Goal: Task Accomplishment & Management: Manage account settings

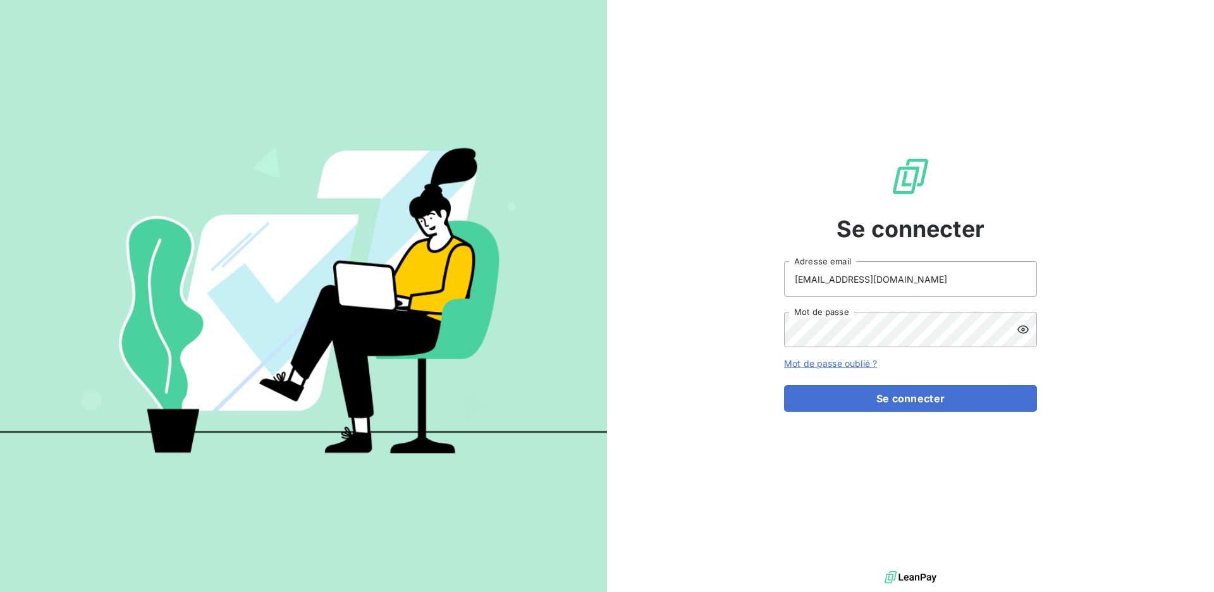
type input "elodie.delecroix@exquado.com"
click at [872, 396] on button "Se connecter" at bounding box center [910, 398] width 253 height 27
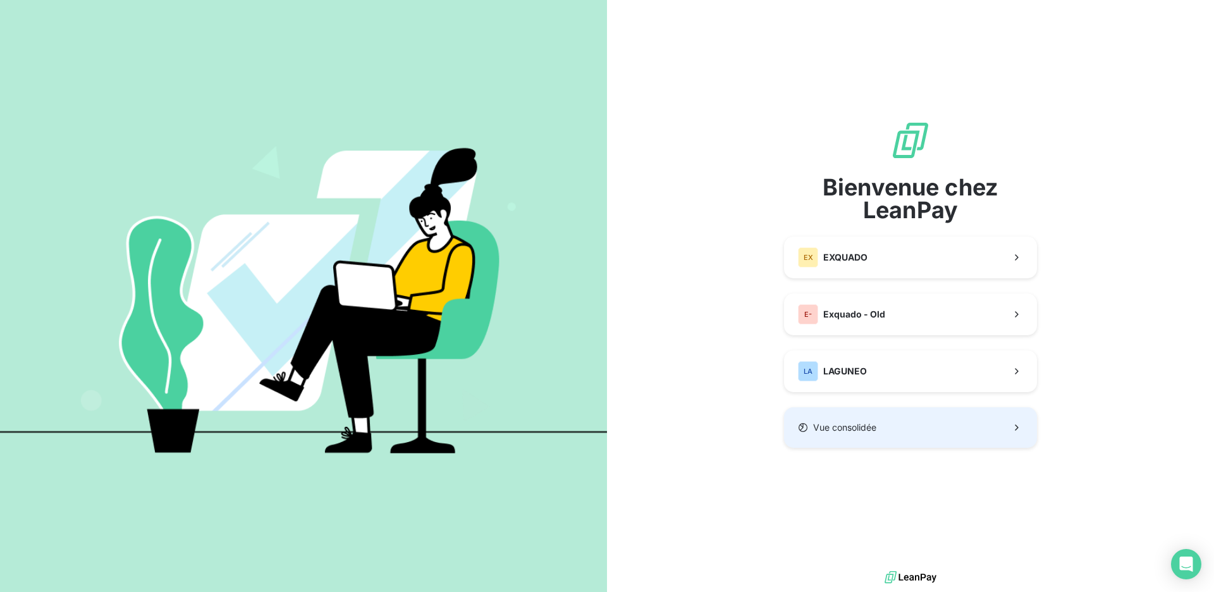
click at [819, 439] on button "Vue consolidée" at bounding box center [910, 427] width 253 height 40
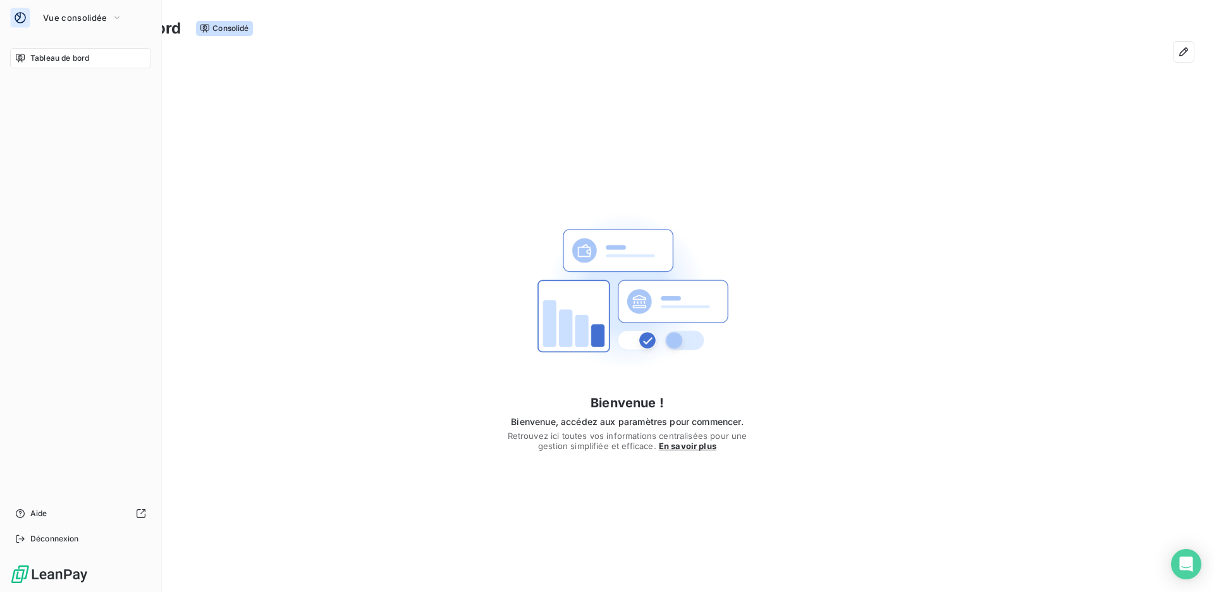
click at [7, 17] on div "Vue consolidée Tableau de bord Aide Déconnexion" at bounding box center [81, 296] width 162 height 592
click at [88, 20] on span "Vue consolidée" at bounding box center [75, 18] width 64 height 10
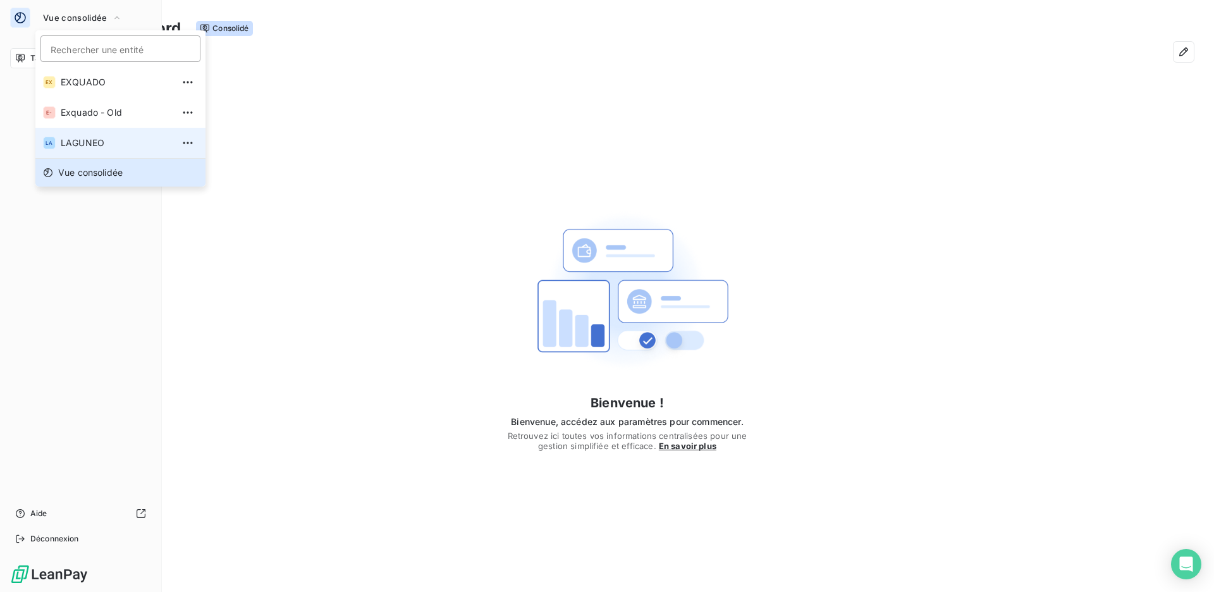
click at [113, 142] on span "LAGUNEO" at bounding box center [117, 143] width 112 height 13
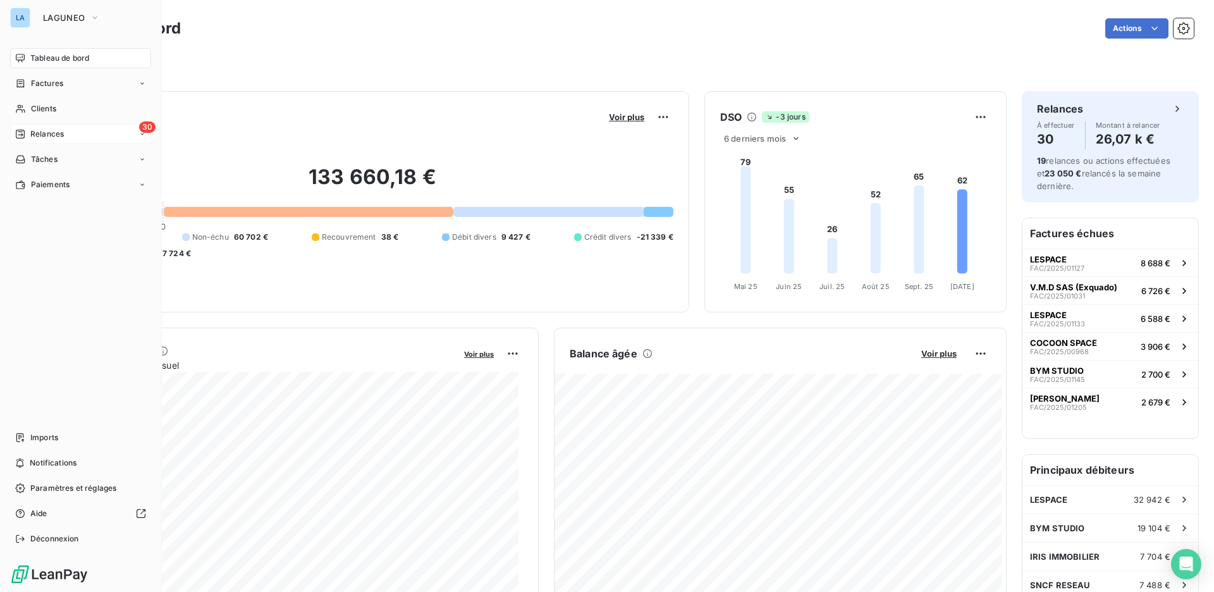
click at [68, 128] on div "30 Relances" at bounding box center [80, 134] width 141 height 20
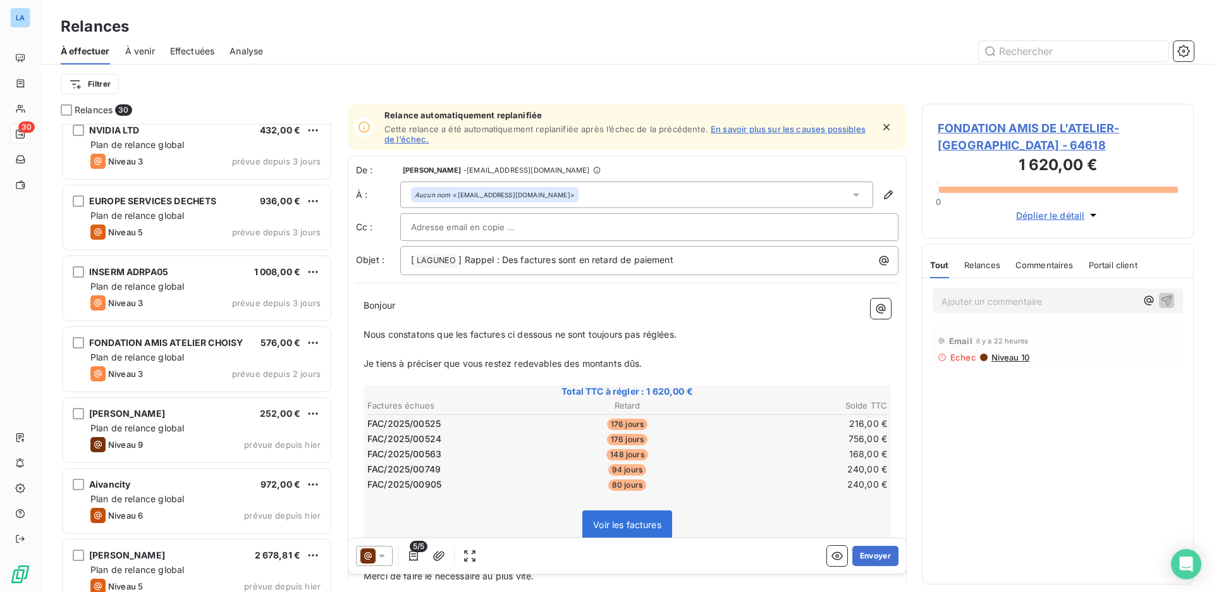
scroll to position [1657, 0]
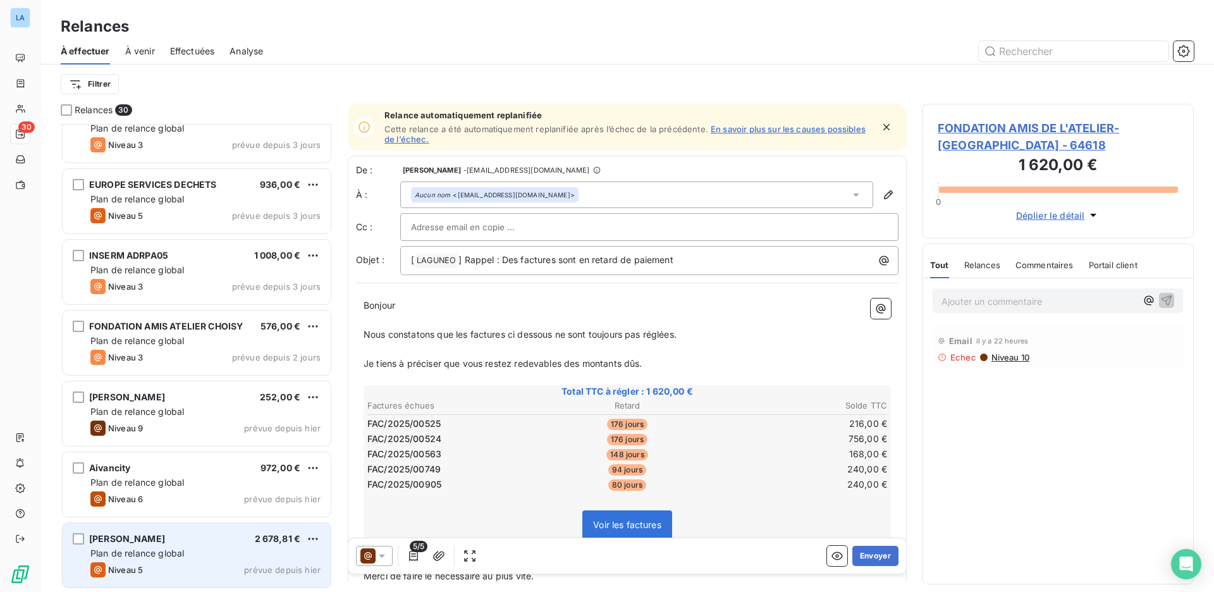
click at [222, 563] on div "Niveau 5 prévue depuis [DATE]" at bounding box center [205, 569] width 230 height 15
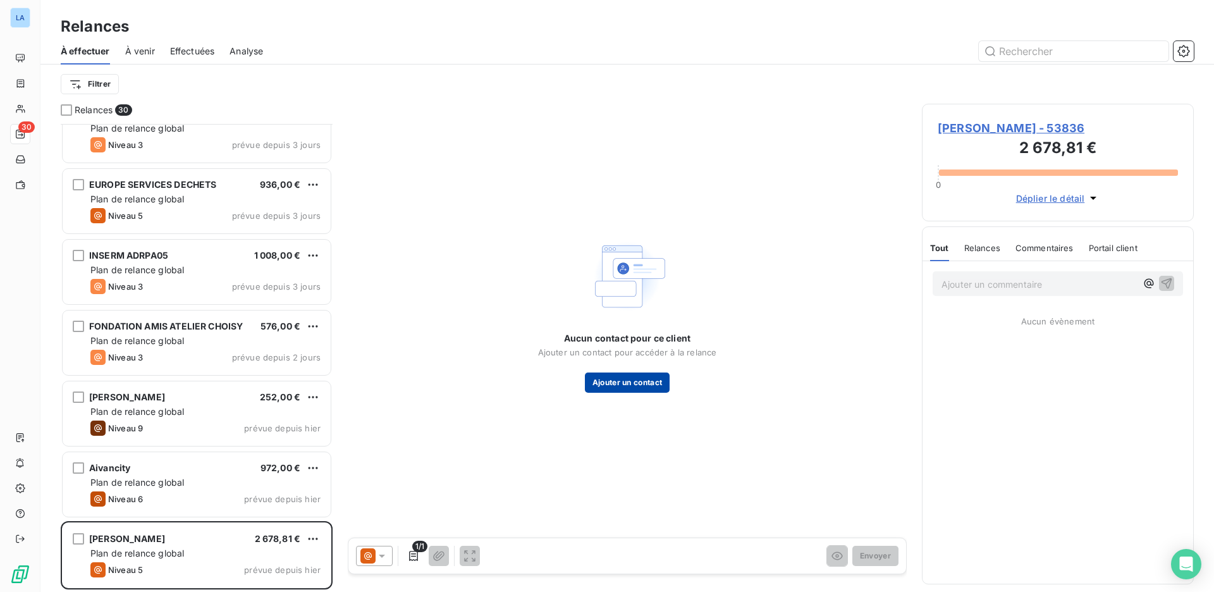
click at [626, 383] on button "Ajouter un contact" at bounding box center [627, 382] width 85 height 20
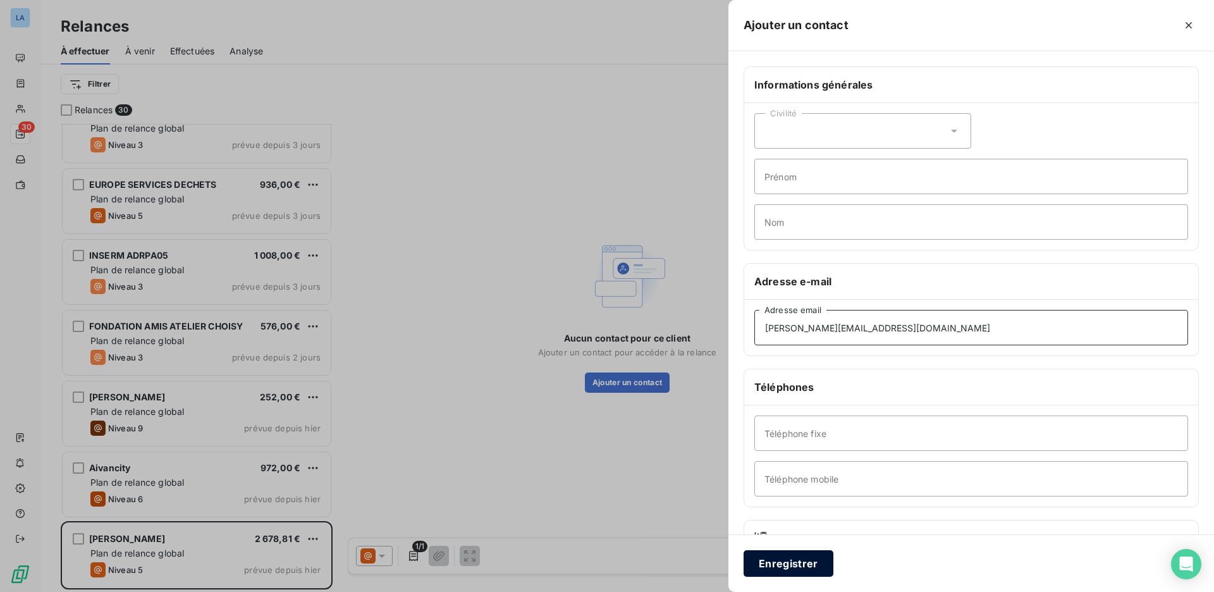
type input "[PERSON_NAME][EMAIL_ADDRESS][DOMAIN_NAME]"
click at [762, 560] on button "Enregistrer" at bounding box center [788, 563] width 90 height 27
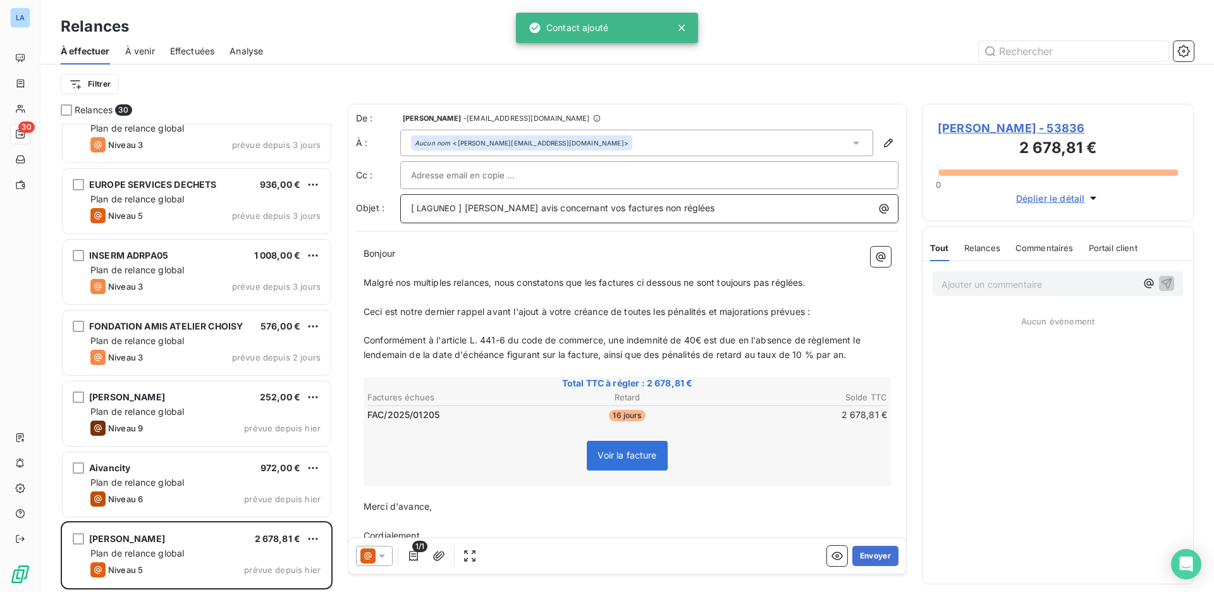
click at [639, 214] on p "[ LAGUNEO ﻿ ] Dernier avis concernant vos factures non réglées" at bounding box center [652, 208] width 483 height 15
click at [378, 553] on icon at bounding box center [381, 555] width 13 height 13
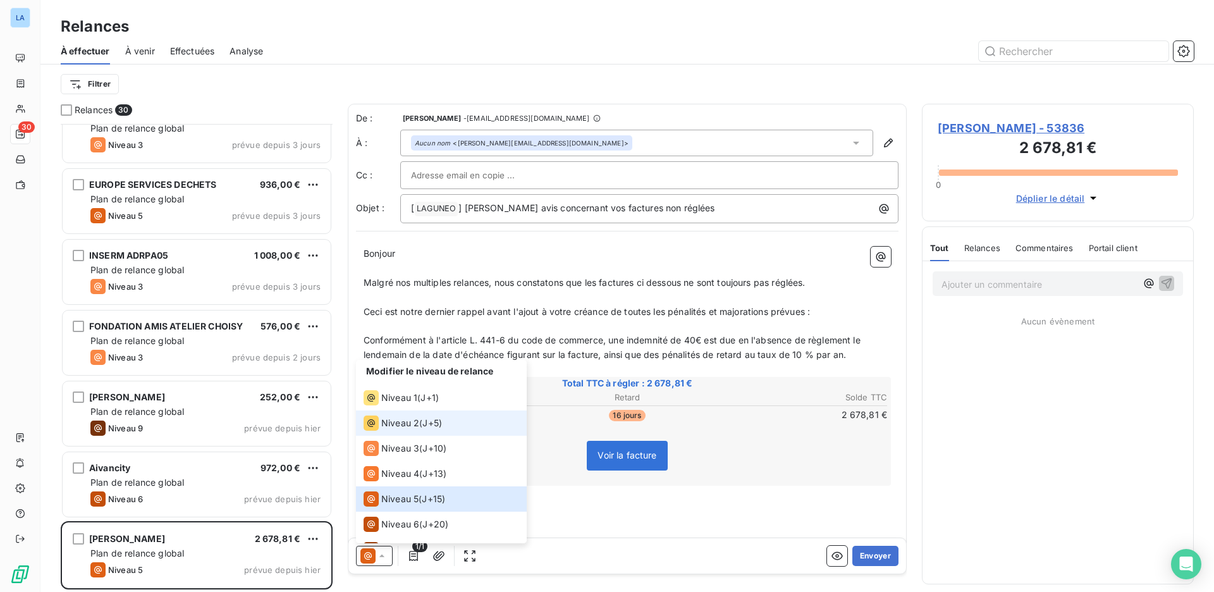
click at [442, 431] on li "Niveau 2 ( J+5 )" at bounding box center [441, 422] width 171 height 25
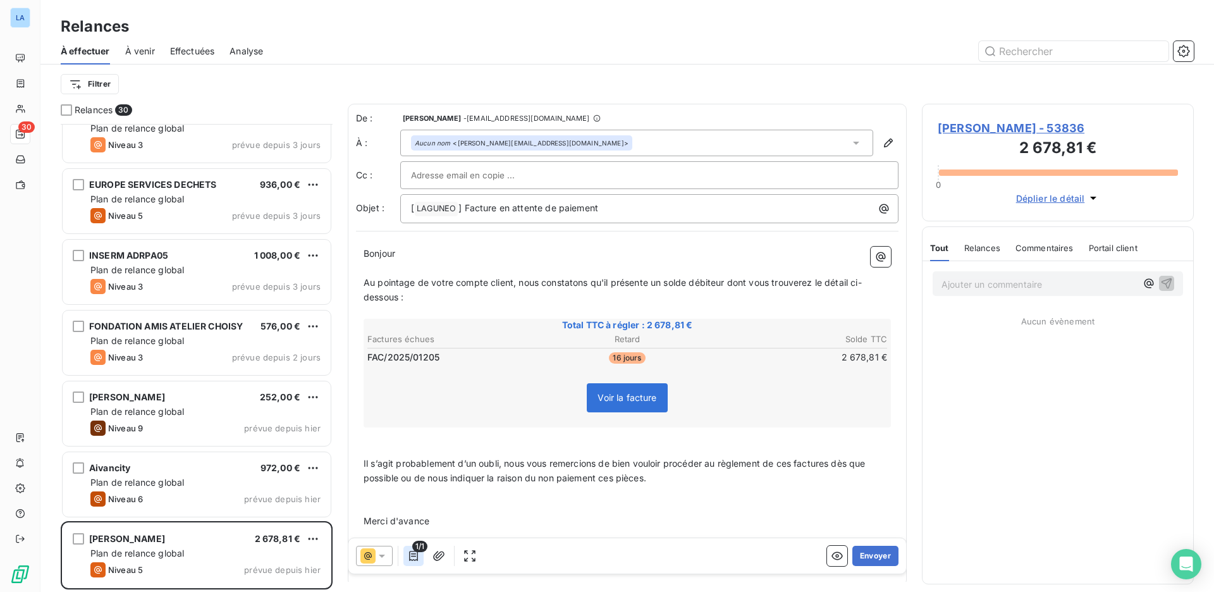
click at [406, 558] on button "button" at bounding box center [413, 556] width 20 height 20
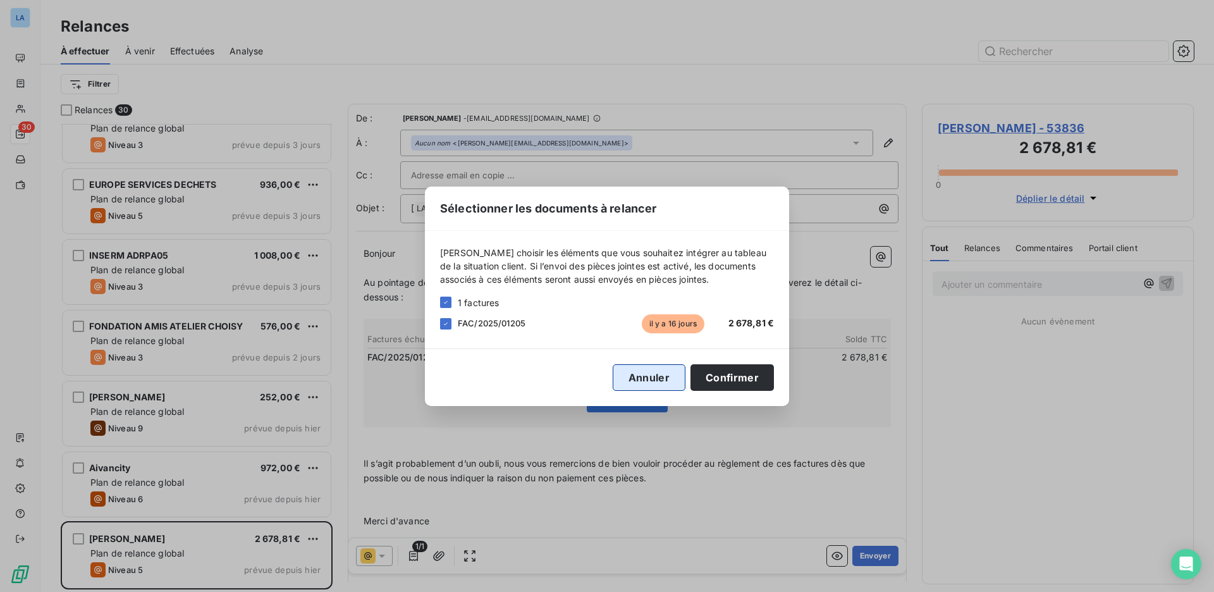
click at [652, 371] on button "Annuler" at bounding box center [649, 377] width 73 height 27
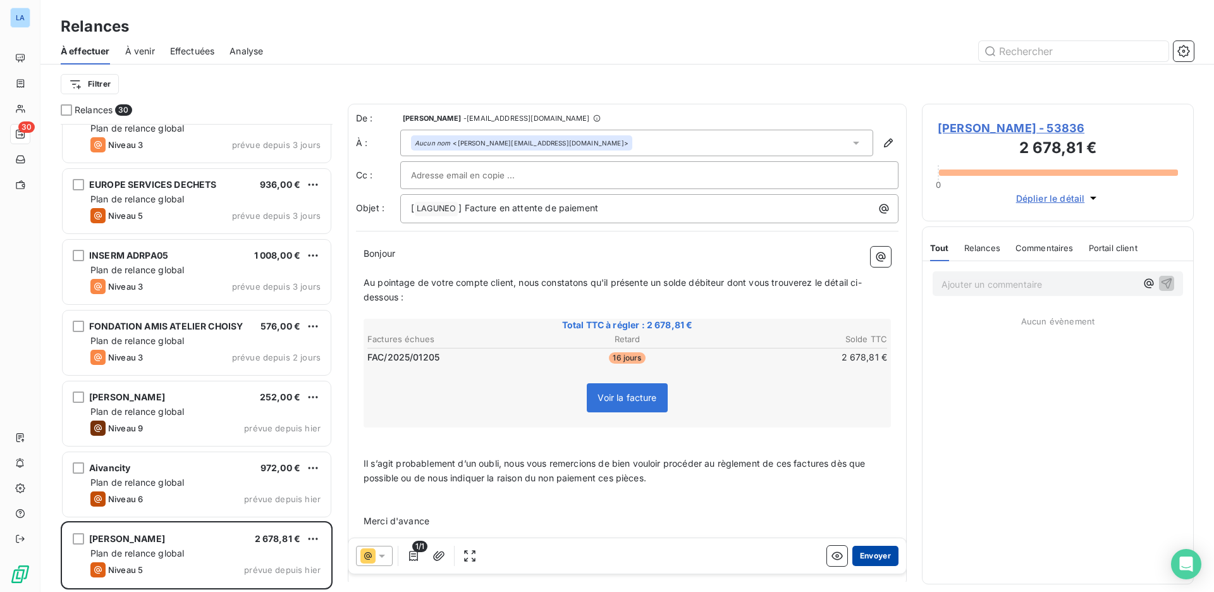
click at [867, 559] on button "Envoyer" at bounding box center [875, 556] width 46 height 20
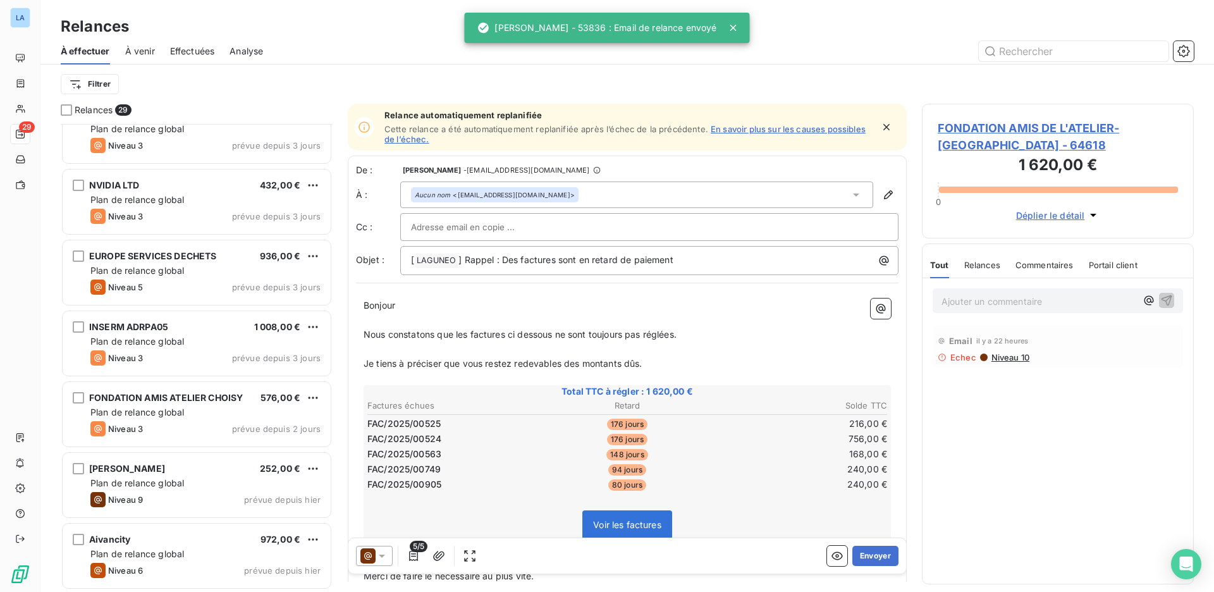
scroll to position [1586, 0]
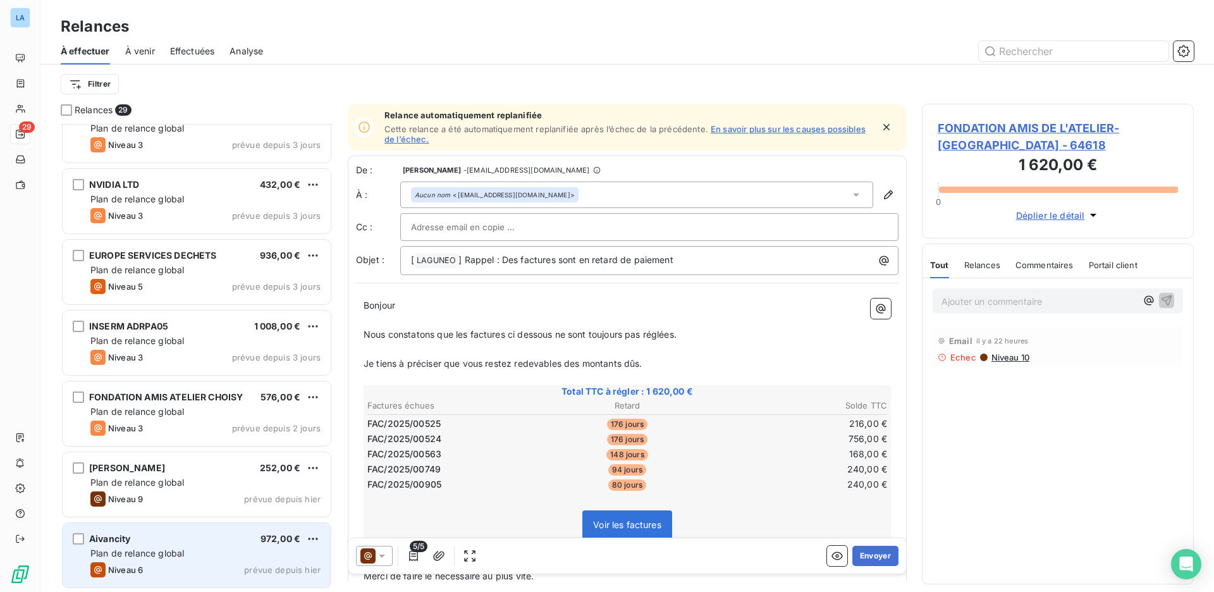
click at [190, 556] on div "Plan de relance global" at bounding box center [205, 553] width 230 height 13
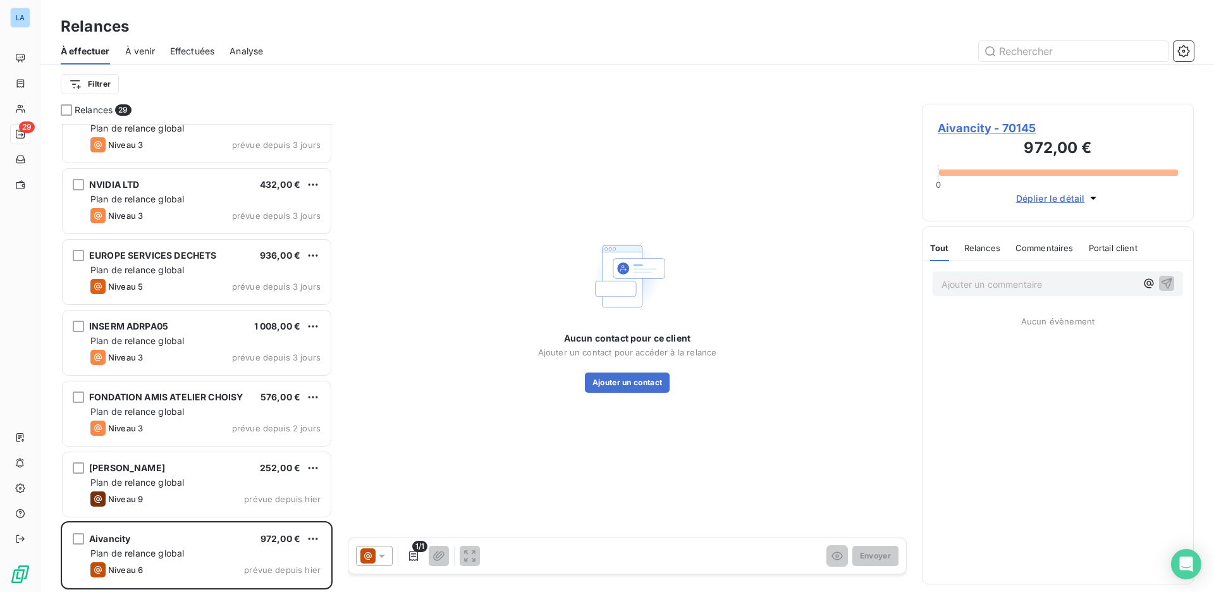
click at [618, 399] on div "Aucun contact pour ce client Ajouter un contact pour accéder à la relance Ajout…" at bounding box center [627, 314] width 559 height 421
click at [628, 387] on button "Ajouter un contact" at bounding box center [627, 382] width 85 height 20
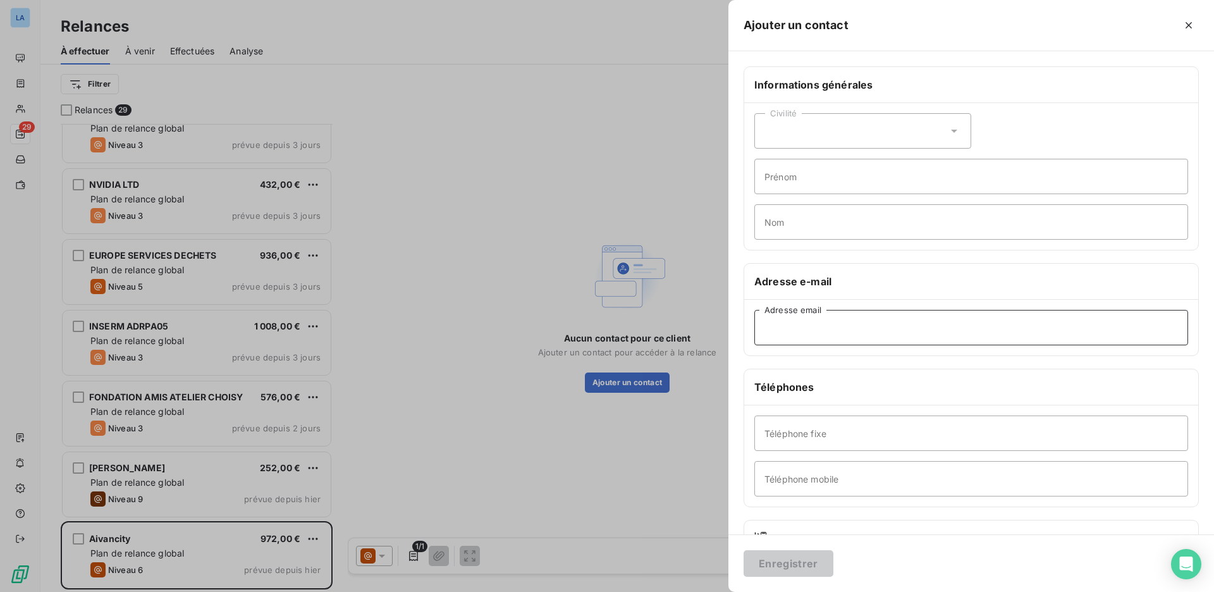
click at [857, 320] on input "Adresse email" at bounding box center [971, 327] width 434 height 35
paste input "[EMAIL_ADDRESS]"
type input "[EMAIL_ADDRESS]"
click at [804, 559] on button "Enregistrer" at bounding box center [788, 563] width 90 height 27
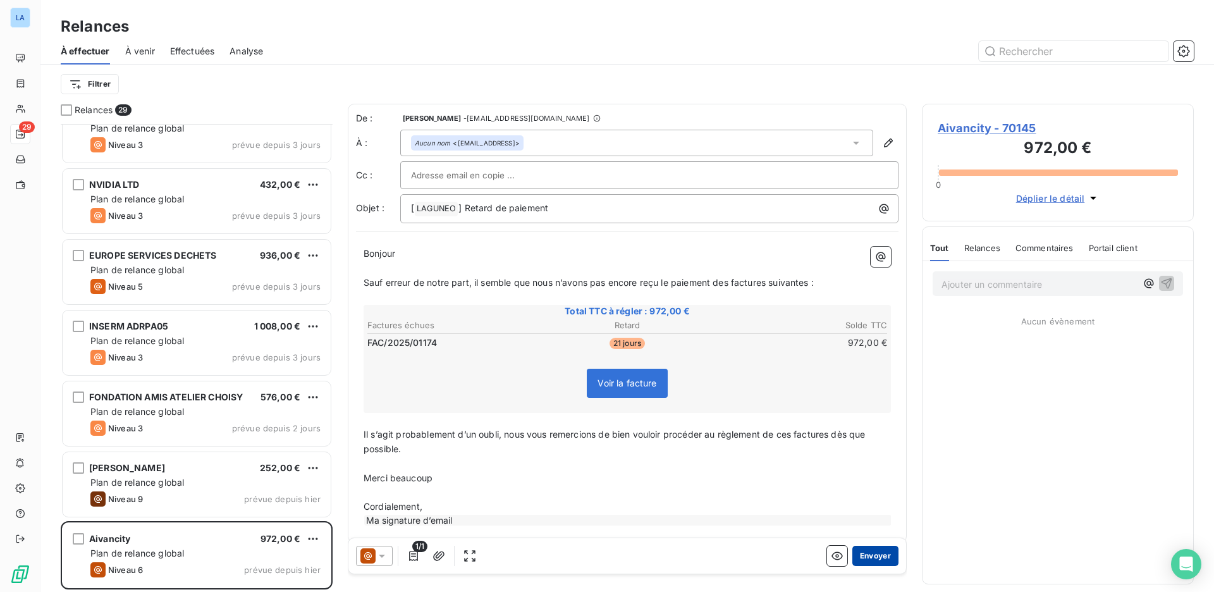
click at [870, 555] on button "Envoyer" at bounding box center [875, 556] width 46 height 20
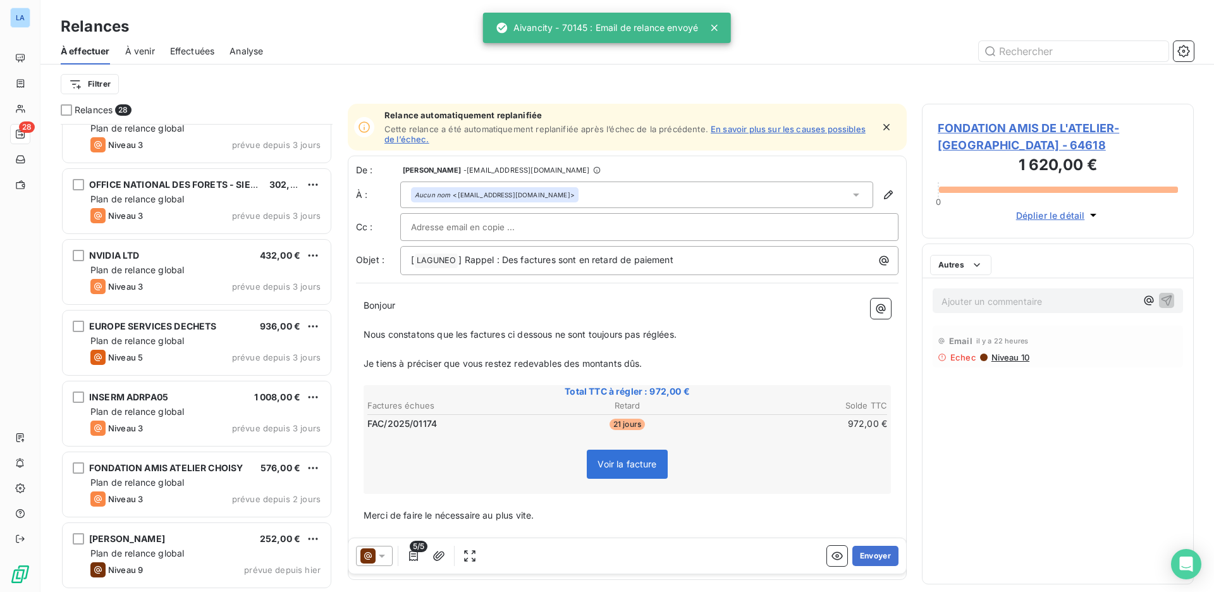
scroll to position [1515, 0]
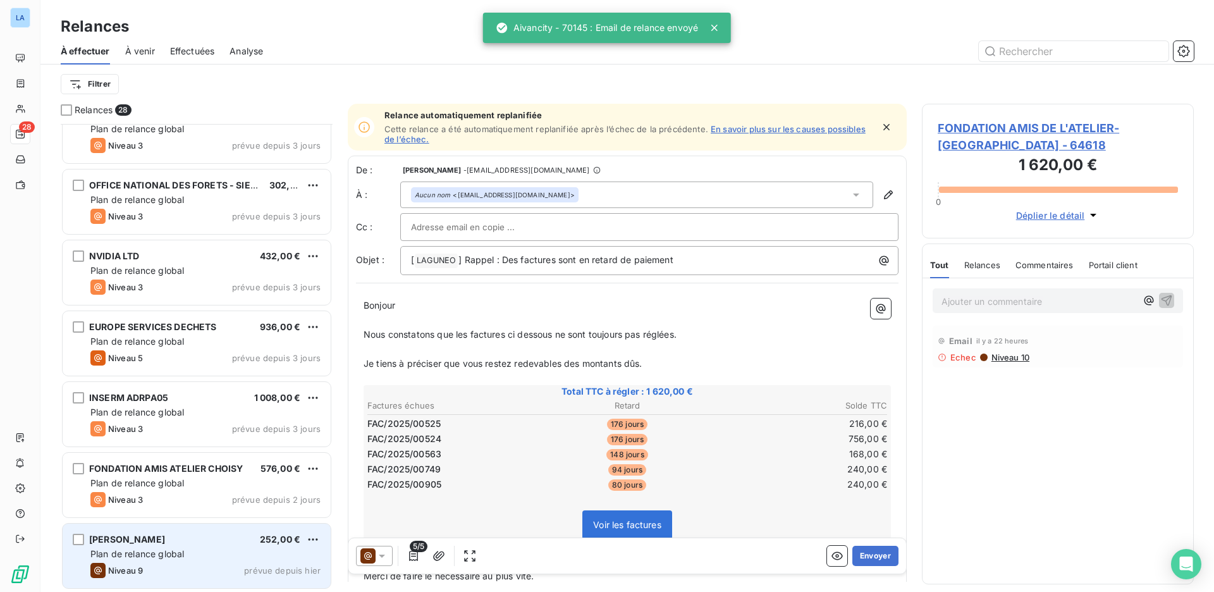
click at [192, 546] on div "[PERSON_NAME] 252,00 € Plan de relance global Niveau 9 prévue depuis [DATE]" at bounding box center [197, 555] width 268 height 64
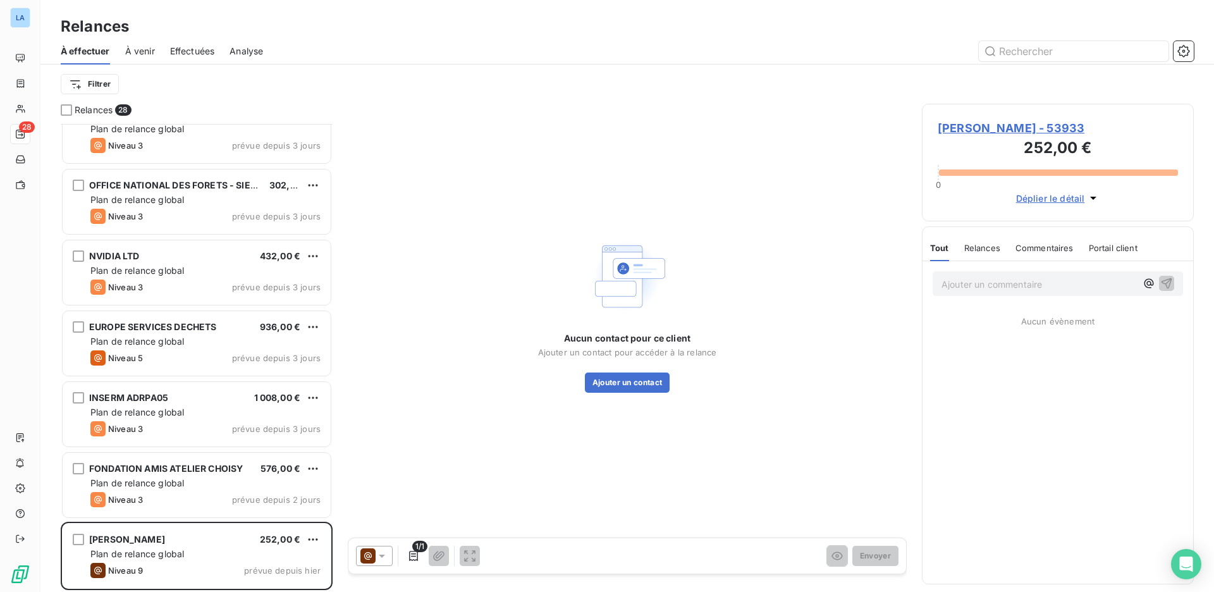
click at [611, 394] on div "Aucun contact pour ce client Ajouter un contact pour accéder à la relance Ajout…" at bounding box center [627, 314] width 559 height 421
click at [621, 387] on button "Ajouter un contact" at bounding box center [627, 382] width 85 height 20
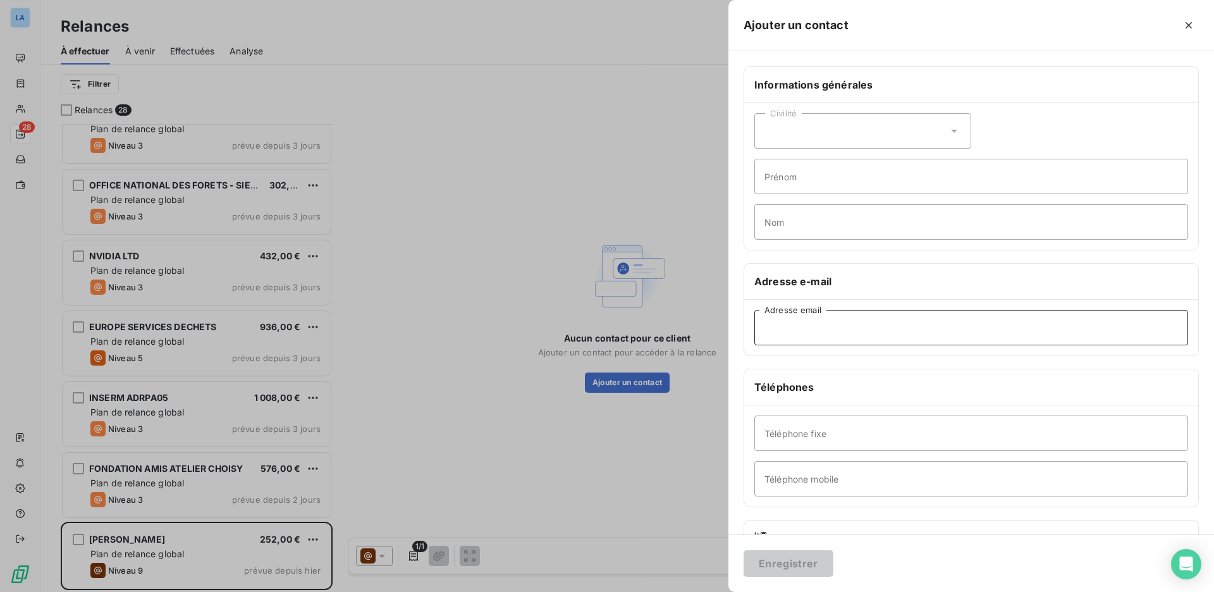
click at [829, 326] on input "Adresse email" at bounding box center [971, 327] width 434 height 35
paste input "[EMAIL_ADDRESS][PERSON_NAME][DOMAIN_NAME]"
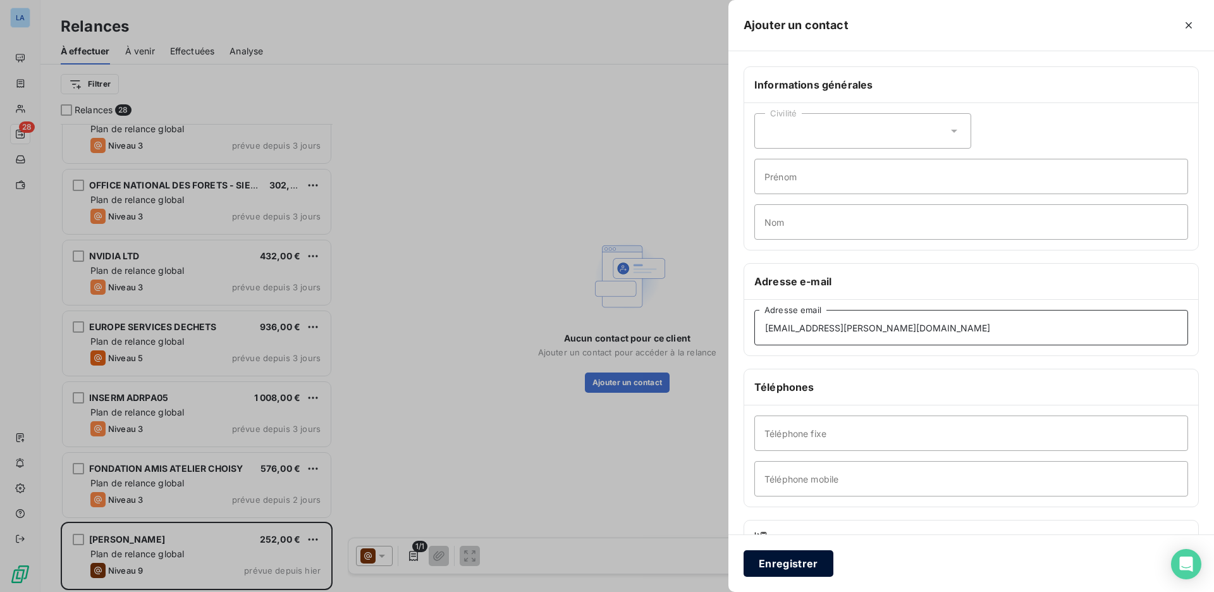
type input "[EMAIL_ADDRESS][PERSON_NAME][DOMAIN_NAME]"
click at [814, 565] on button "Enregistrer" at bounding box center [788, 563] width 90 height 27
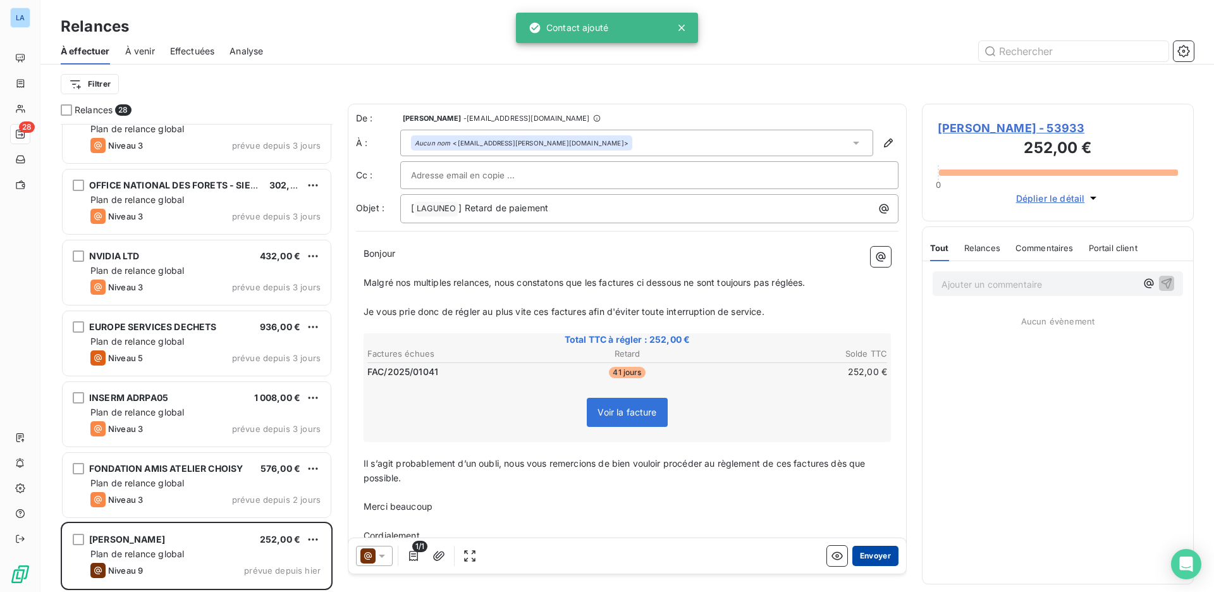
click at [863, 554] on button "Envoyer" at bounding box center [875, 556] width 46 height 20
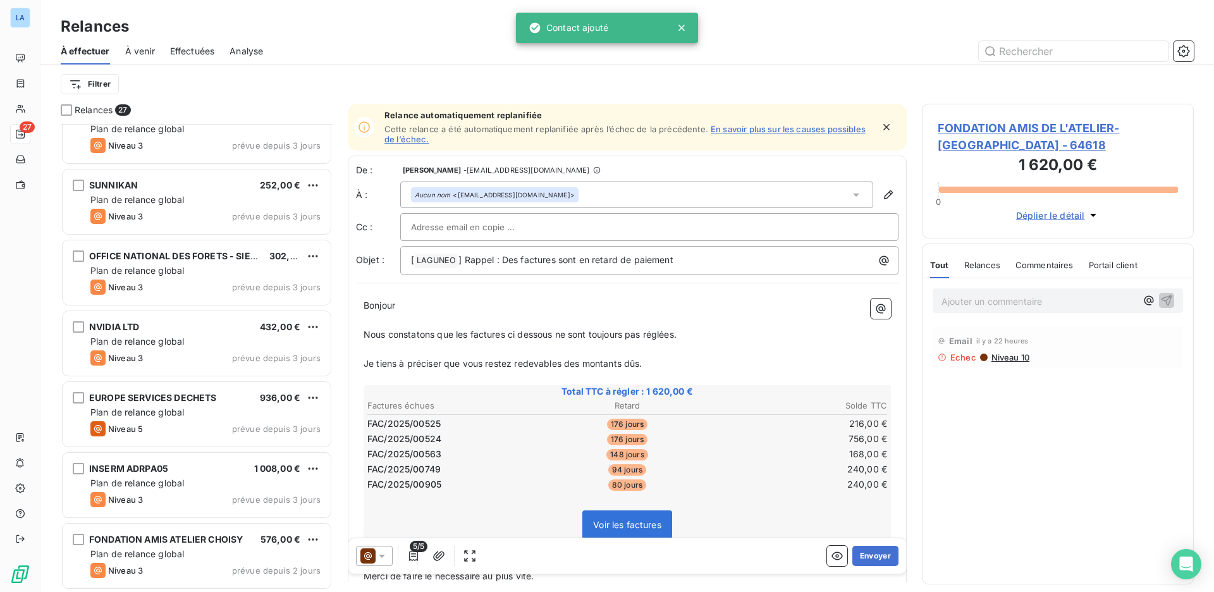
scroll to position [1444, 0]
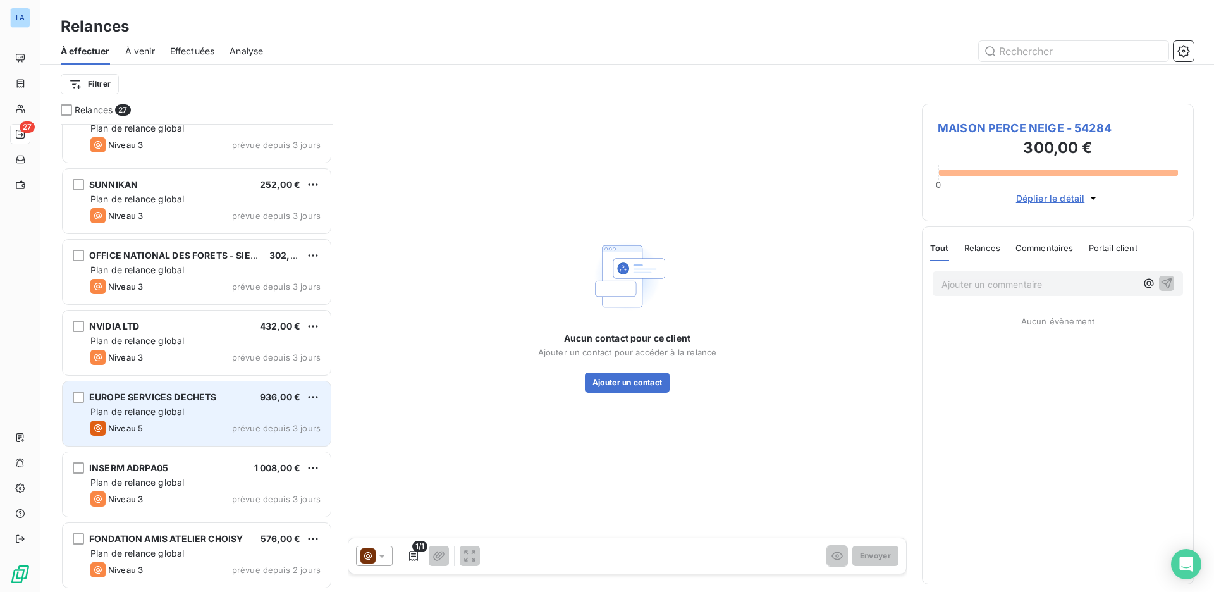
click at [209, 429] on div "Niveau 5 prévue depuis 3 jours" at bounding box center [205, 427] width 230 height 15
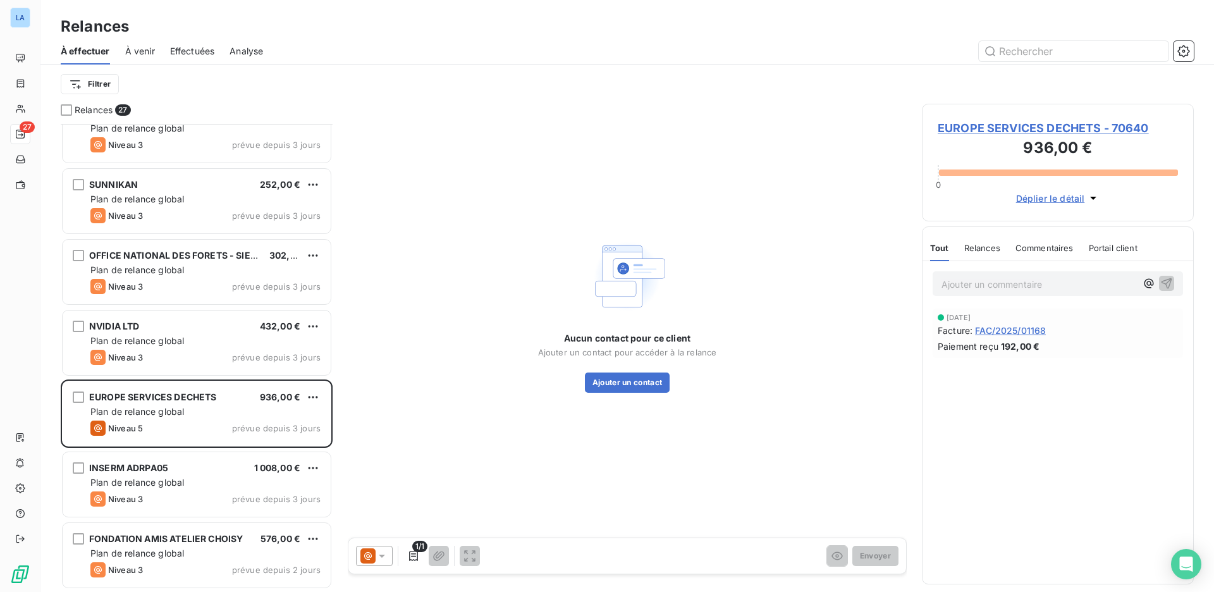
click at [623, 368] on div "Aucun contact pour ce client Ajouter un contact pour accéder à la relance Ajout…" at bounding box center [627, 362] width 179 height 61
click at [620, 379] on button "Ajouter un contact" at bounding box center [627, 382] width 85 height 20
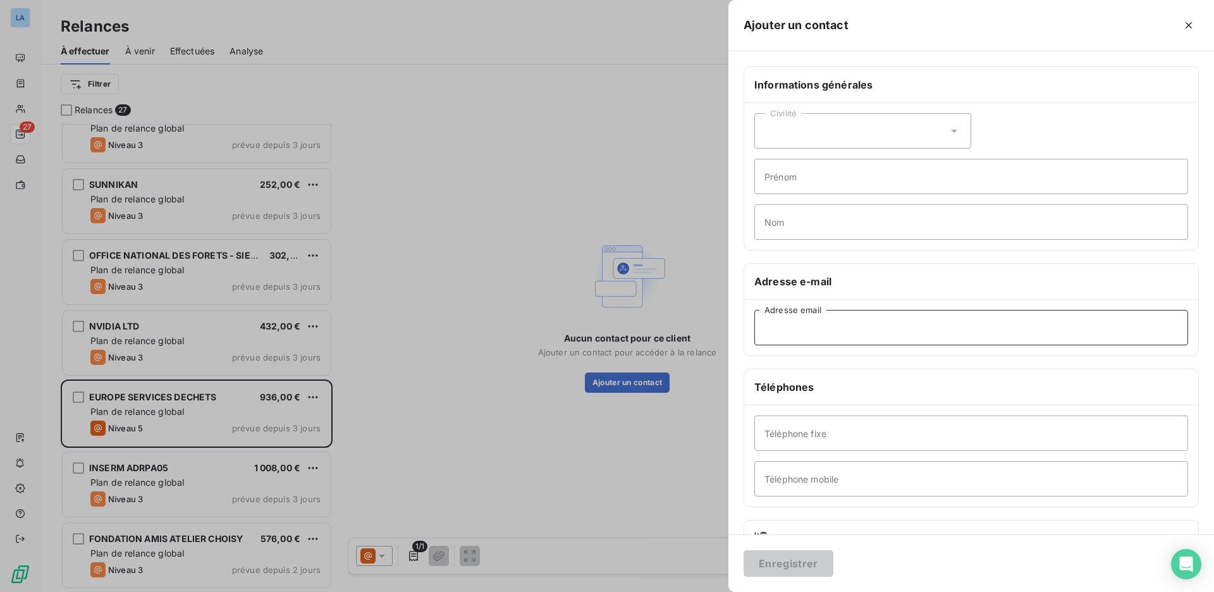
paste input "[EMAIL_ADDRESS][DOMAIN_NAME]"
type input "[EMAIL_ADDRESS][DOMAIN_NAME]"
click at [789, 568] on button "Enregistrer" at bounding box center [788, 563] width 90 height 27
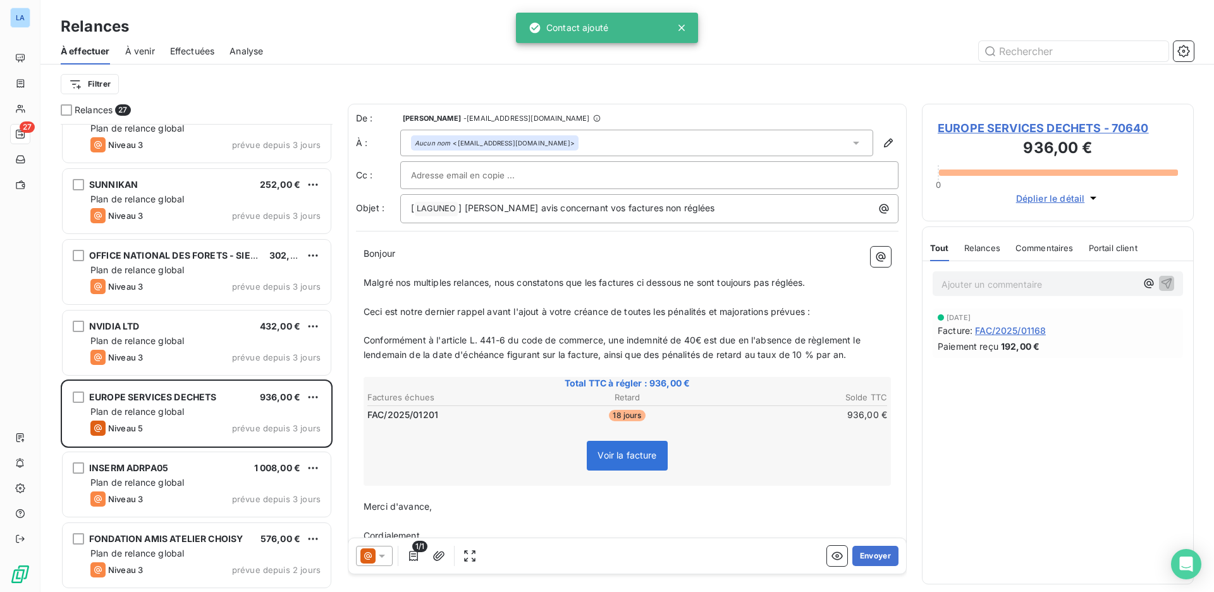
click at [596, 216] on div "[ LAGUNEO ﻿ ] Dernier avis concernant vos factures non réglées" at bounding box center [649, 208] width 498 height 29
click at [375, 559] on icon at bounding box center [381, 555] width 13 height 13
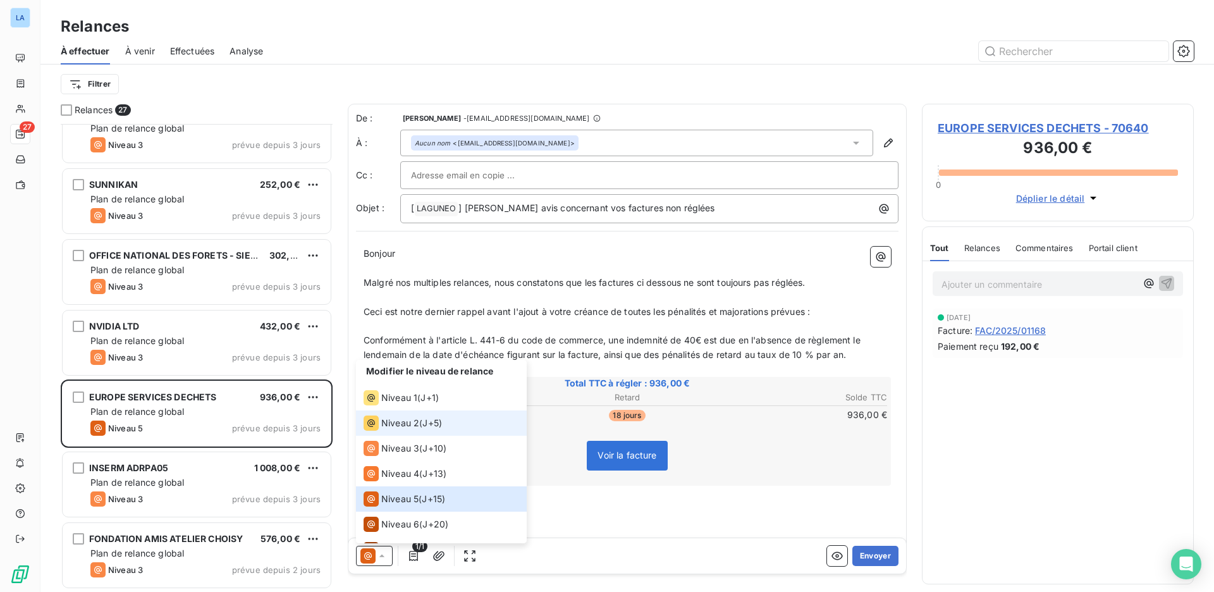
click at [432, 420] on span "J+5 )" at bounding box center [432, 423] width 20 height 13
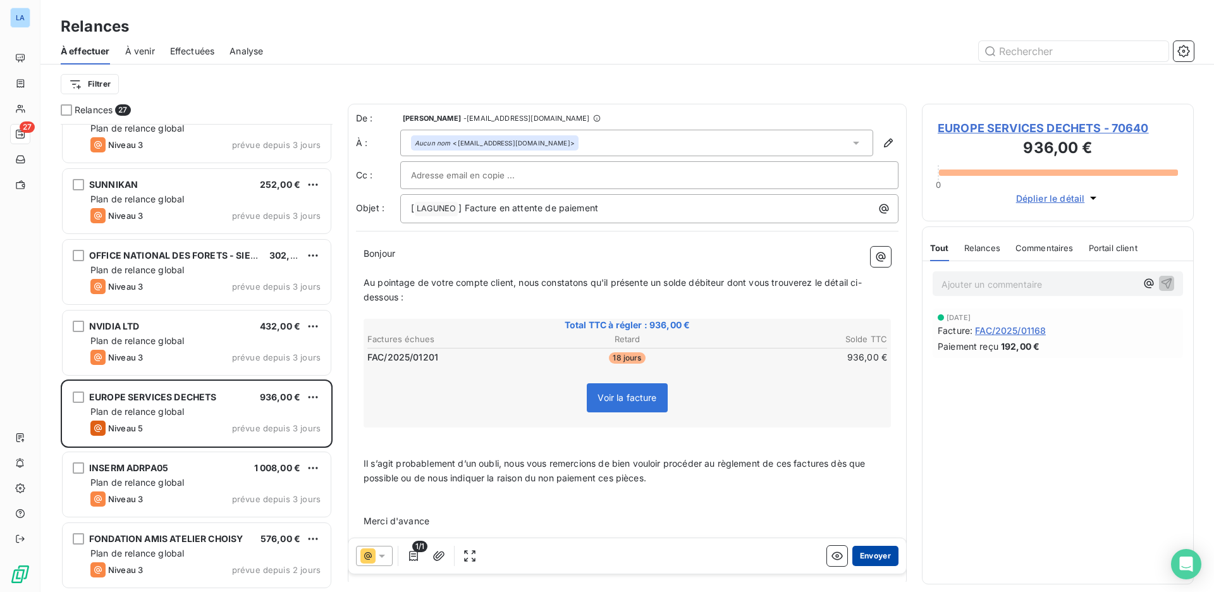
click at [877, 559] on button "Envoyer" at bounding box center [875, 556] width 46 height 20
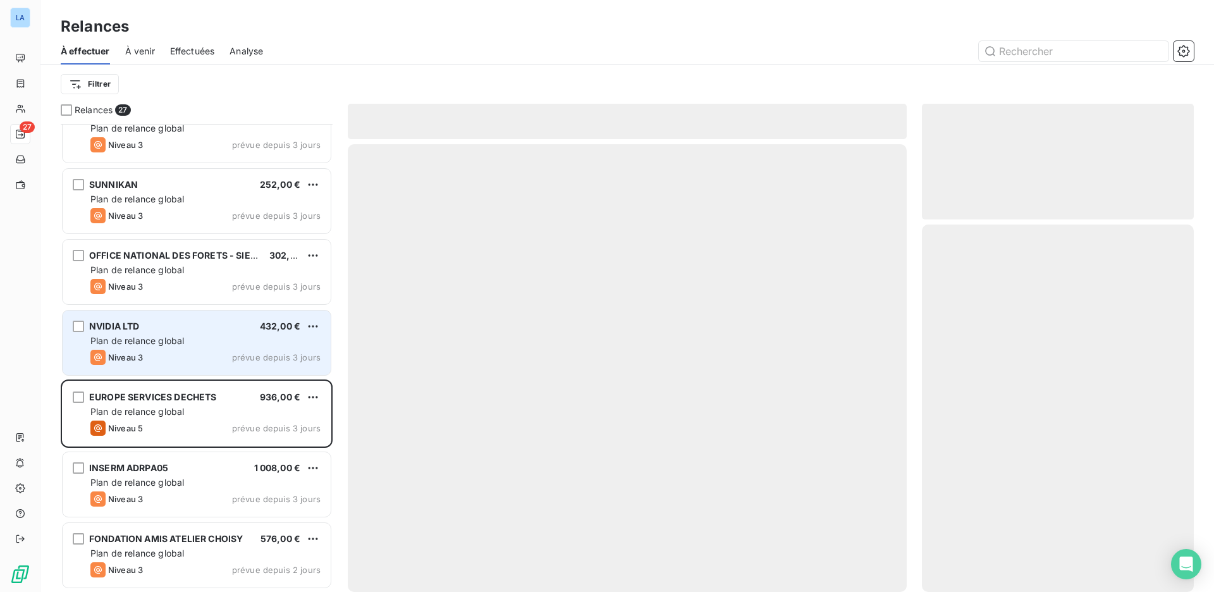
scroll to position [1373, 0]
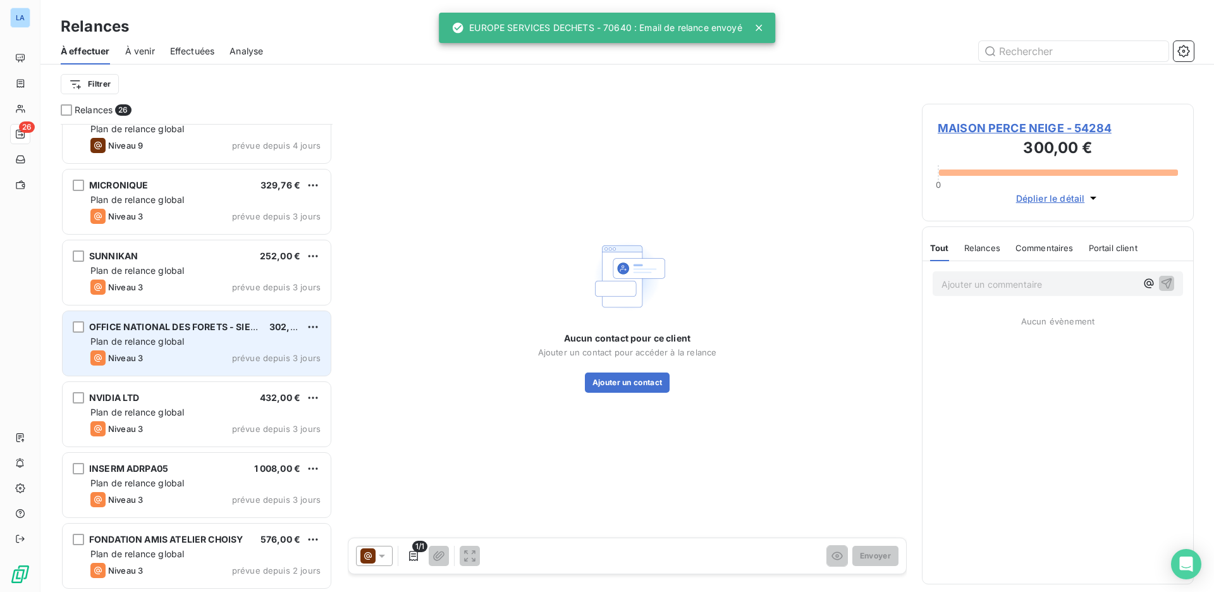
click at [182, 352] on div "Niveau 3 prévue depuis 3 jours" at bounding box center [205, 357] width 230 height 15
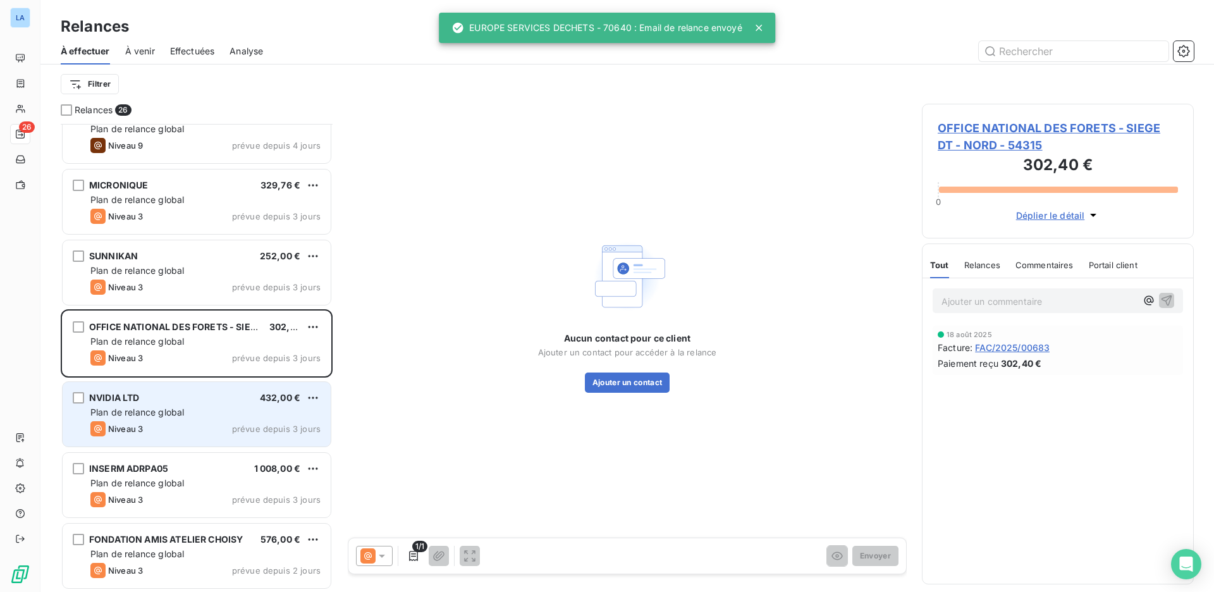
click at [190, 431] on div "Niveau 3 prévue depuis 3 jours" at bounding box center [205, 428] width 230 height 15
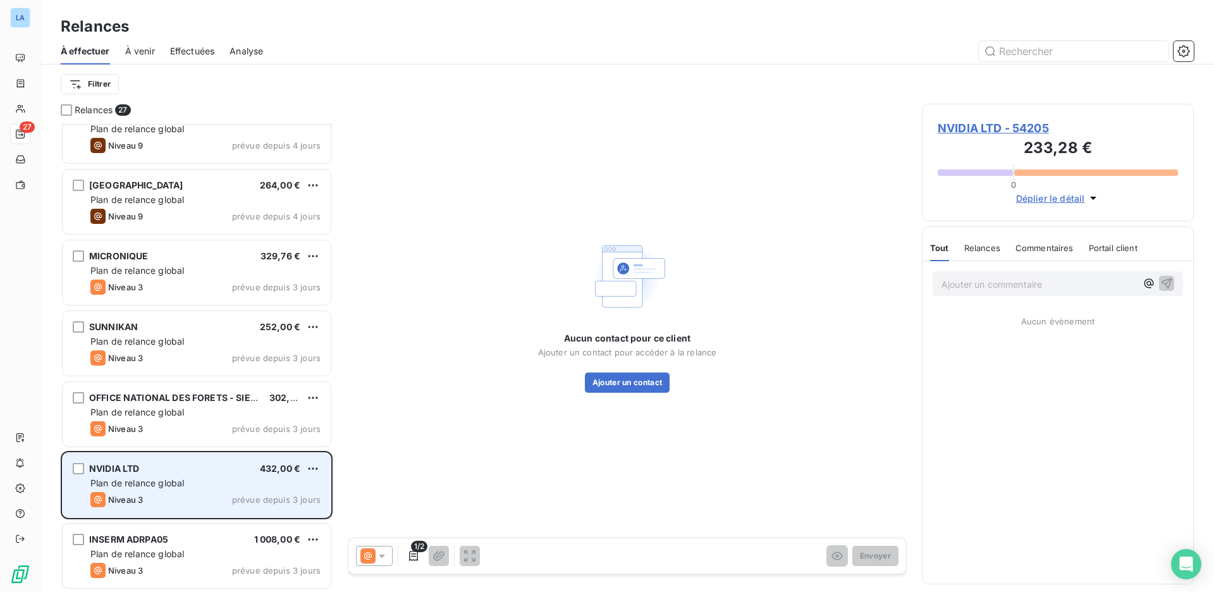
click at [193, 477] on div "Plan de relance global" at bounding box center [205, 483] width 230 height 13
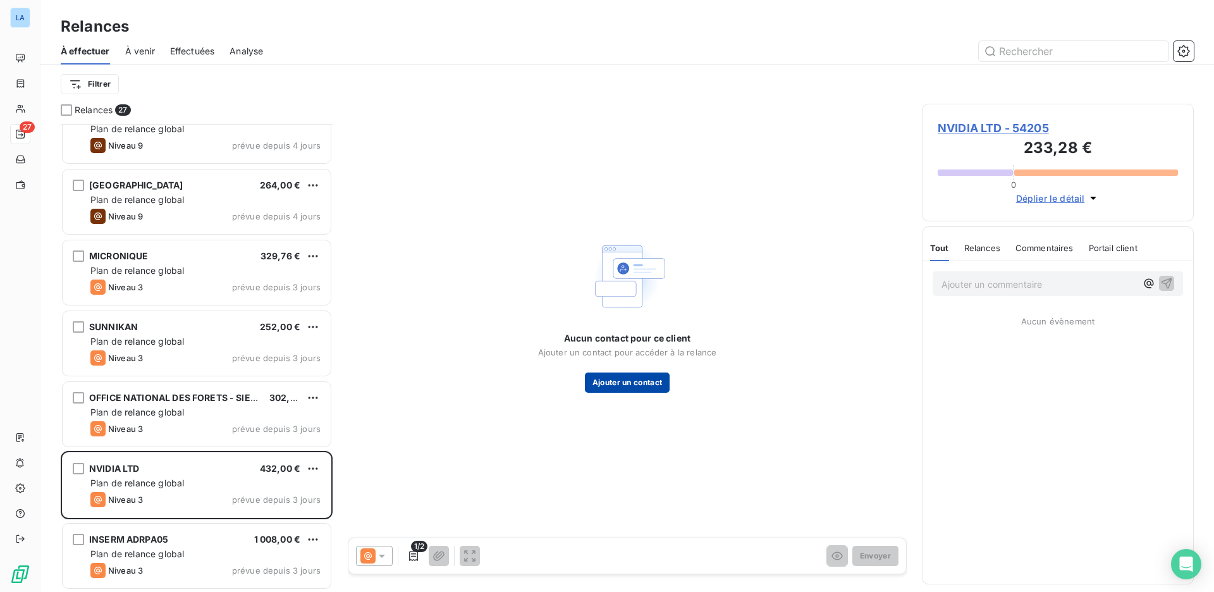
click at [647, 388] on button "Ajouter un contact" at bounding box center [627, 382] width 85 height 20
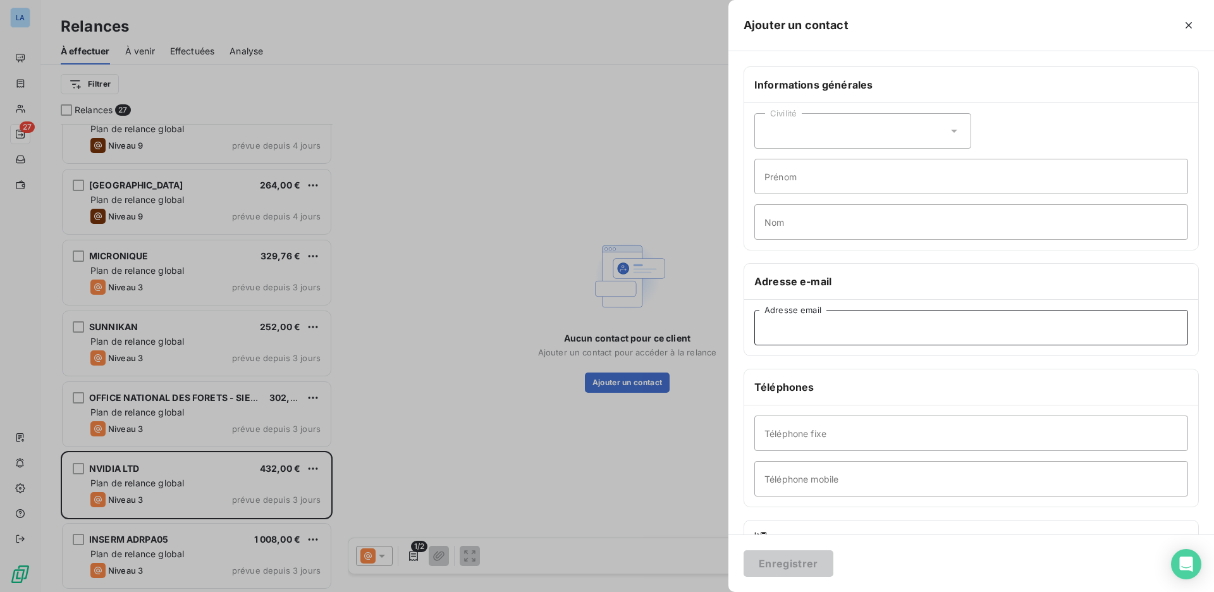
paste input "[EMAIL_ADDRESS][DOMAIN_NAME]"
type input "[EMAIL_ADDRESS][DOMAIN_NAME]"
click at [805, 563] on button "Enregistrer" at bounding box center [788, 563] width 90 height 27
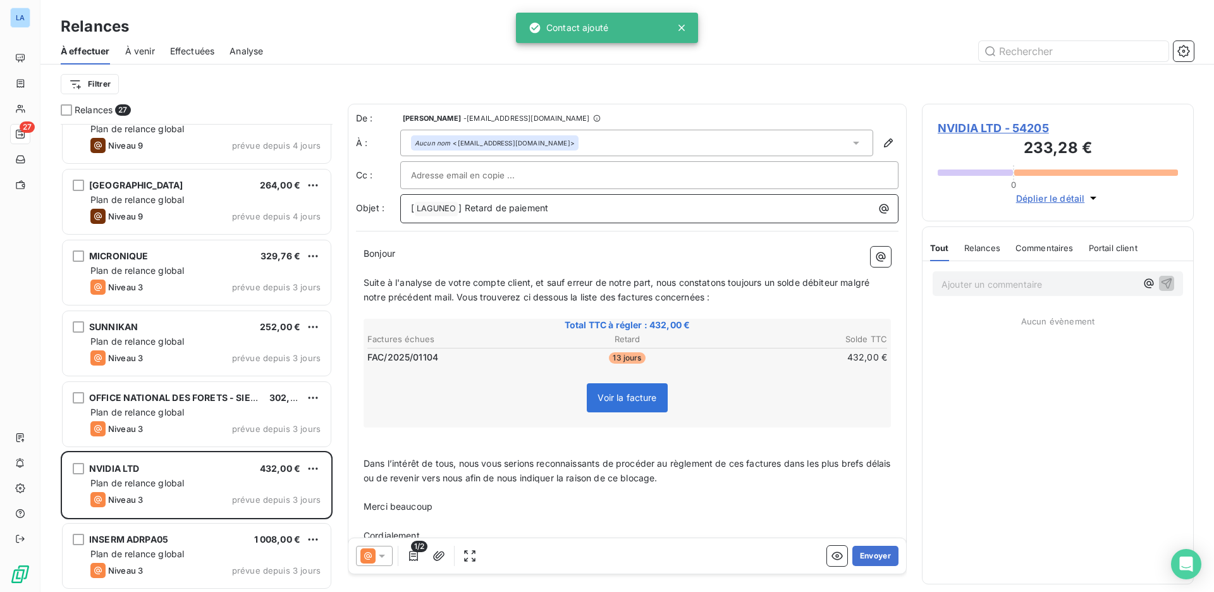
click at [674, 210] on p "[ LAGUNEO ﻿ ] Retard de paiement" at bounding box center [652, 208] width 483 height 15
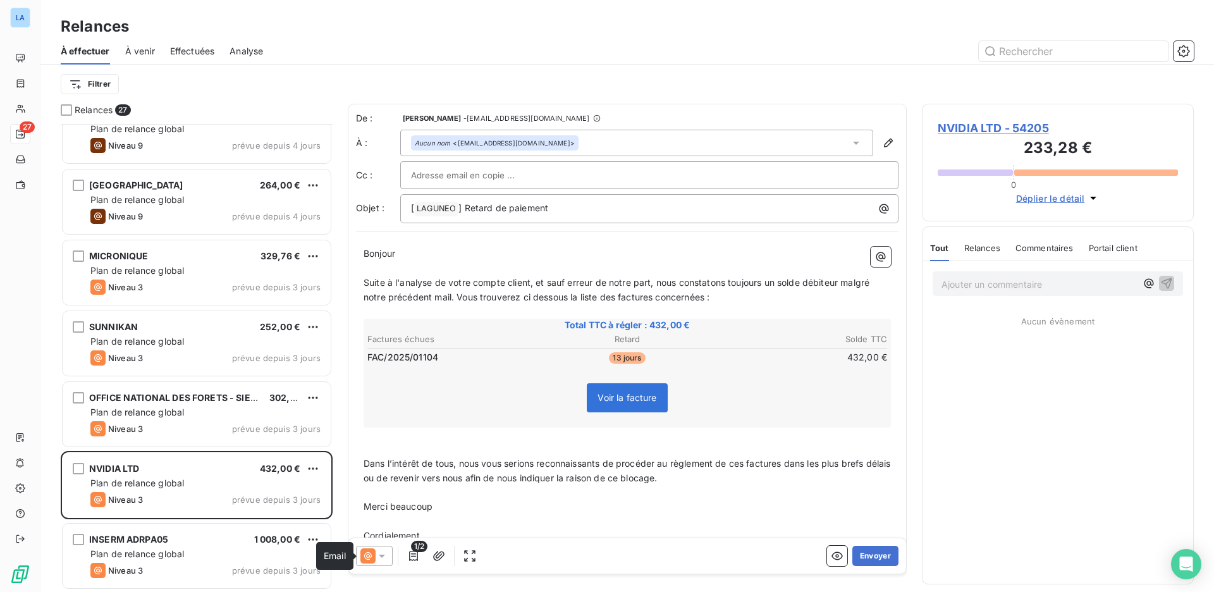
click at [367, 552] on icon at bounding box center [368, 556] width 8 height 8
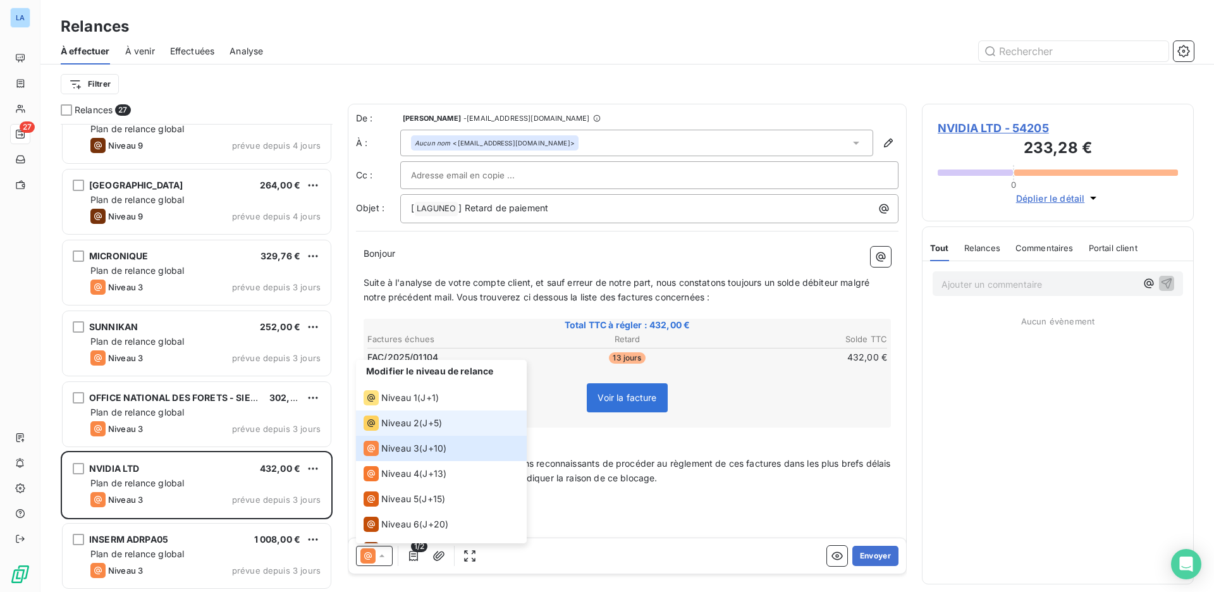
click at [452, 424] on li "Niveau 2 ( J+5 )" at bounding box center [441, 422] width 171 height 25
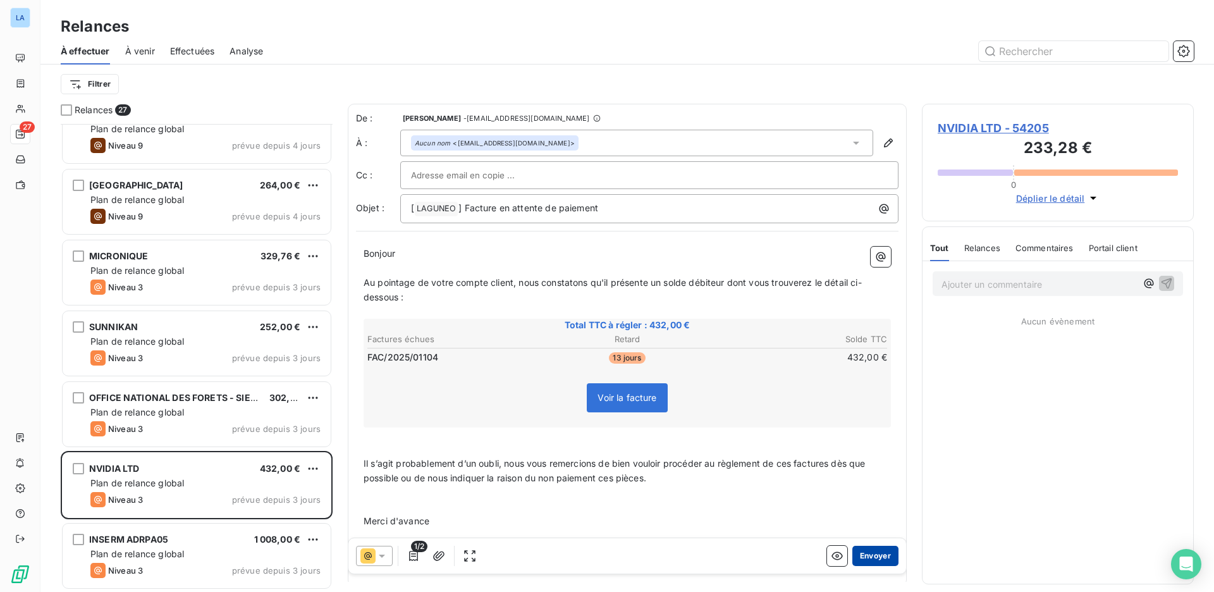
click at [862, 551] on button "Envoyer" at bounding box center [875, 556] width 46 height 20
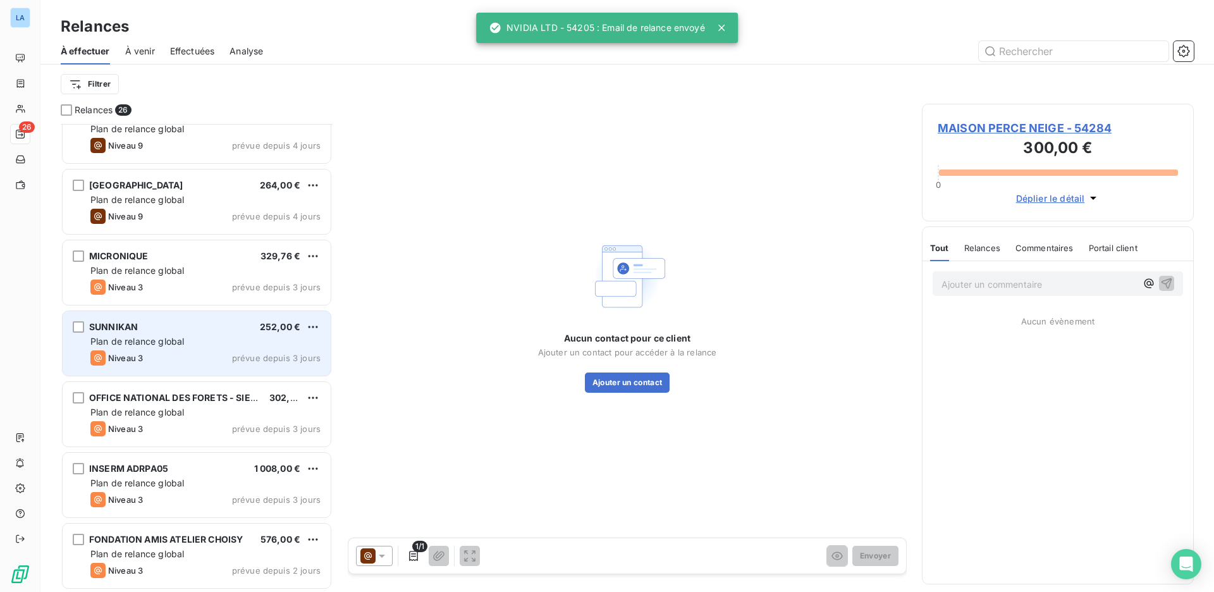
click at [198, 348] on div "SUNNIKAN 252,00 € Plan de relance global Niveau 3 prévue depuis 3 jours" at bounding box center [197, 343] width 268 height 64
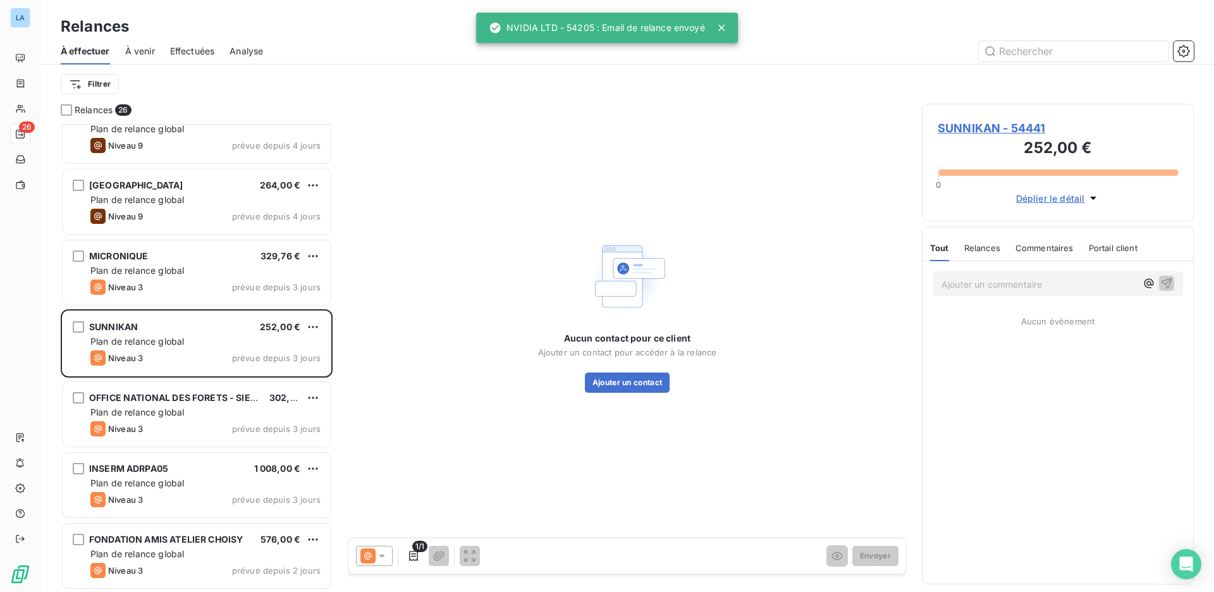
scroll to position [1374, 0]
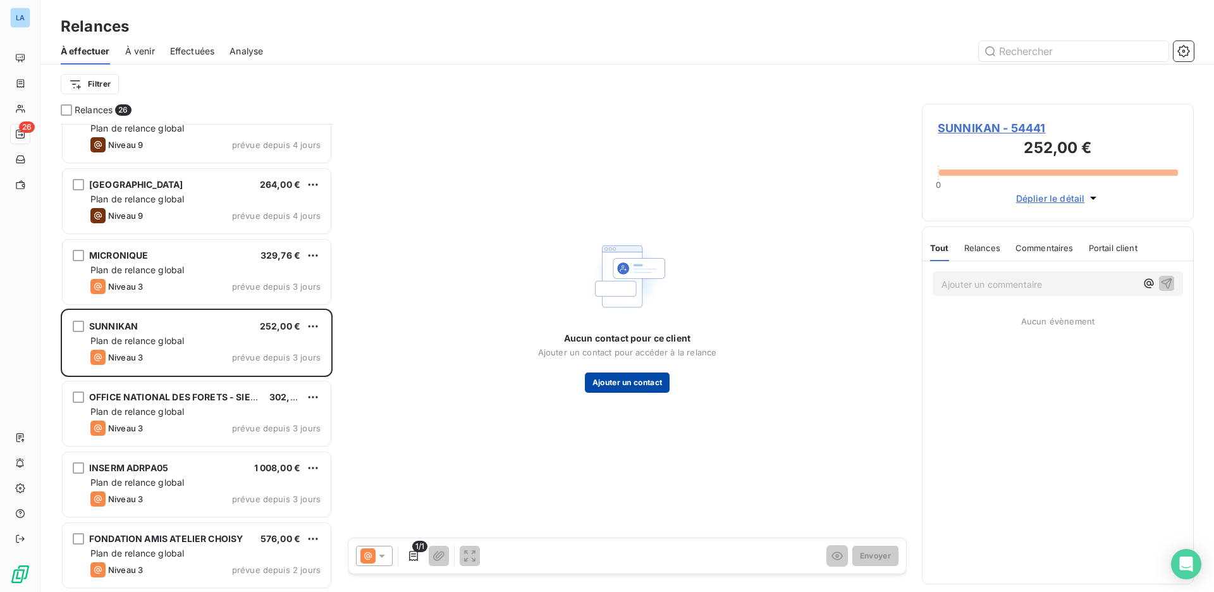
click at [607, 380] on button "Ajouter un contact" at bounding box center [627, 382] width 85 height 20
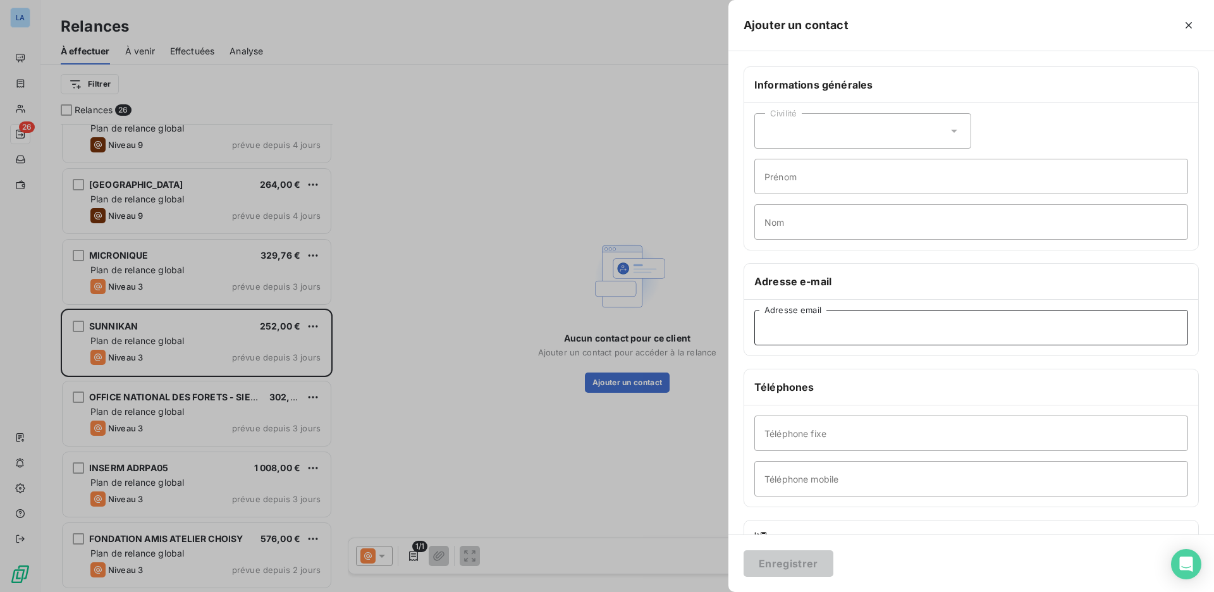
paste input "[EMAIL_ADDRESS][DOMAIN_NAME]"
type input "[EMAIL_ADDRESS][DOMAIN_NAME]"
click at [798, 565] on button "Enregistrer" at bounding box center [788, 563] width 90 height 27
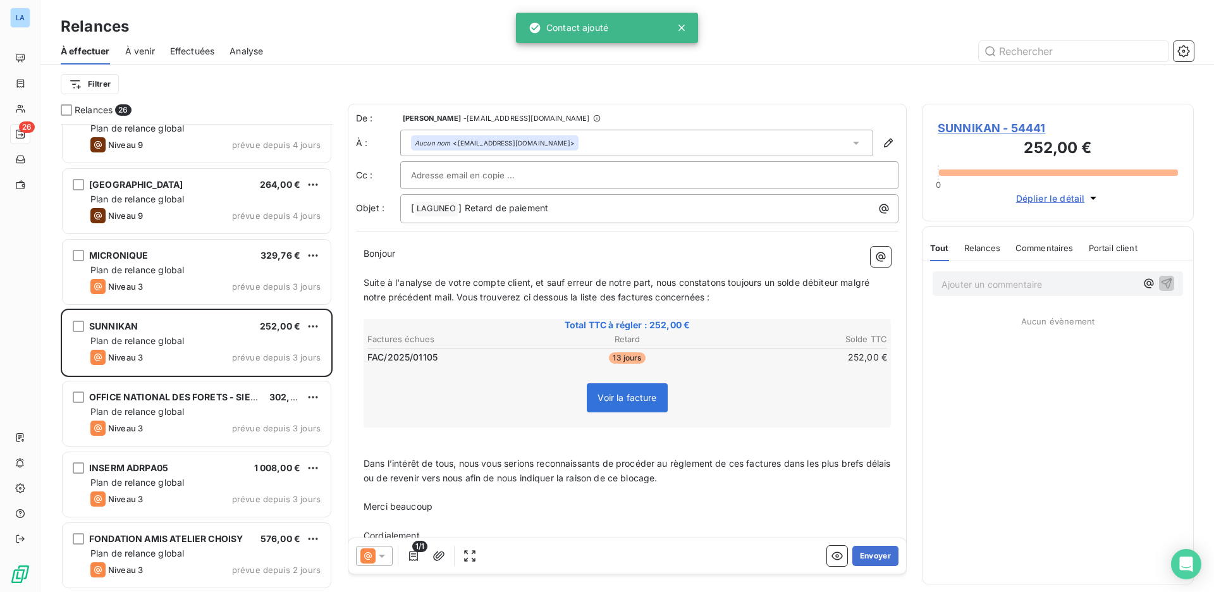
click at [382, 558] on icon at bounding box center [381, 555] width 13 height 13
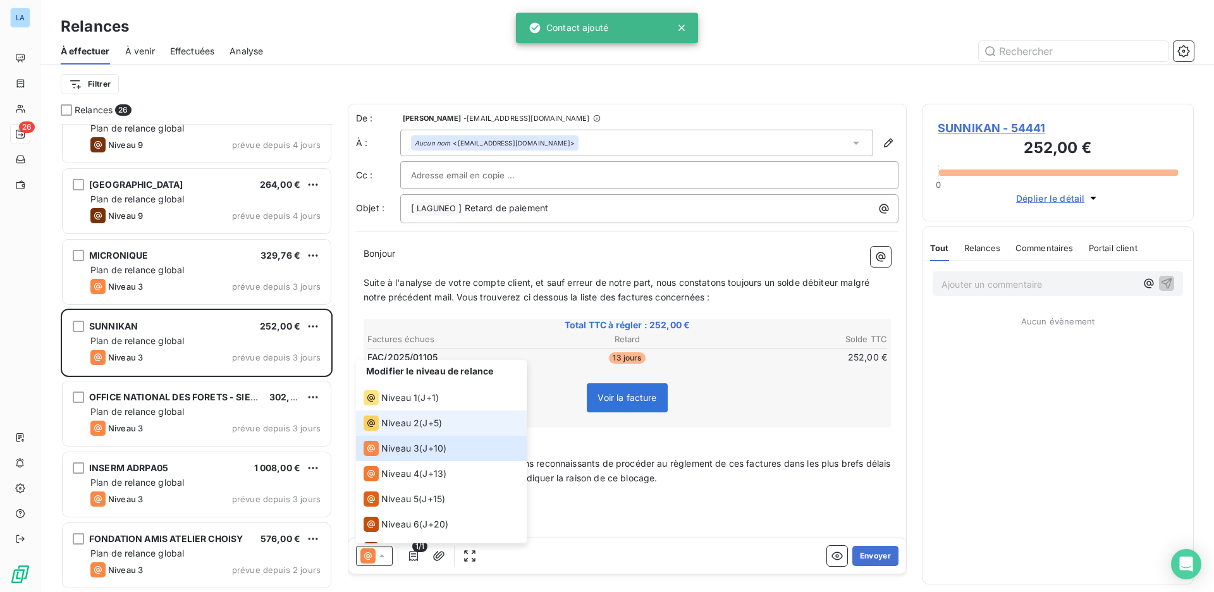
click at [427, 428] on span "J+5 )" at bounding box center [432, 423] width 20 height 13
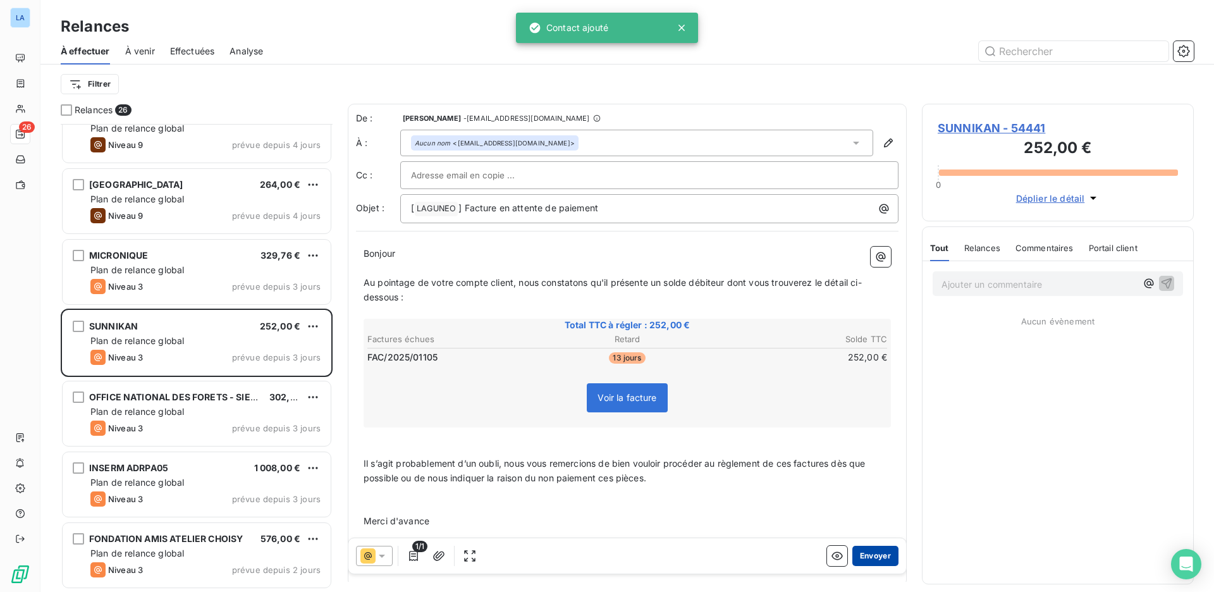
click at [867, 558] on button "Envoyer" at bounding box center [875, 556] width 46 height 20
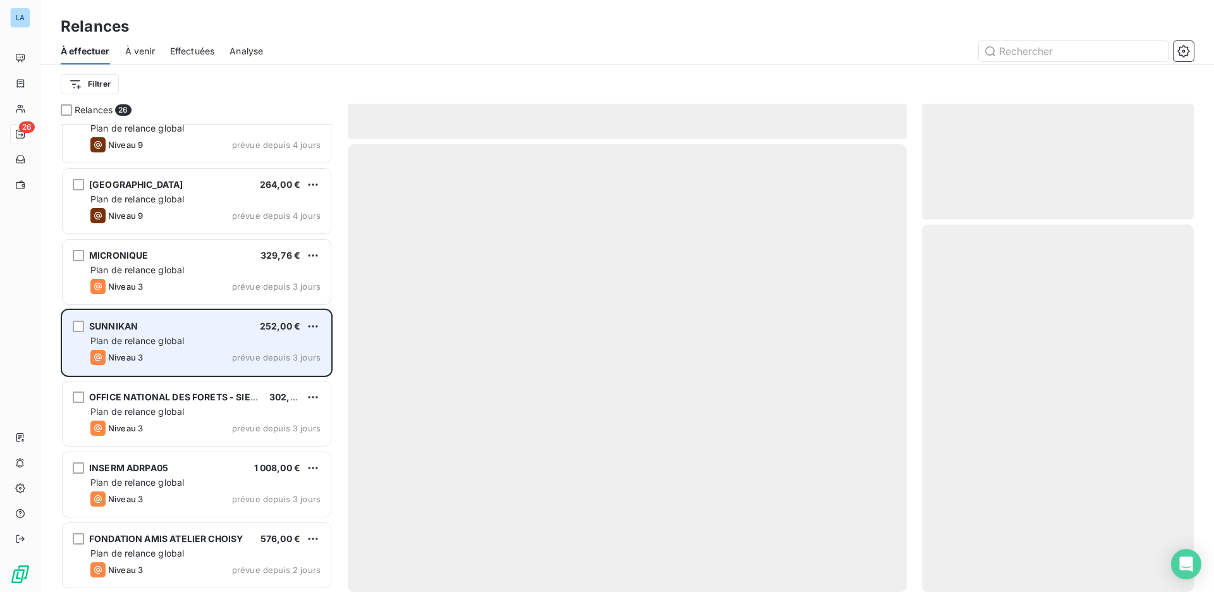
scroll to position [1302, 0]
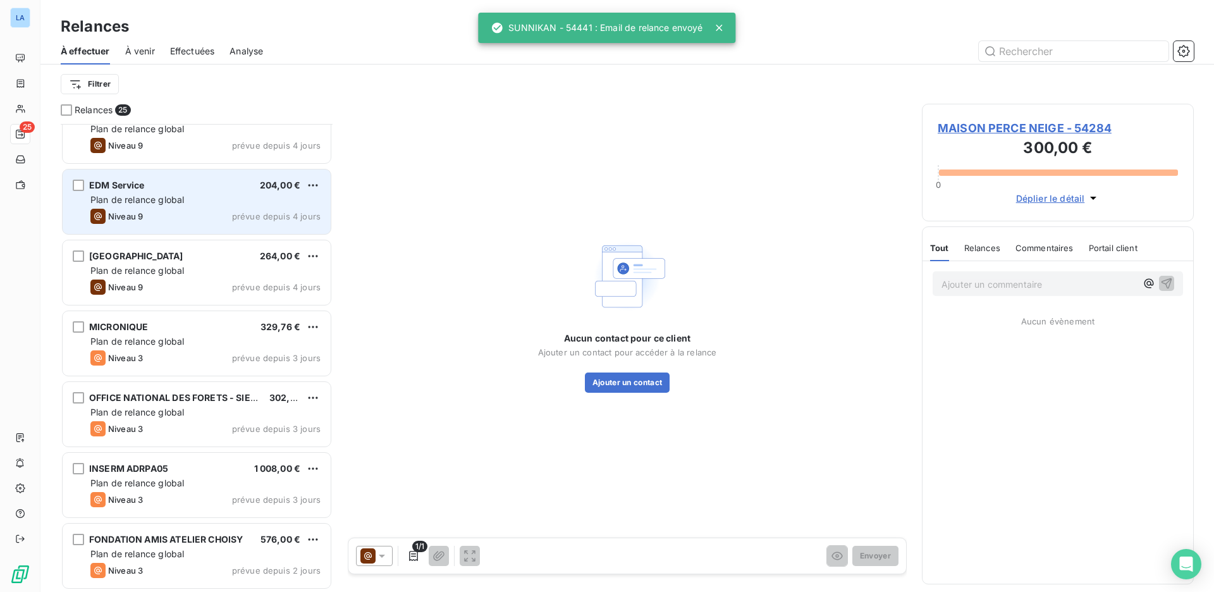
click at [190, 213] on div "Niveau 9 prévue depuis 4 jours" at bounding box center [205, 216] width 230 height 15
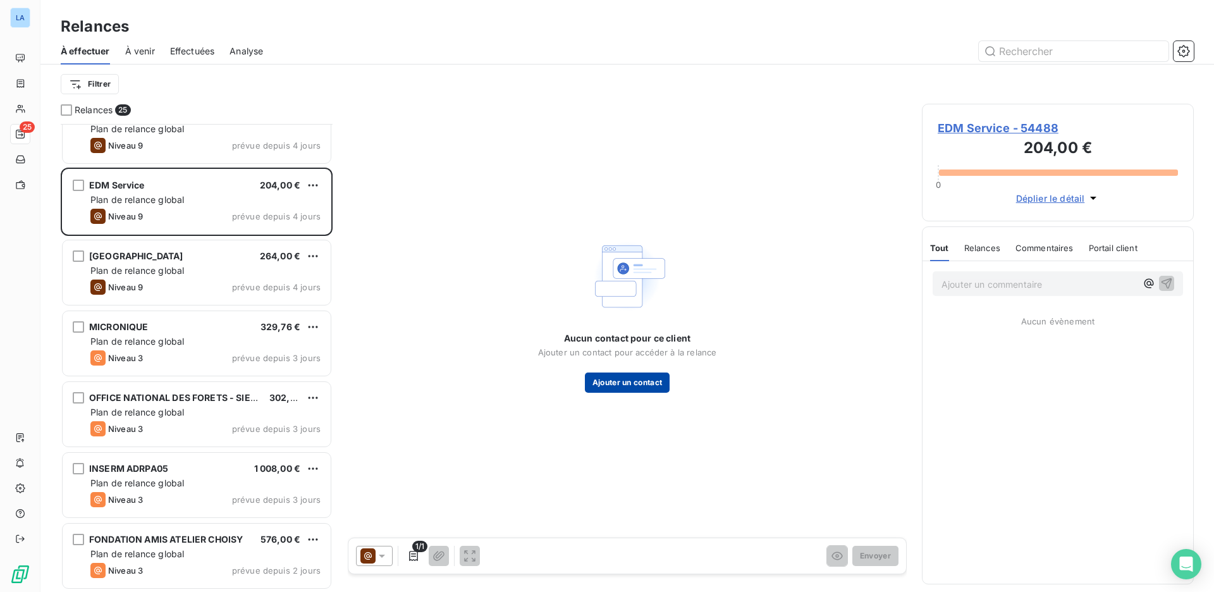
click at [625, 386] on button "Ajouter un contact" at bounding box center [627, 382] width 85 height 20
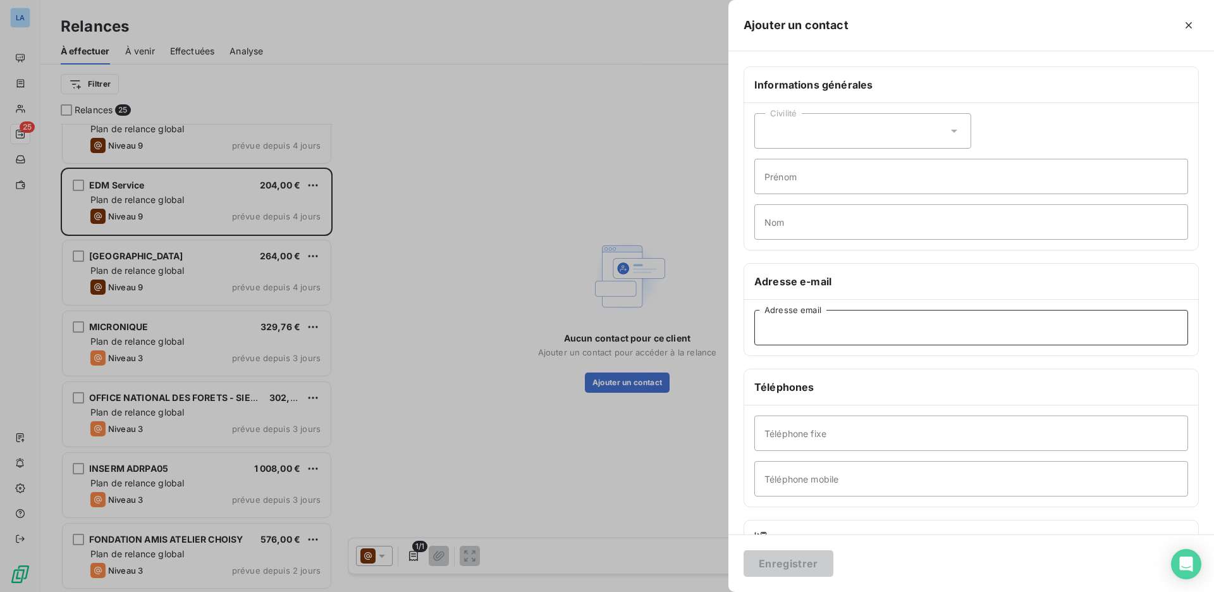
drag, startPoint x: 807, startPoint y: 321, endPoint x: 806, endPoint y: 327, distance: 6.4
paste input "[EMAIL_ADDRESS][DOMAIN_NAME]"
type input "[EMAIL_ADDRESS][DOMAIN_NAME]"
click at [781, 556] on button "Enregistrer" at bounding box center [788, 563] width 90 height 27
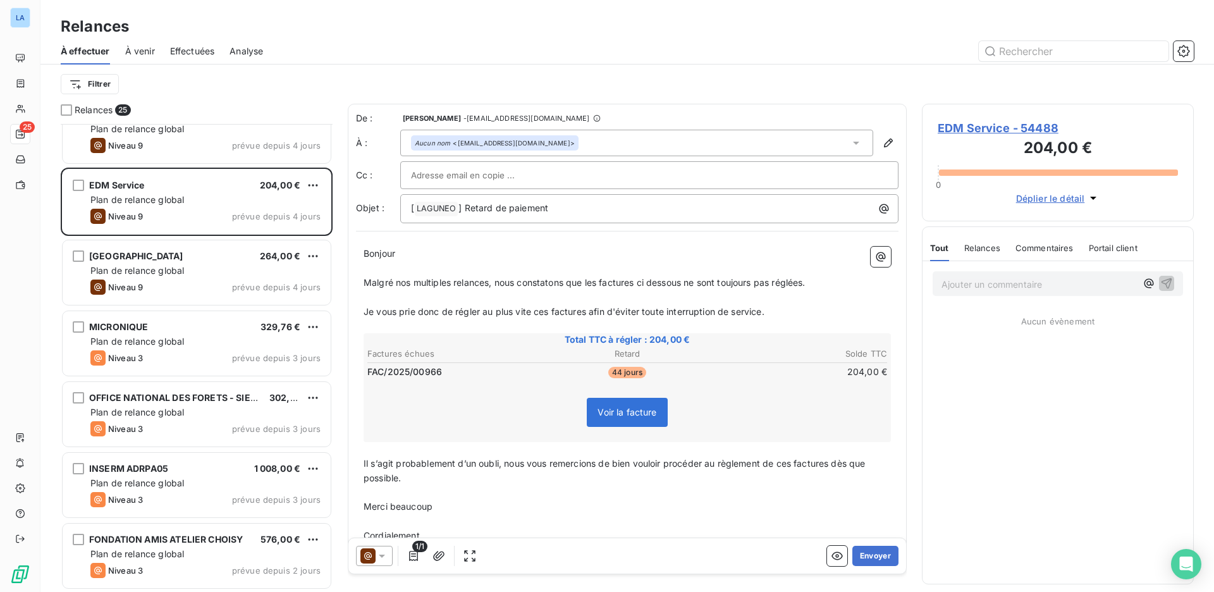
click at [376, 556] on icon at bounding box center [381, 555] width 13 height 13
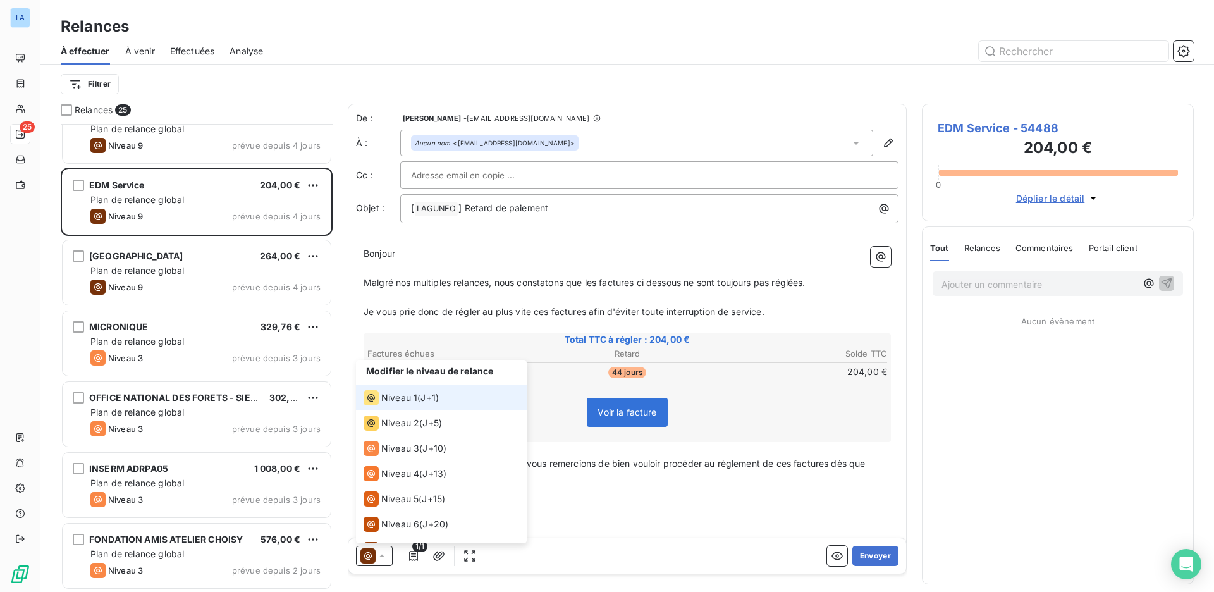
click at [454, 407] on li "Niveau 1 ( J+1 )" at bounding box center [441, 397] width 171 height 25
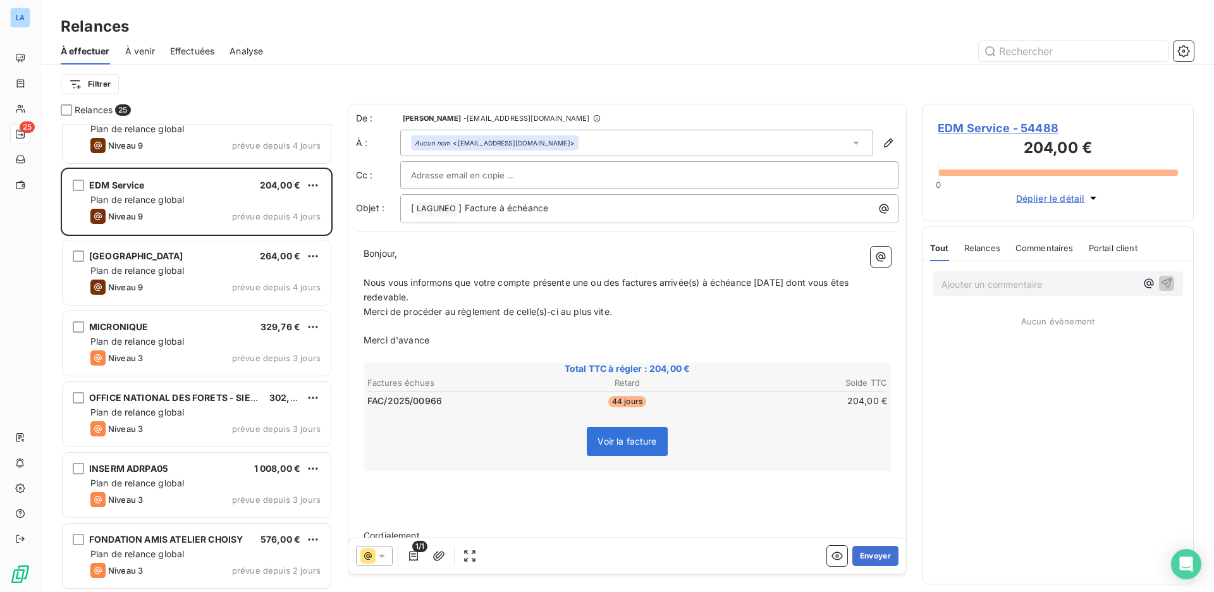
click at [374, 561] on icon at bounding box center [367, 555] width 15 height 15
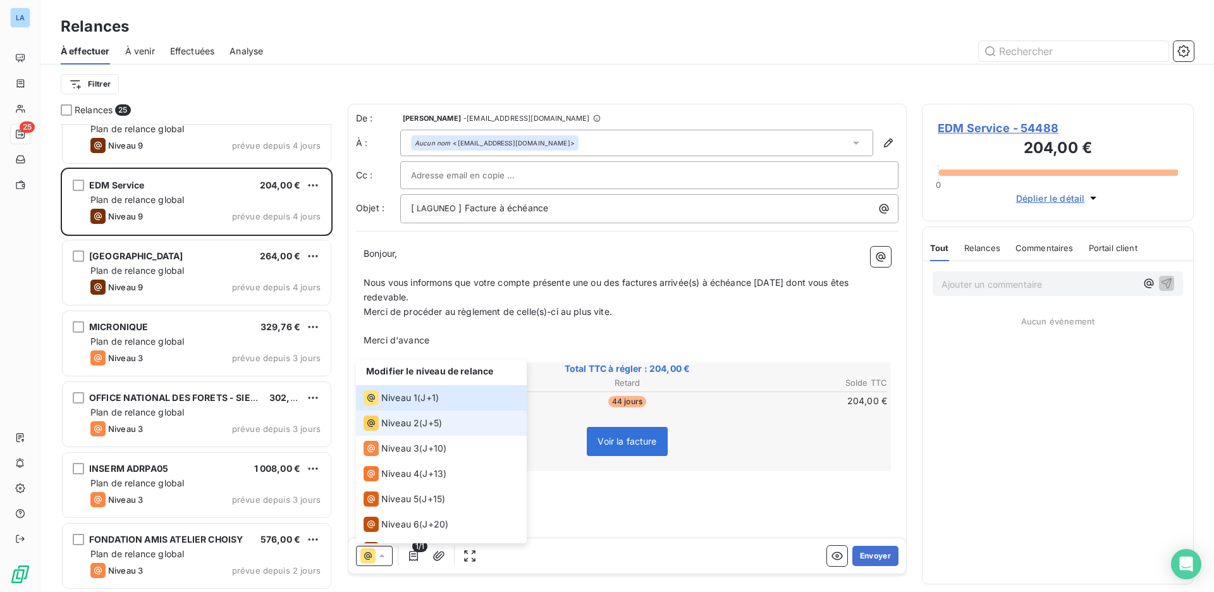
click at [441, 425] on span "J+5 )" at bounding box center [432, 423] width 20 height 13
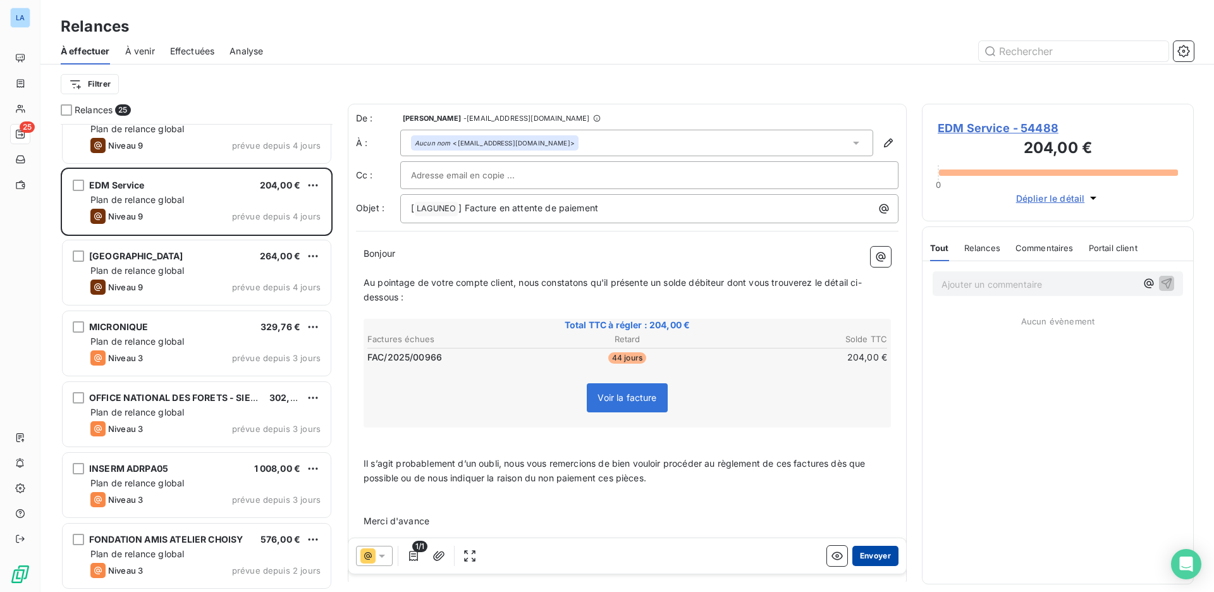
click at [873, 552] on button "Envoyer" at bounding box center [875, 556] width 46 height 20
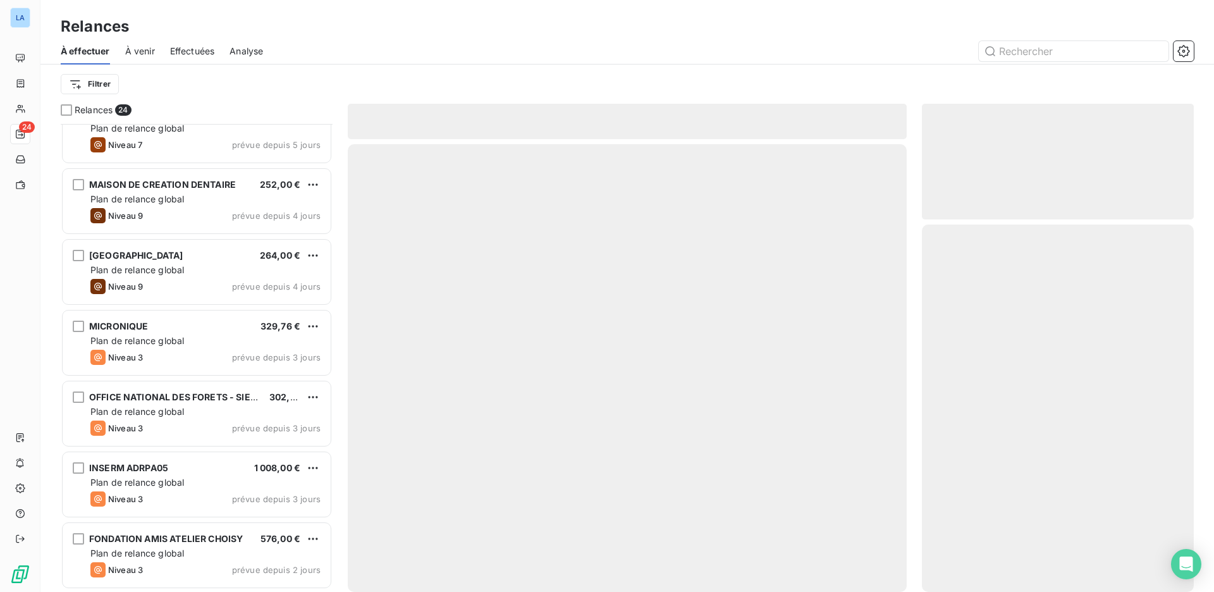
scroll to position [1231, 0]
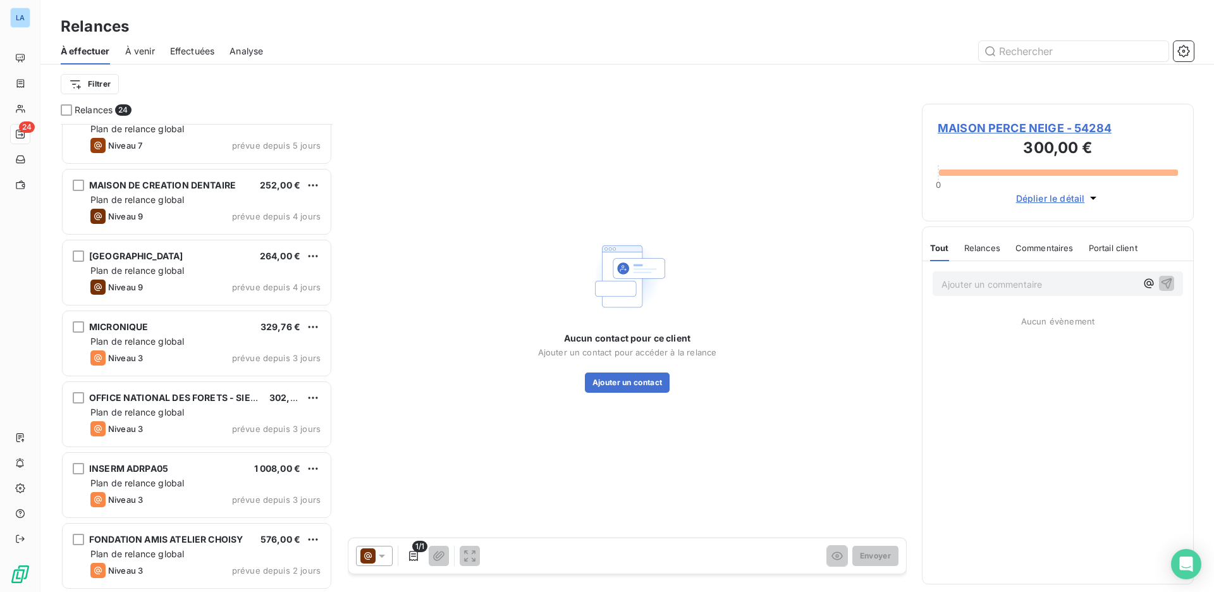
scroll to position [1209, 0]
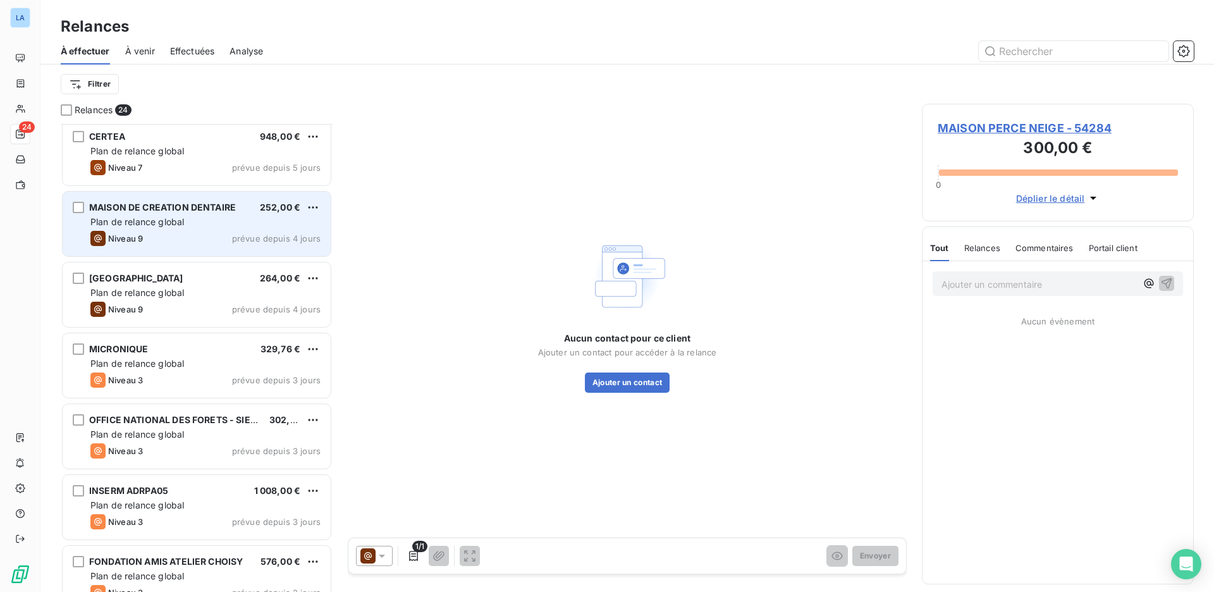
click at [222, 233] on div "Niveau 9 prévue depuis 4 jours" at bounding box center [205, 238] width 230 height 15
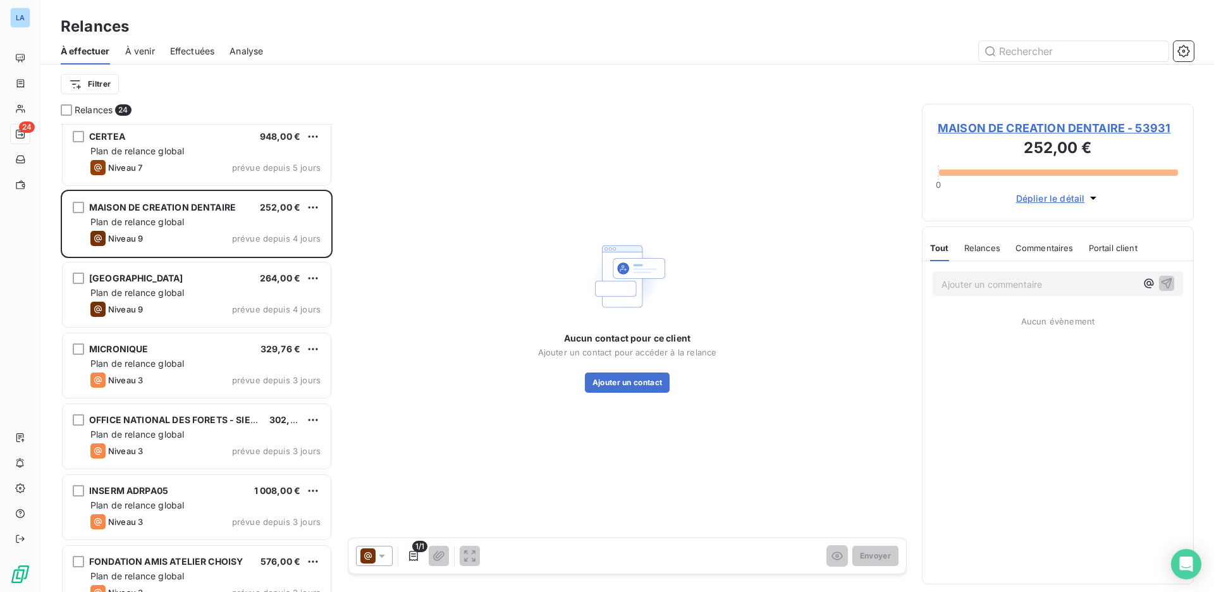
scroll to position [1098, 0]
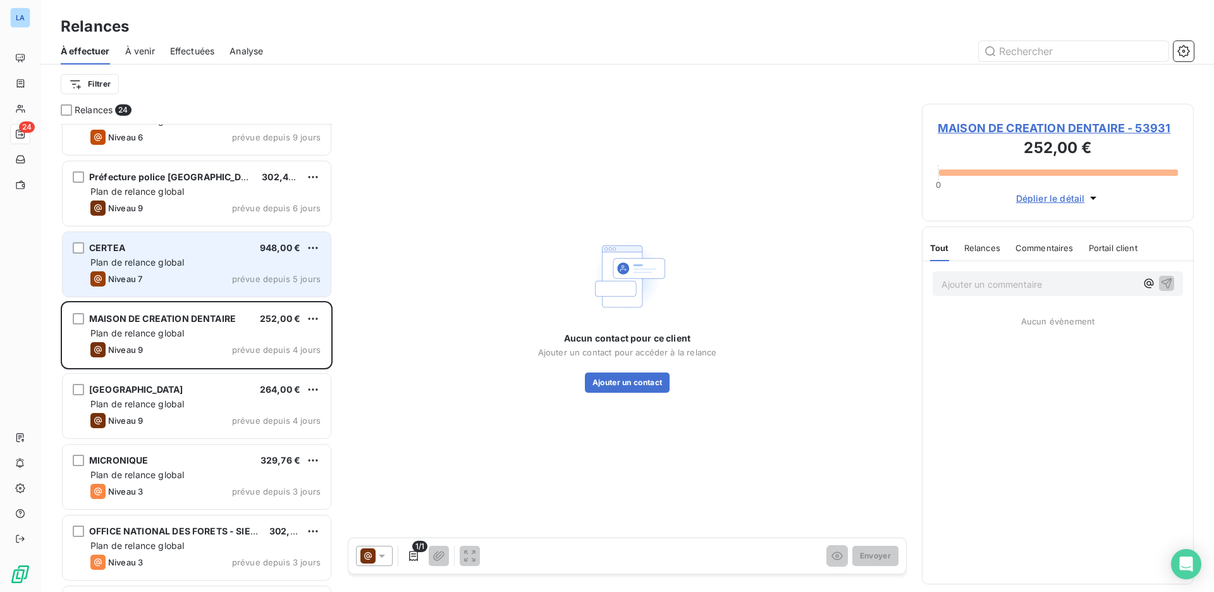
click at [207, 263] on div "Plan de relance global" at bounding box center [205, 262] width 230 height 13
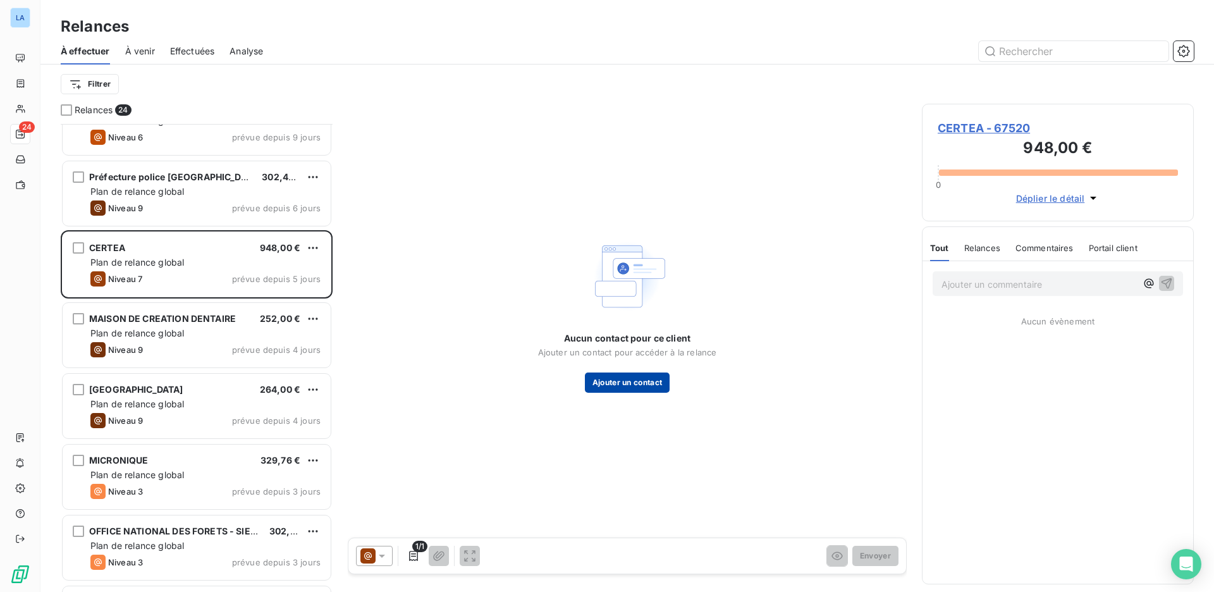
click at [625, 387] on button "Ajouter un contact" at bounding box center [627, 382] width 85 height 20
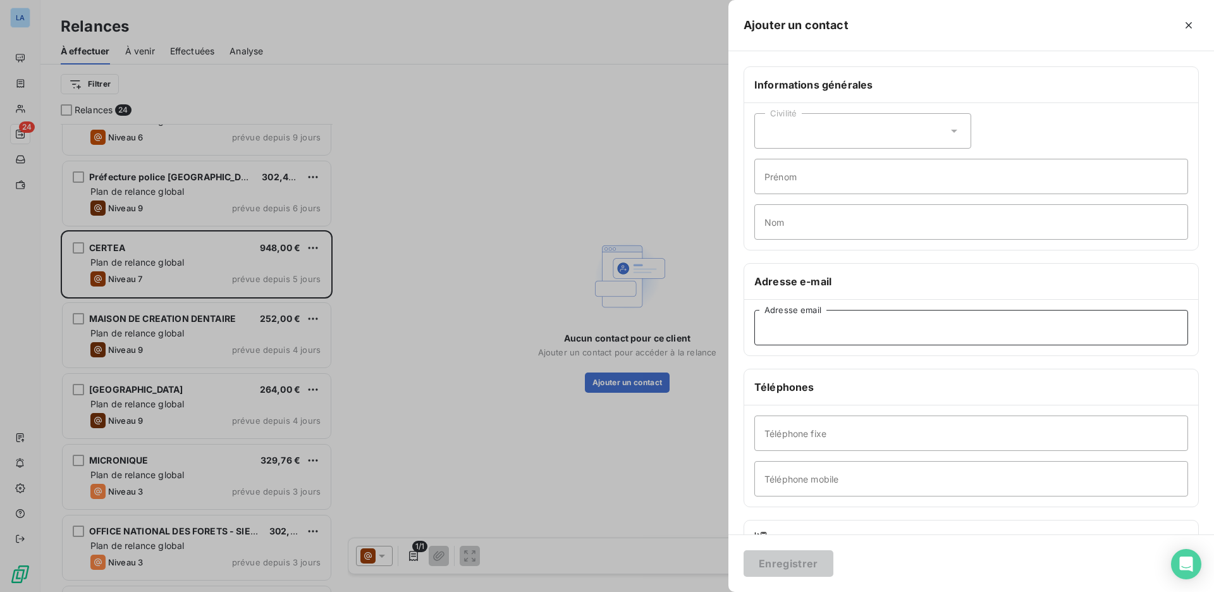
paste input "[EMAIL_ADDRESS][DOMAIN_NAME]"
type input "[EMAIL_ADDRESS][DOMAIN_NAME]"
click at [803, 558] on button "Enregistrer" at bounding box center [788, 563] width 90 height 27
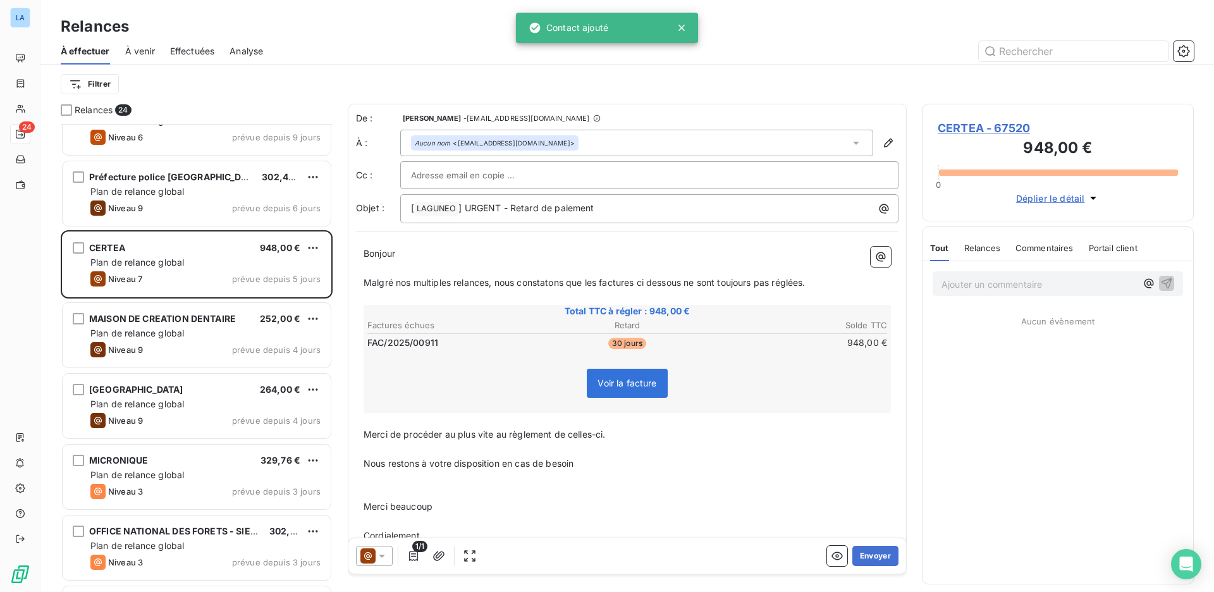
click at [381, 556] on icon at bounding box center [382, 555] width 6 height 3
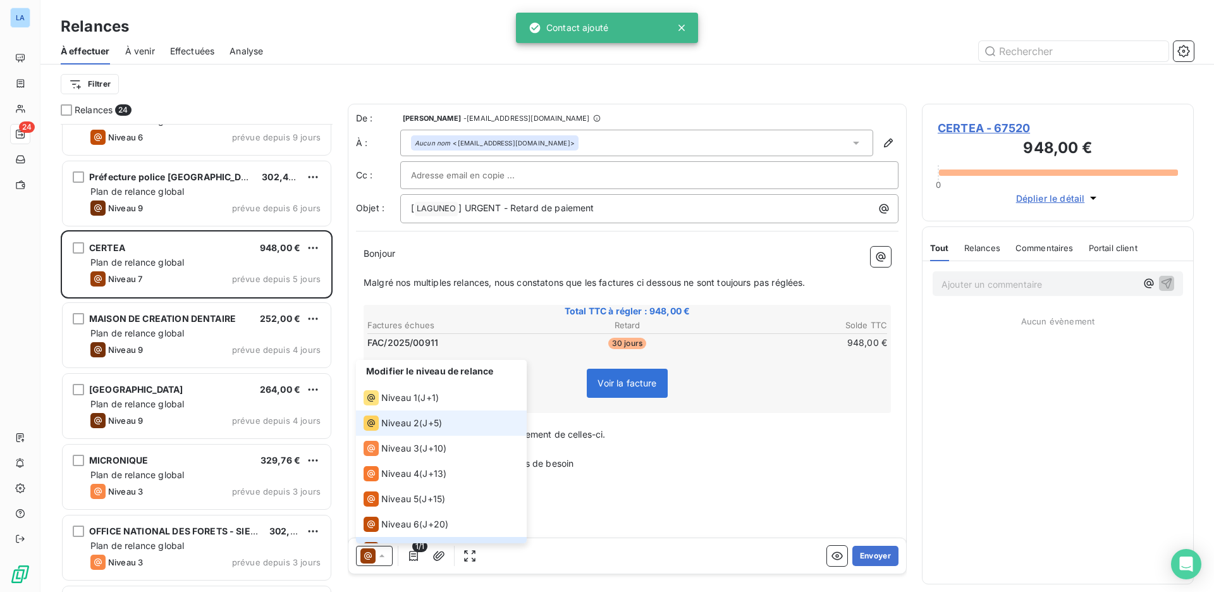
click at [429, 419] on span "J+5 )" at bounding box center [432, 423] width 20 height 13
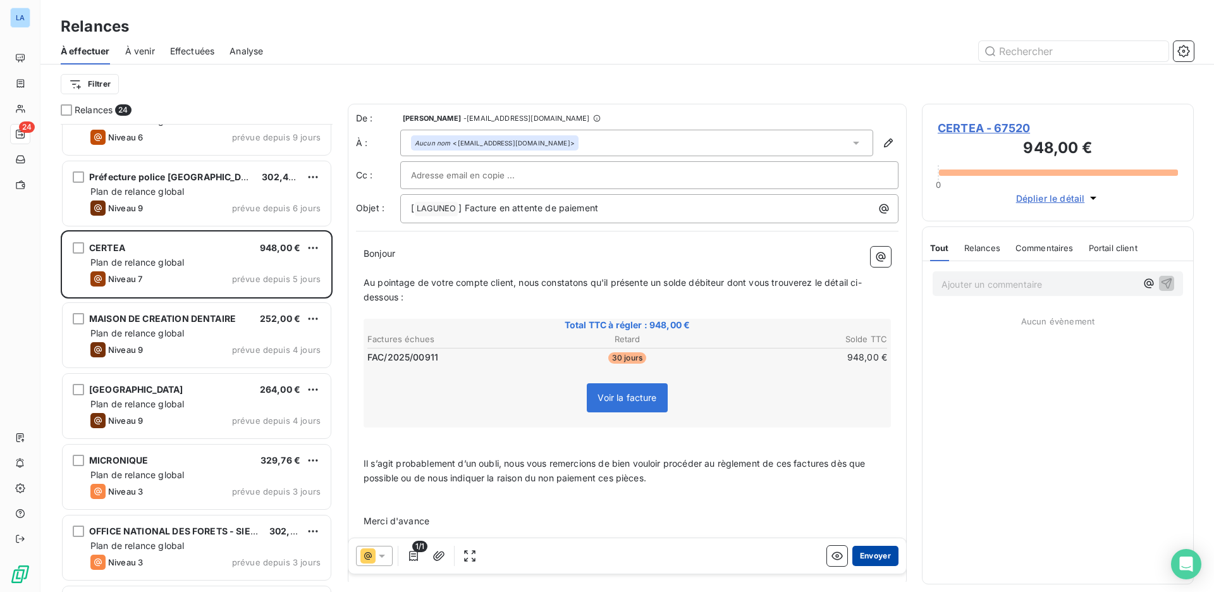
click at [865, 555] on button "Envoyer" at bounding box center [875, 556] width 46 height 20
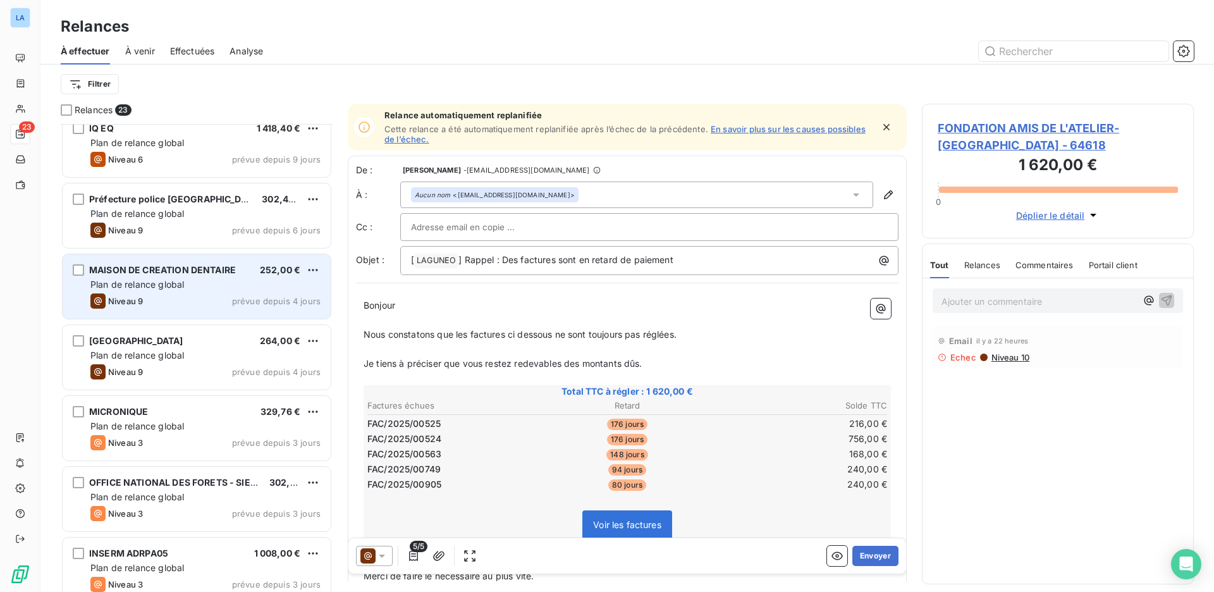
scroll to position [1047, 0]
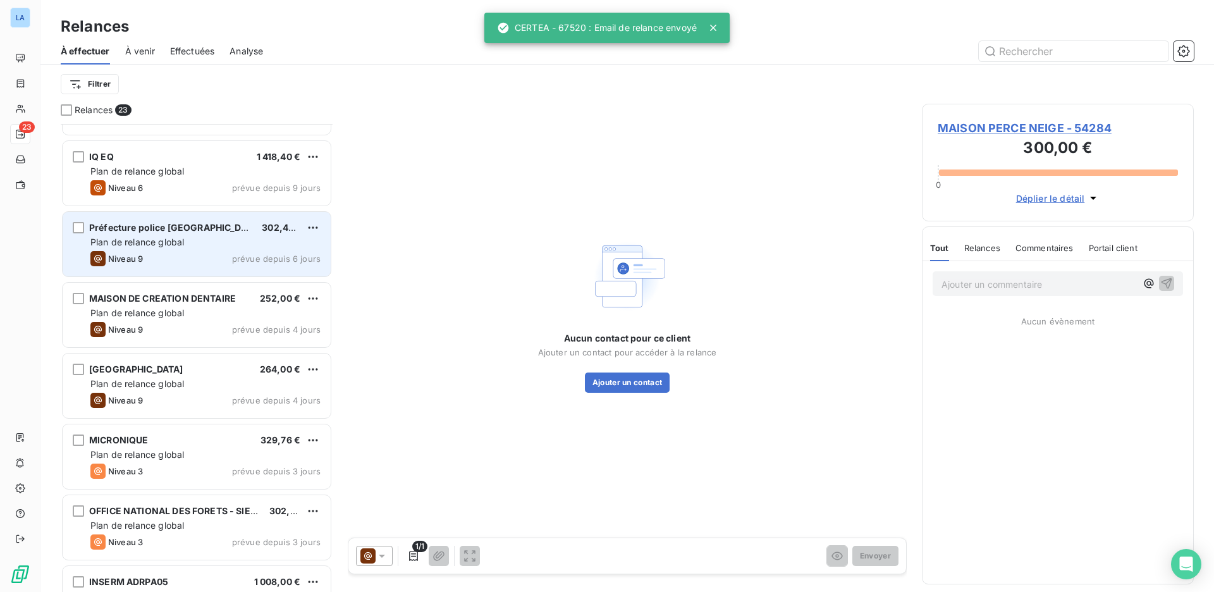
click at [205, 262] on div "Niveau 9 prévue depuis 6 jours" at bounding box center [205, 258] width 230 height 15
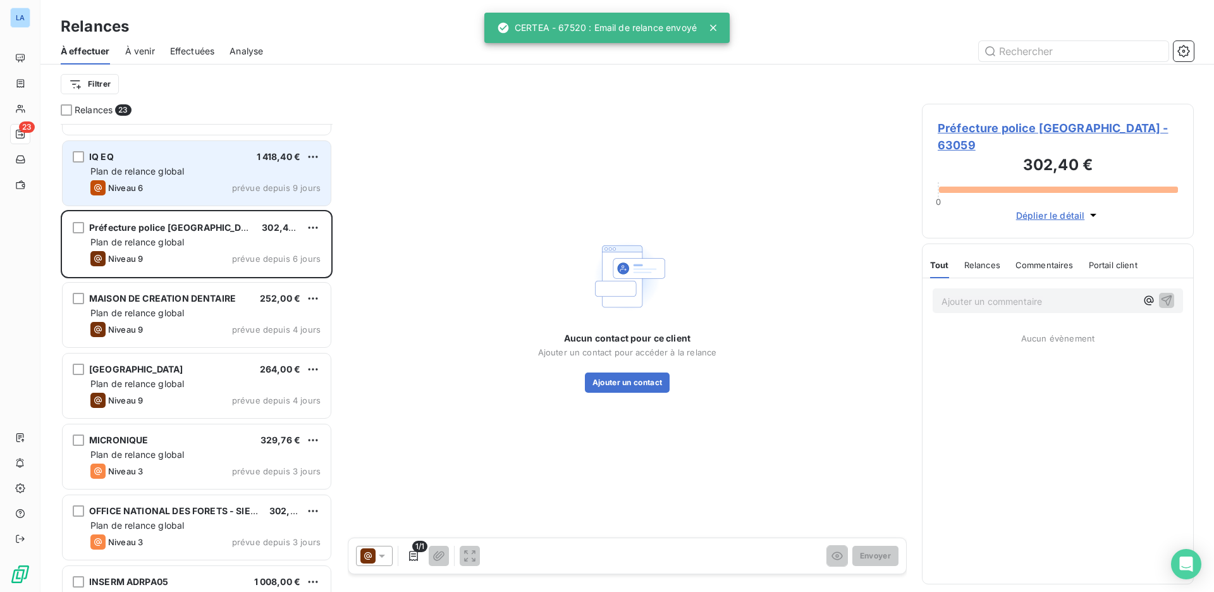
click at [195, 189] on div "Niveau 6 prévue depuis 9 jours" at bounding box center [205, 187] width 230 height 15
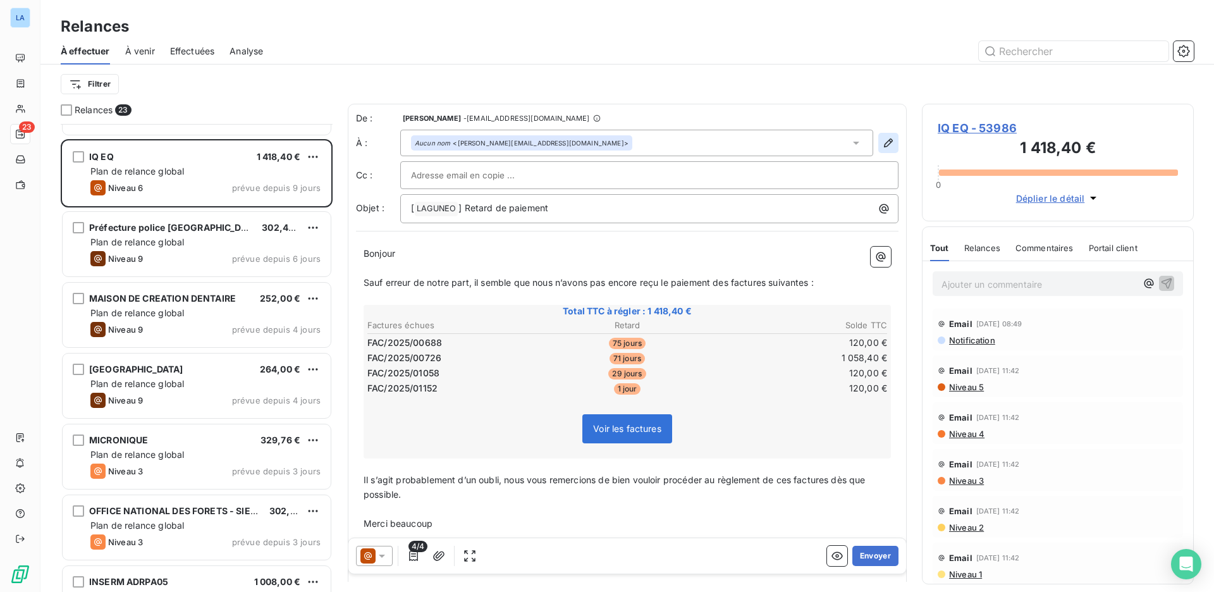
click at [886, 139] on button "button" at bounding box center [888, 143] width 20 height 20
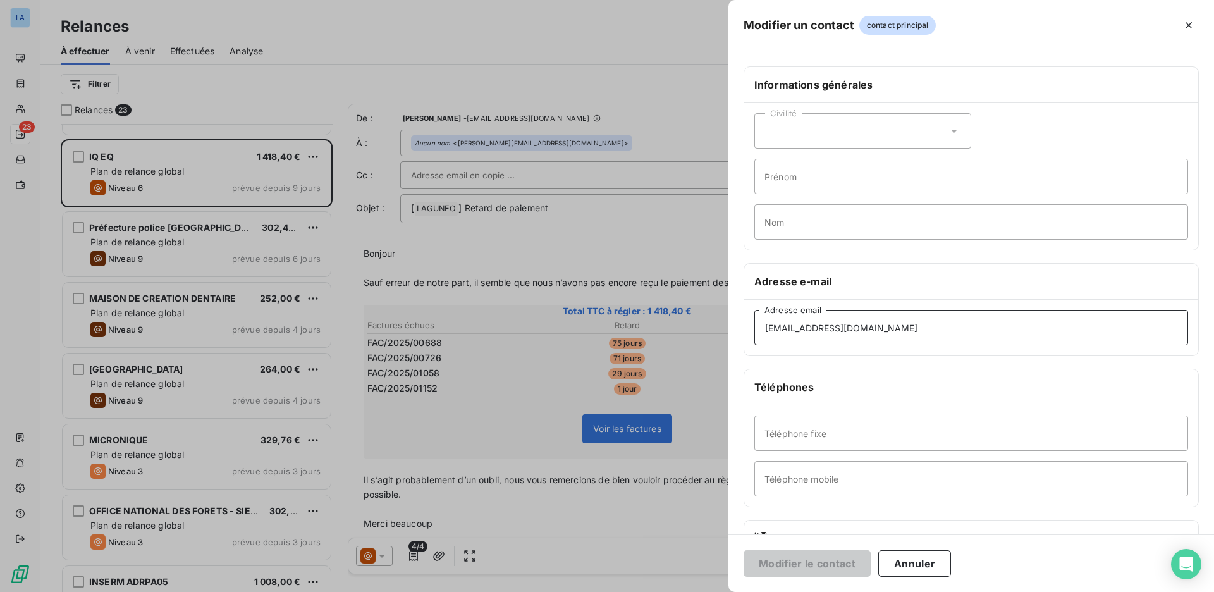
click at [854, 336] on input "[EMAIL_ADDRESS][DOMAIN_NAME]" at bounding box center [971, 327] width 434 height 35
paste input "[EMAIL_ADDRESS][DOMAIN_NAME]"
type input "[EMAIL_ADDRESS][DOMAIN_NAME]"
click at [929, 554] on button "Annuler" at bounding box center [914, 563] width 73 height 27
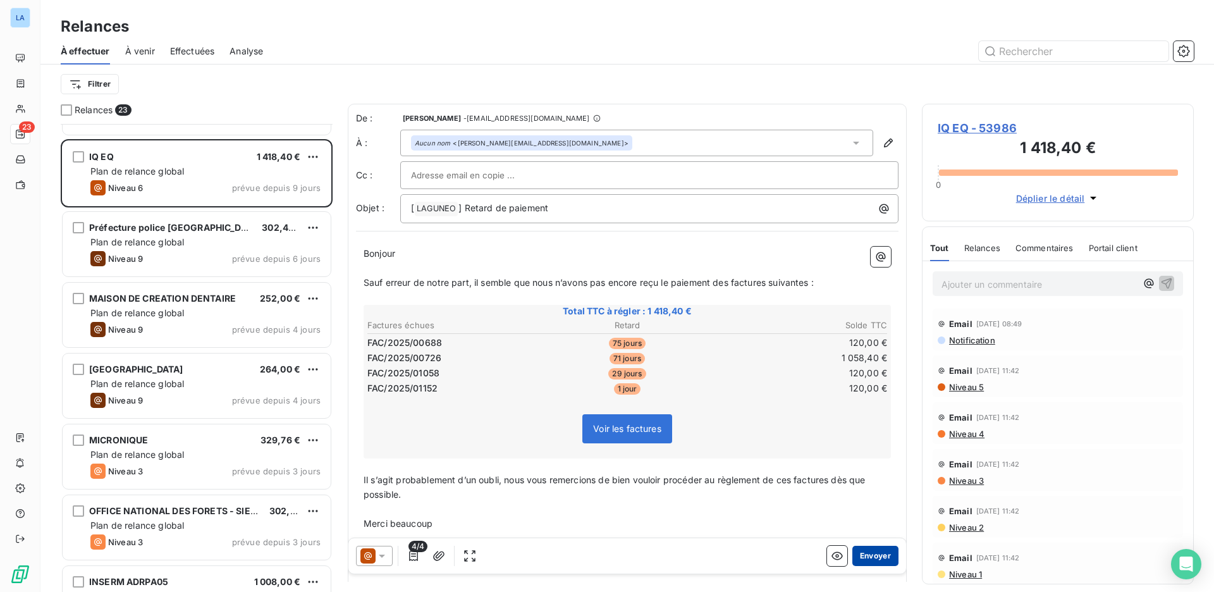
click at [857, 559] on button "Envoyer" at bounding box center [875, 556] width 46 height 20
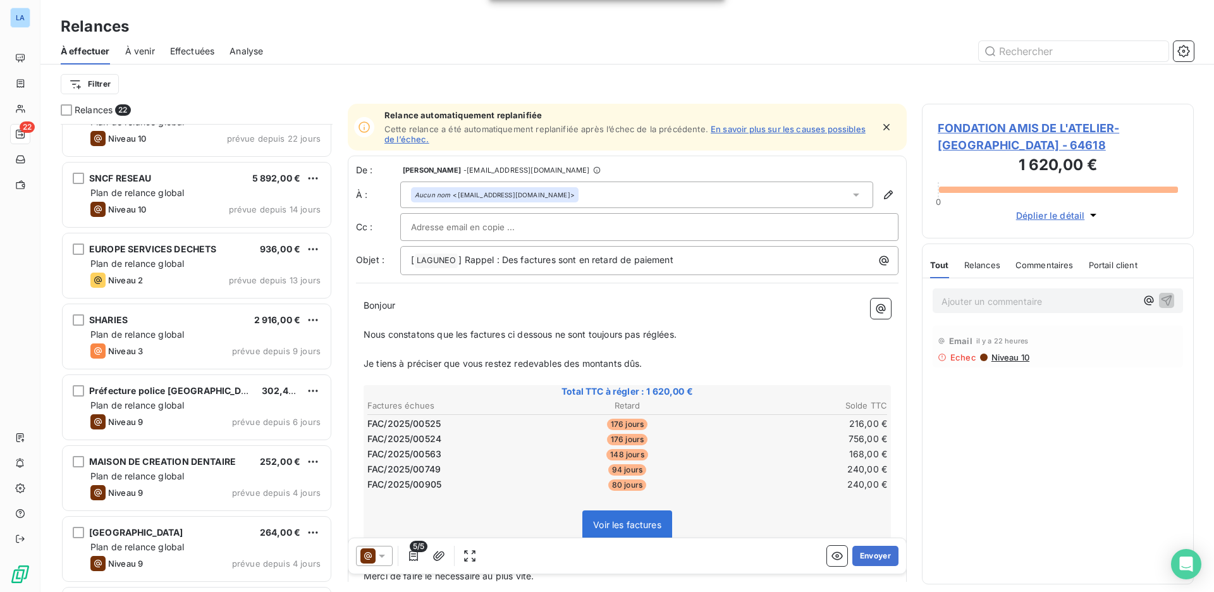
scroll to position [799, 0]
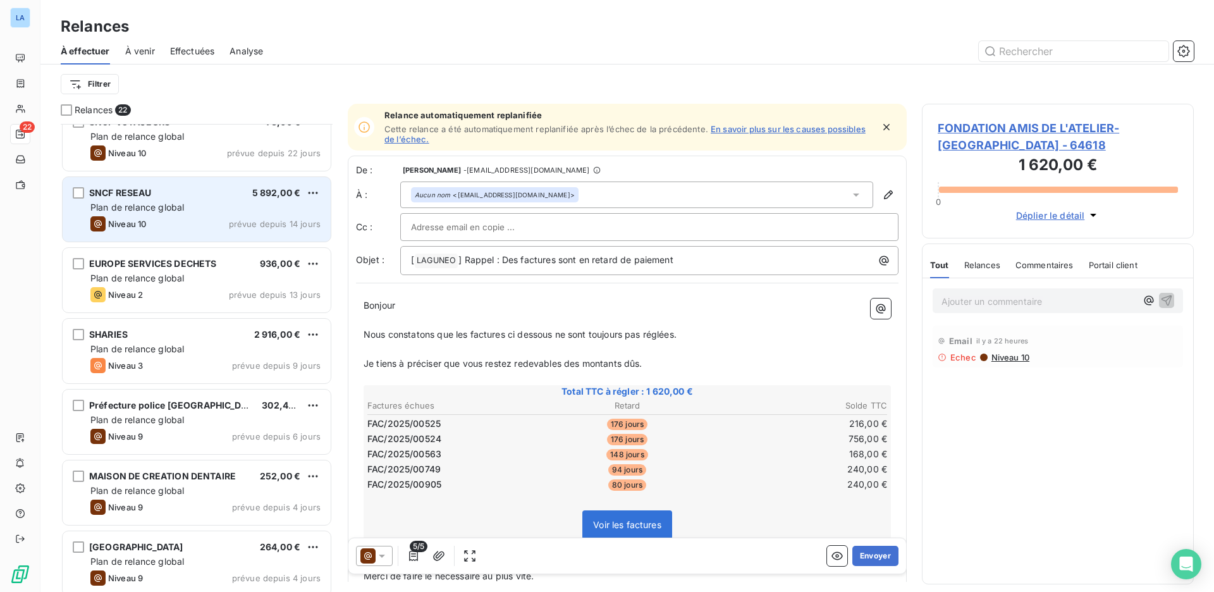
click at [215, 228] on div "Niveau 10 prévue depuis 14 jours" at bounding box center [205, 223] width 230 height 15
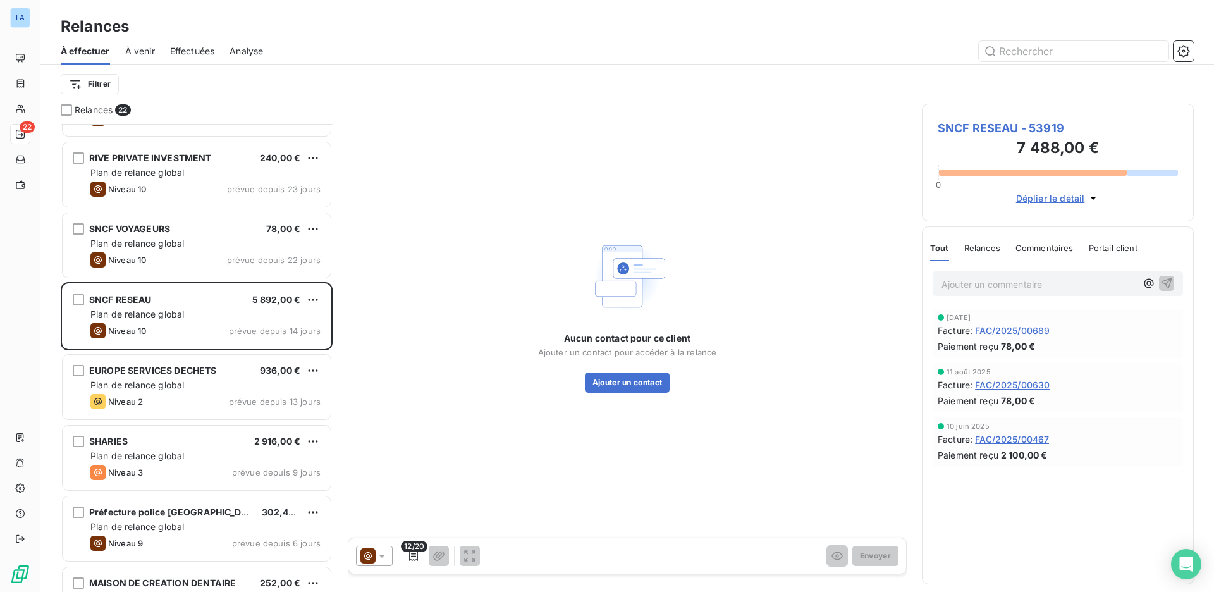
scroll to position [674, 0]
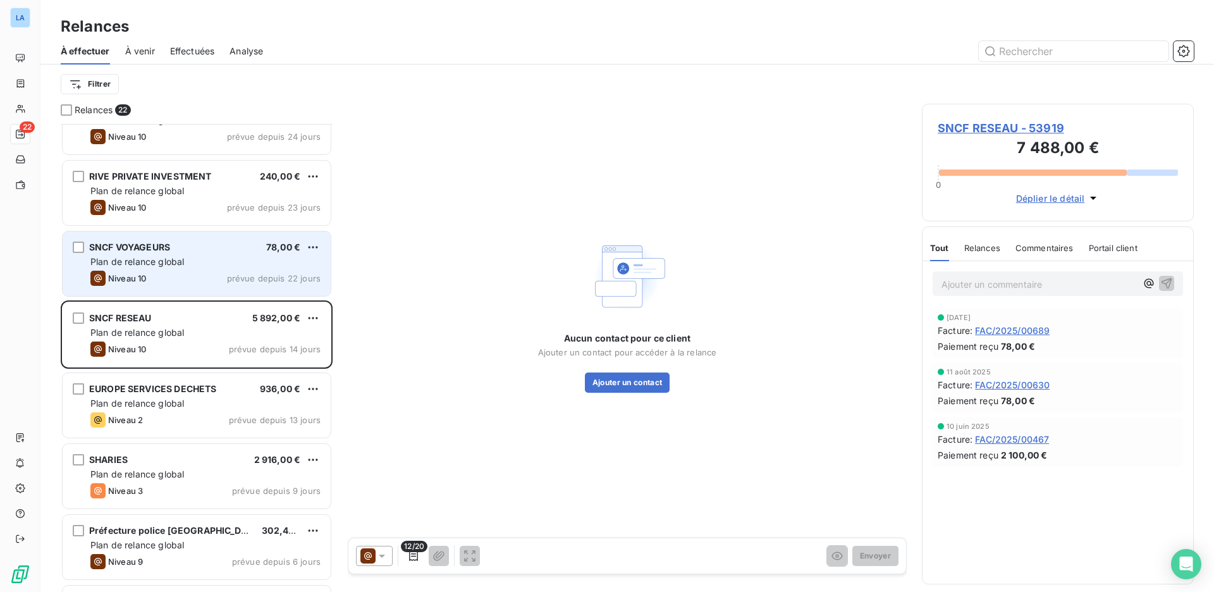
click at [210, 276] on div "Niveau 10 prévue depuis 22 jours" at bounding box center [205, 278] width 230 height 15
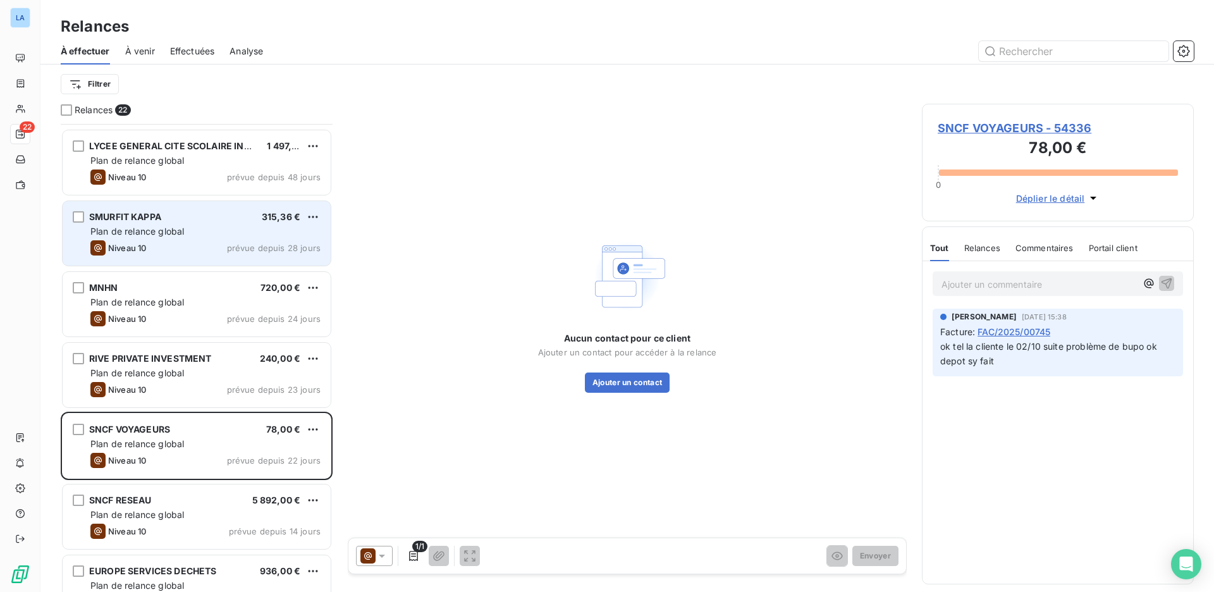
scroll to position [473, 0]
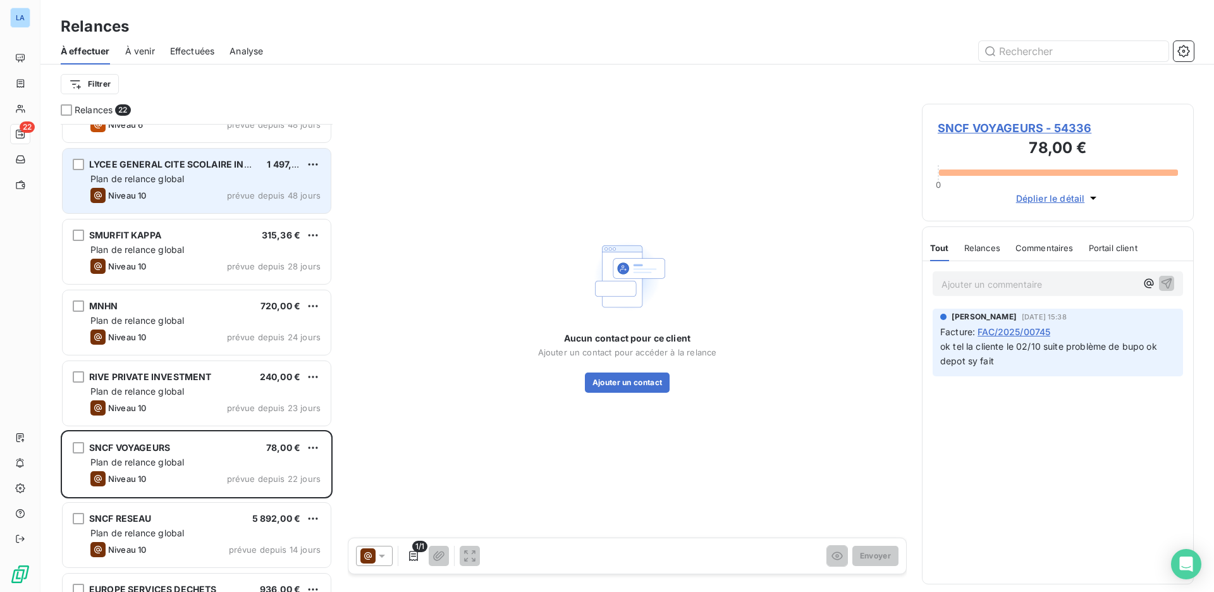
click at [211, 202] on div "Niveau 10 prévue depuis 48 jours" at bounding box center [205, 195] width 230 height 15
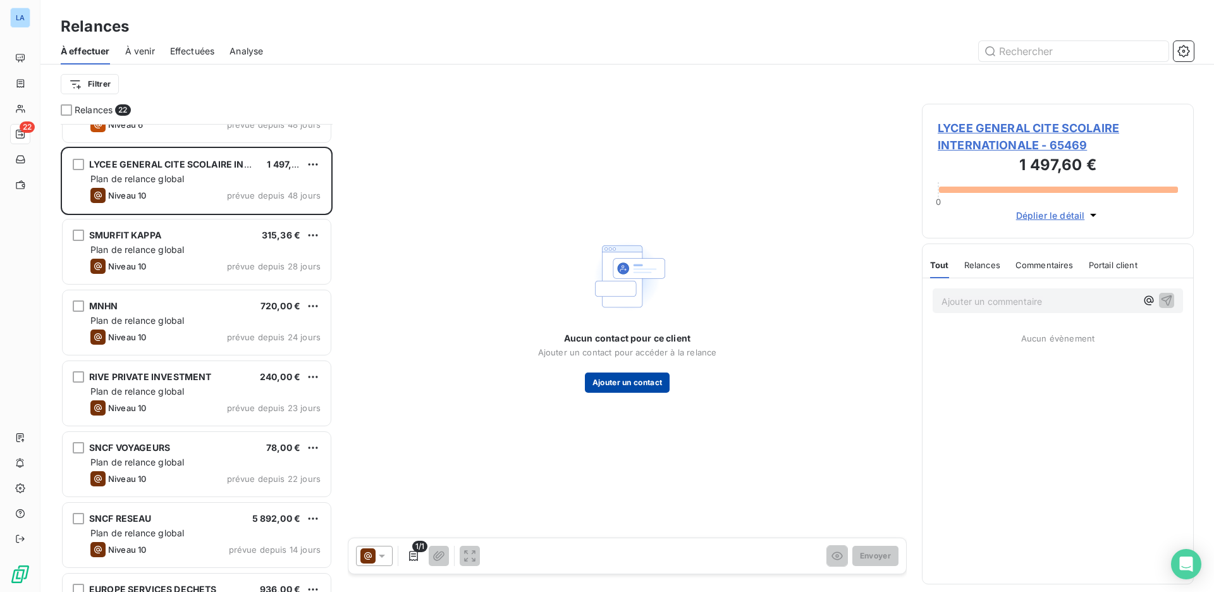
click at [624, 381] on button "Ajouter un contact" at bounding box center [627, 382] width 85 height 20
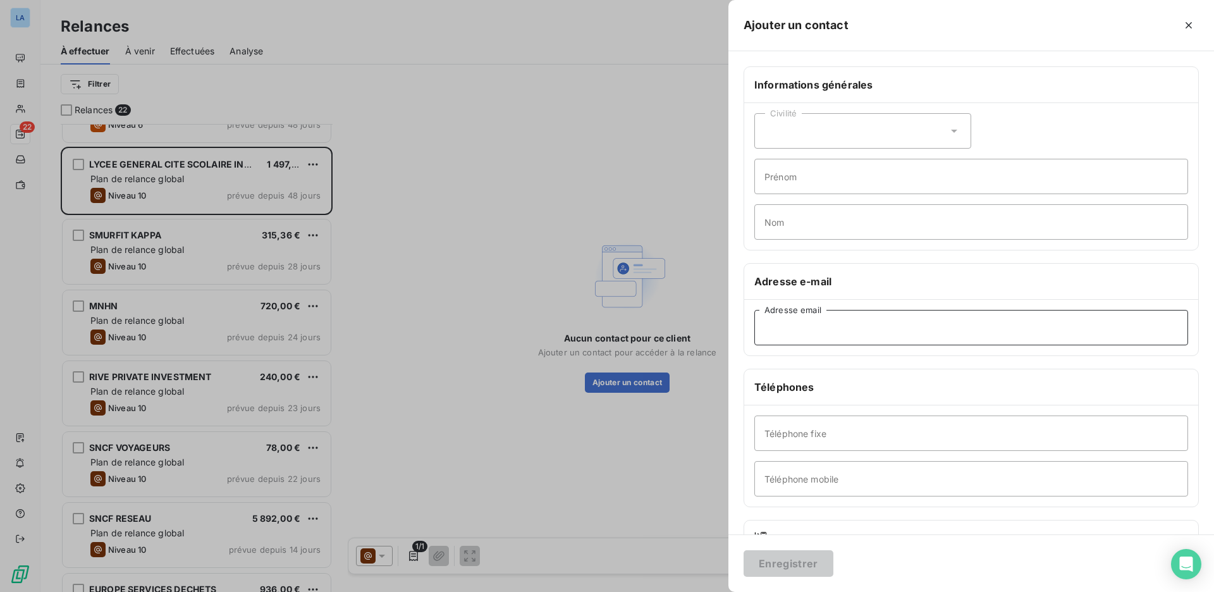
paste input "[PERSON_NAME][EMAIL_ADDRESS][DOMAIN_NAME]"
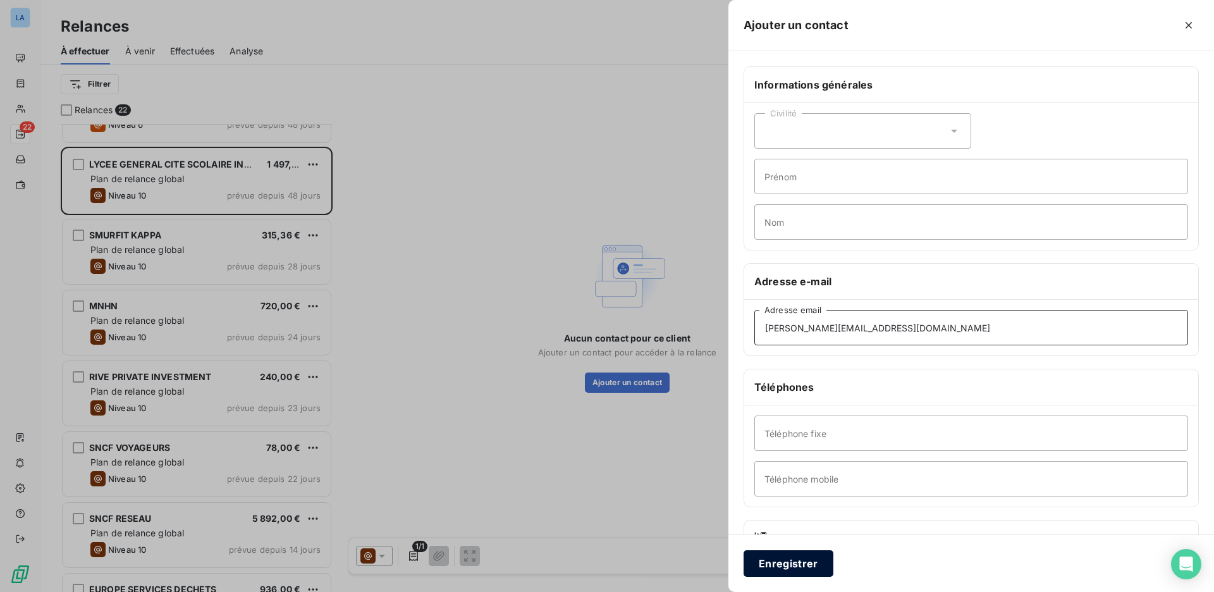
type input "[PERSON_NAME][EMAIL_ADDRESS][DOMAIN_NAME]"
click at [793, 565] on button "Enregistrer" at bounding box center [788, 563] width 90 height 27
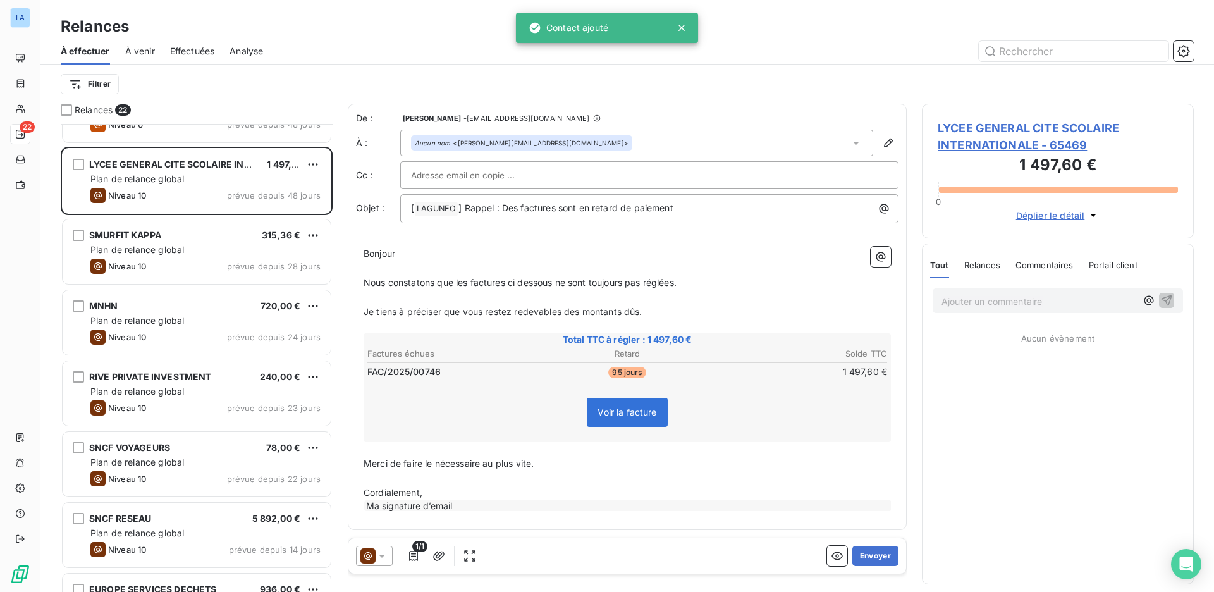
click at [379, 549] on icon at bounding box center [381, 555] width 13 height 13
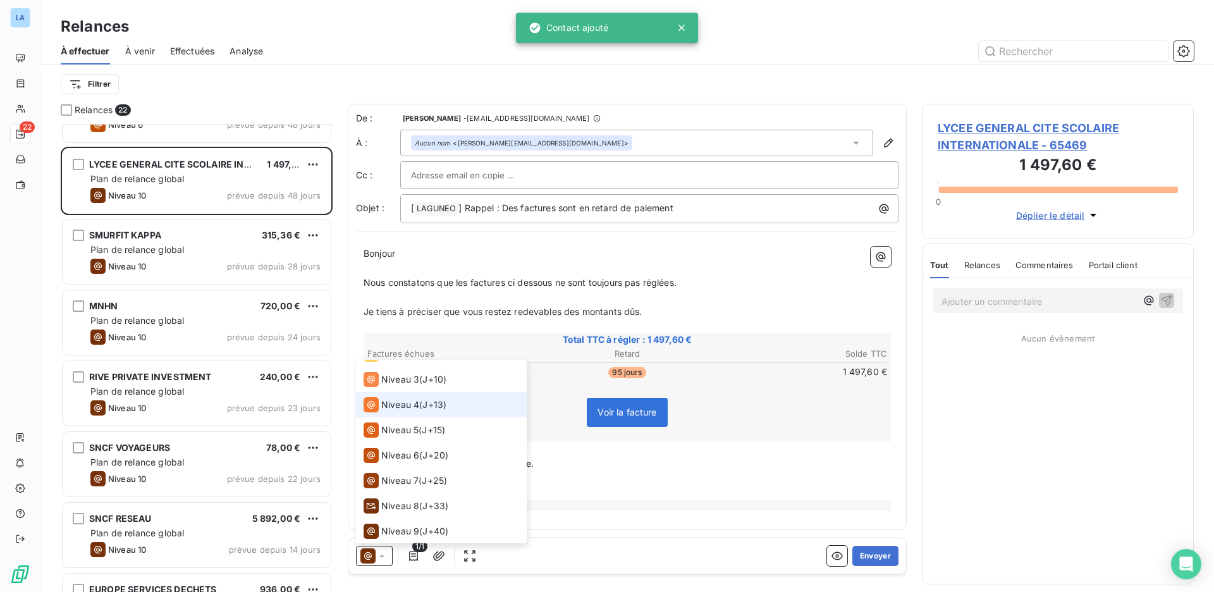
scroll to position [3, 0]
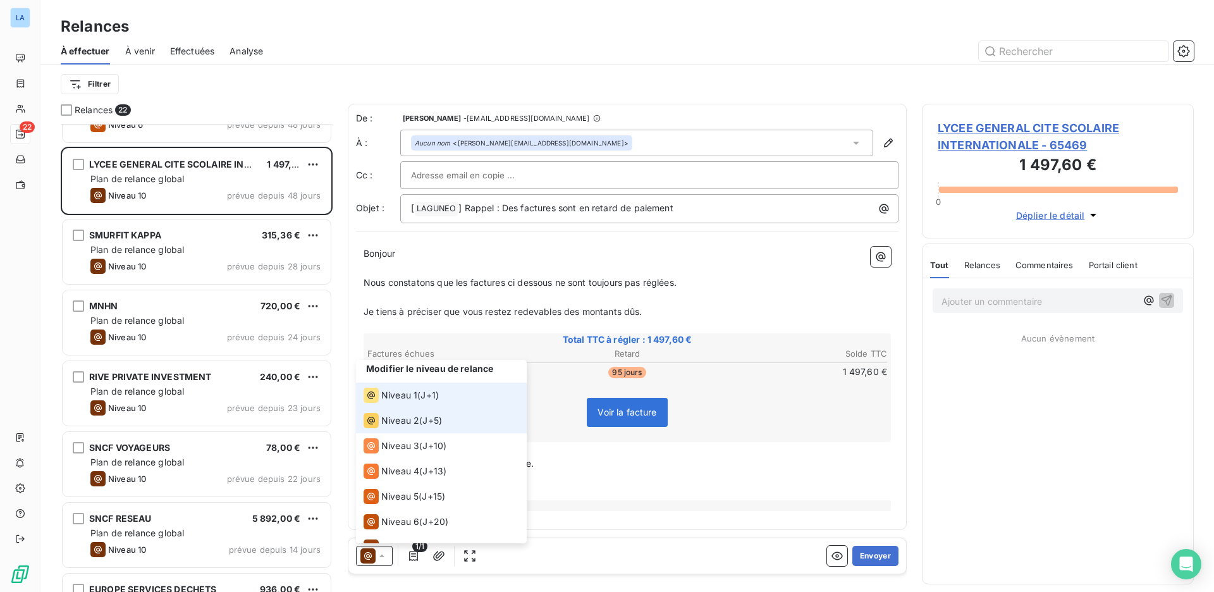
click at [439, 418] on span "J+5 )" at bounding box center [432, 420] width 20 height 13
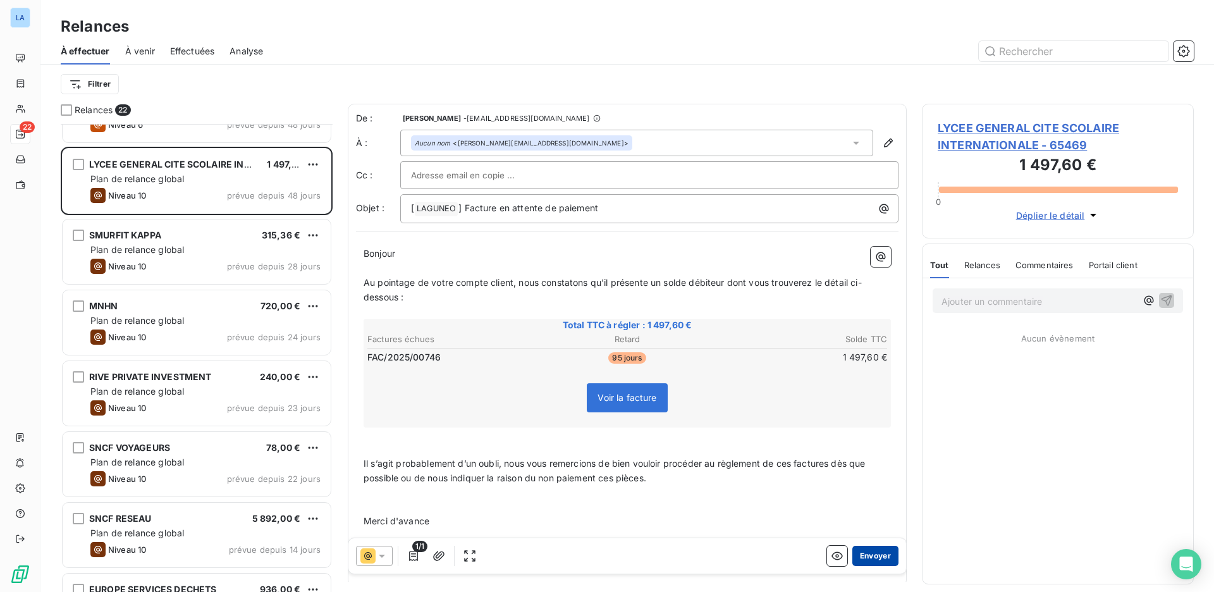
click at [875, 560] on button "Envoyer" at bounding box center [875, 556] width 46 height 20
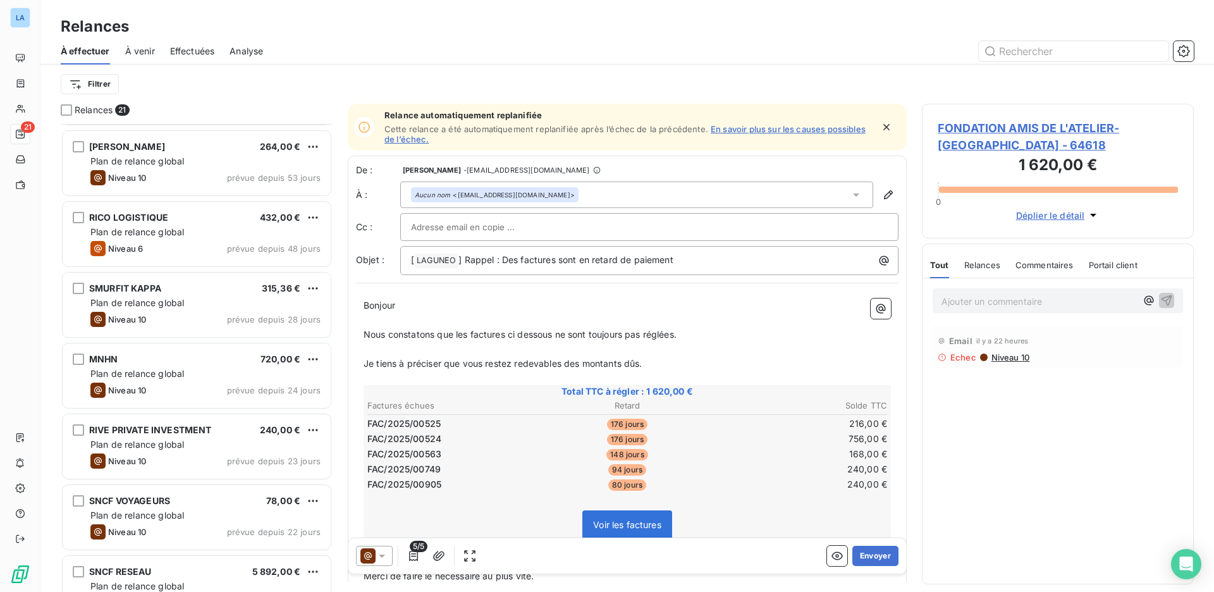
scroll to position [212, 0]
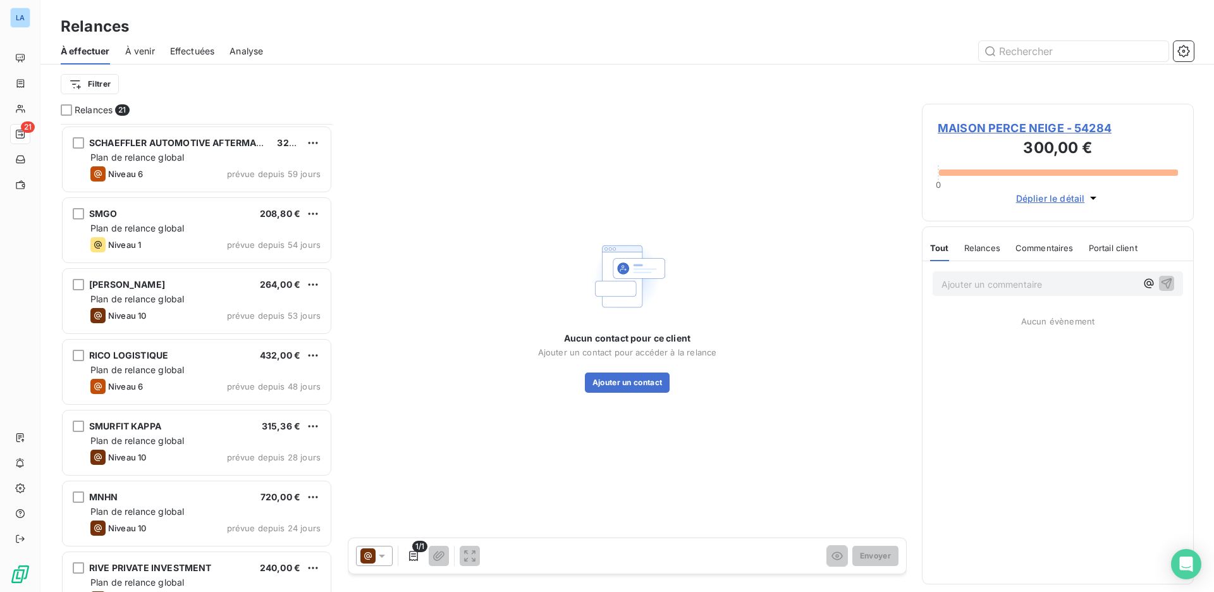
scroll to position [94, 0]
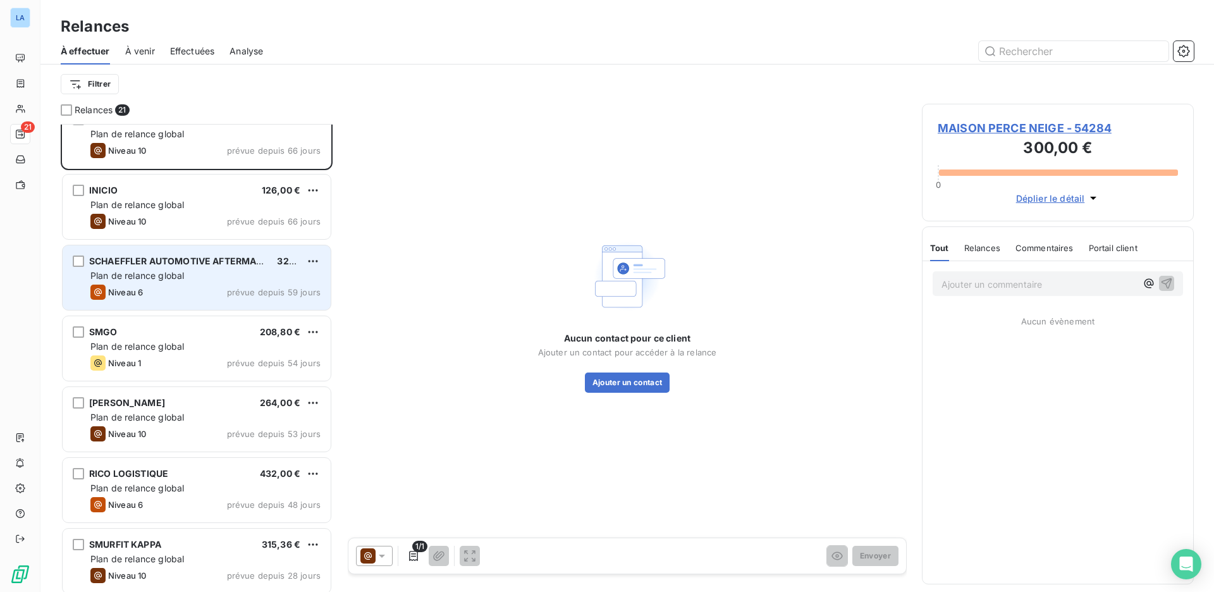
click at [196, 284] on div "Niveau 6 prévue depuis 59 jours" at bounding box center [205, 291] width 230 height 15
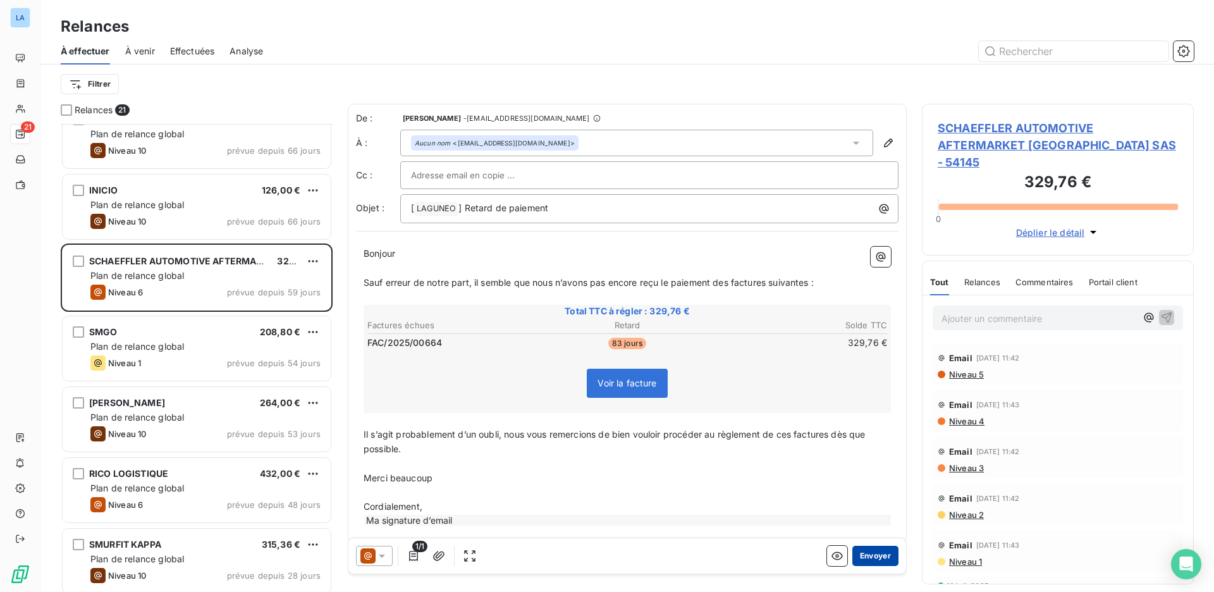
click at [865, 552] on button "Envoyer" at bounding box center [875, 556] width 46 height 20
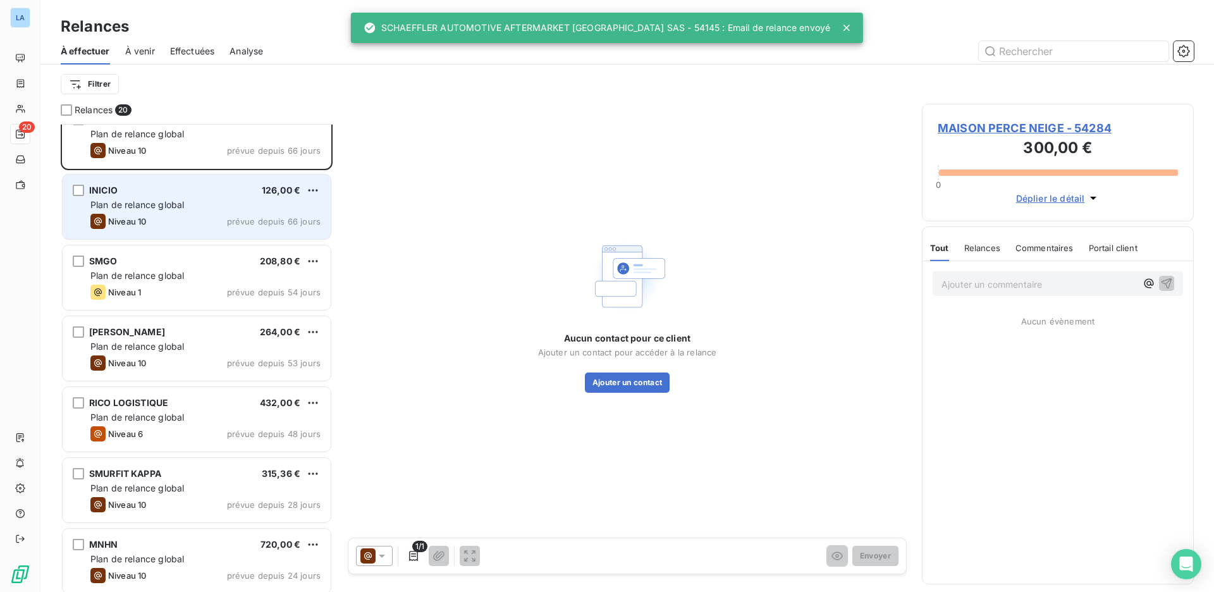
click at [178, 220] on div "Niveau 10 prévue depuis 66 jours" at bounding box center [205, 221] width 230 height 15
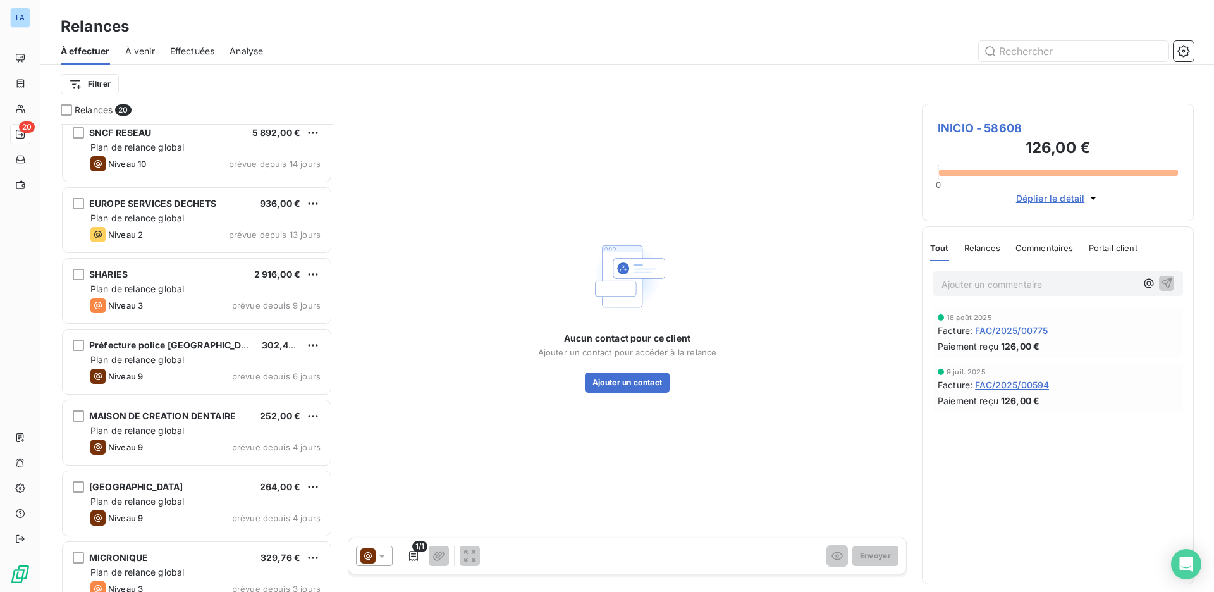
scroll to position [949, 0]
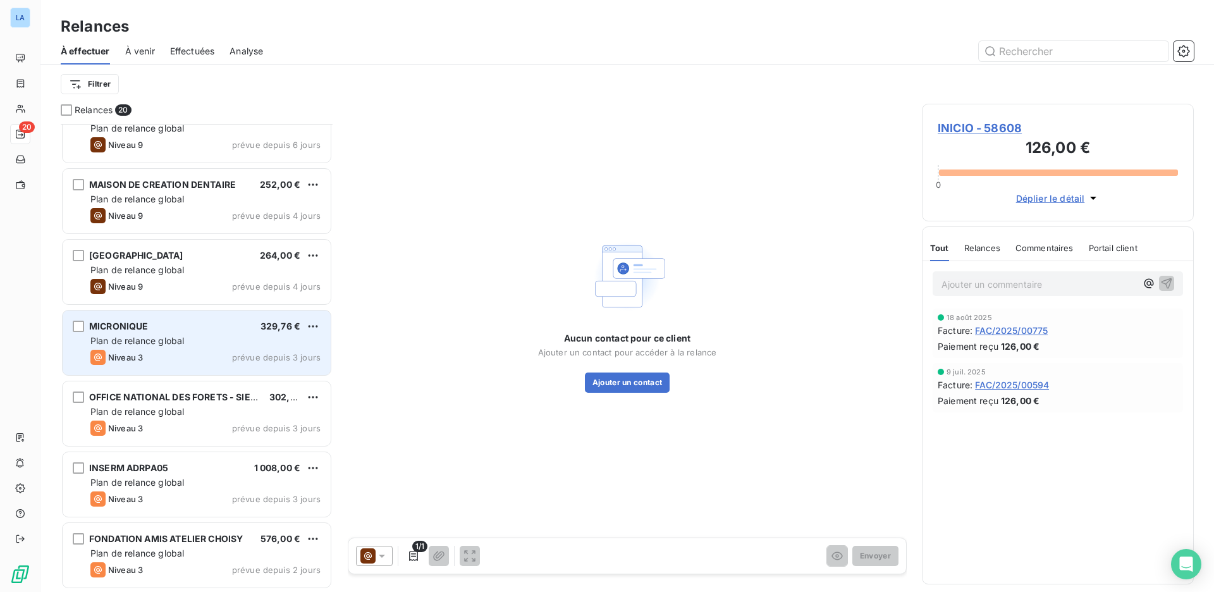
click at [210, 331] on div "MICRONIQUE 329,76 €" at bounding box center [205, 325] width 230 height 11
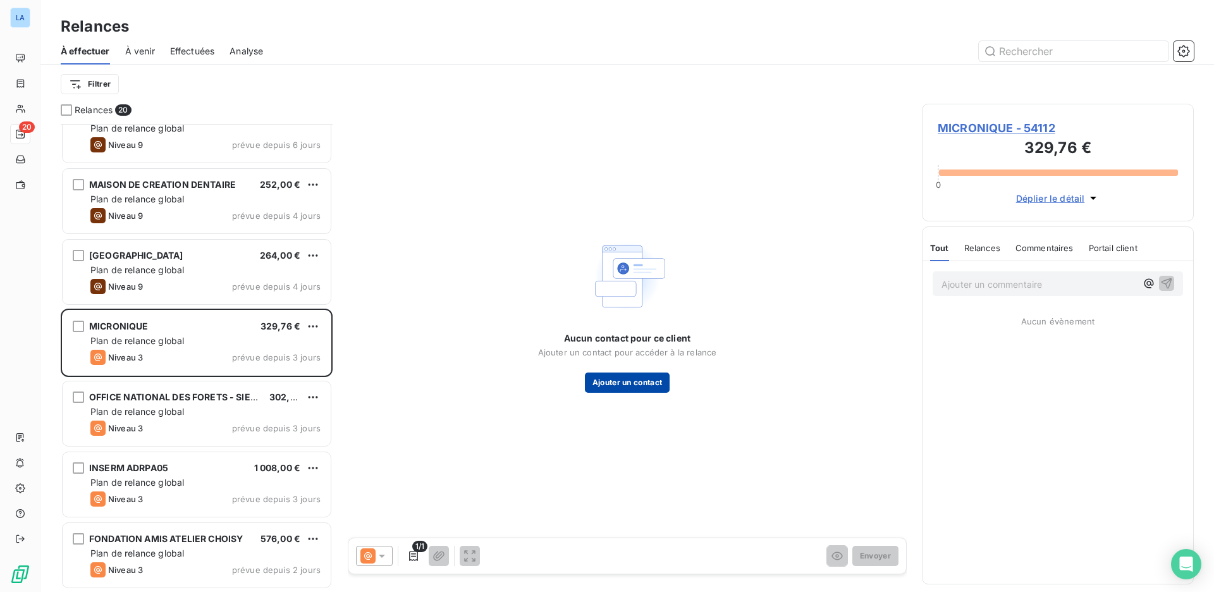
click at [628, 376] on button "Ajouter un contact" at bounding box center [627, 382] width 85 height 20
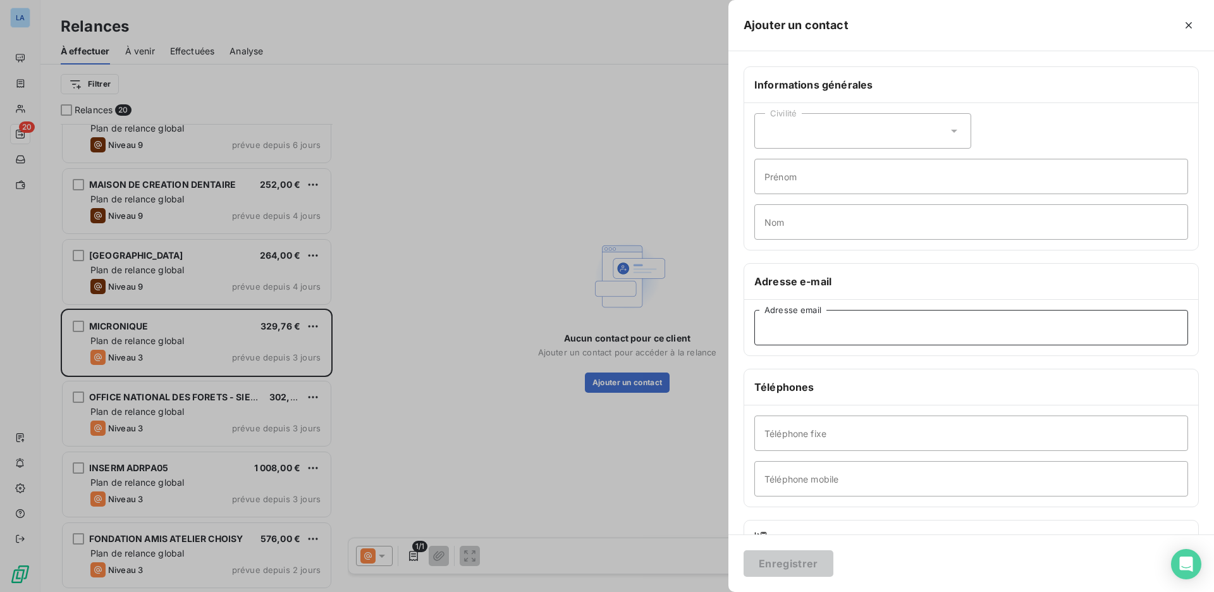
drag, startPoint x: 858, startPoint y: 313, endPoint x: 853, endPoint y: 320, distance: 8.6
paste input "[EMAIL_ADDRESS][DOMAIN_NAME]"
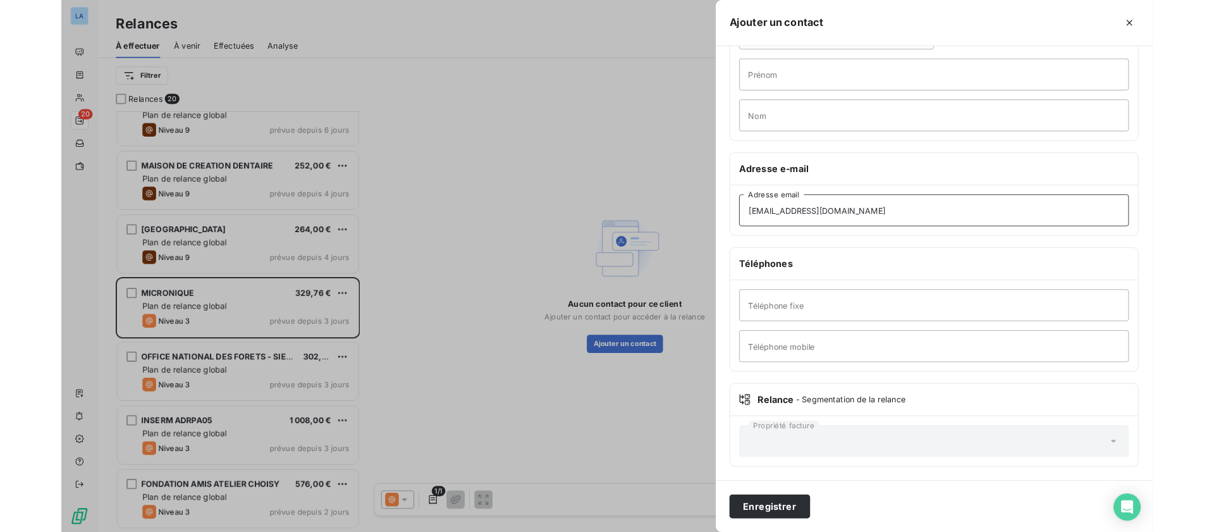
scroll to position [399, 263]
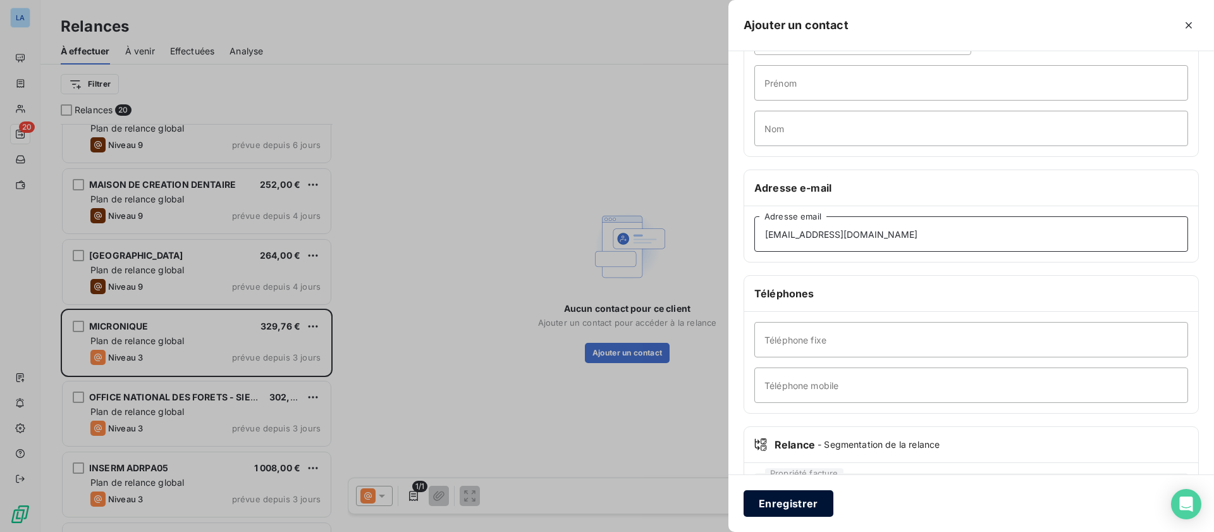
type input "[EMAIL_ADDRESS][DOMAIN_NAME]"
click at [796, 504] on button "Enregistrer" at bounding box center [788, 503] width 90 height 27
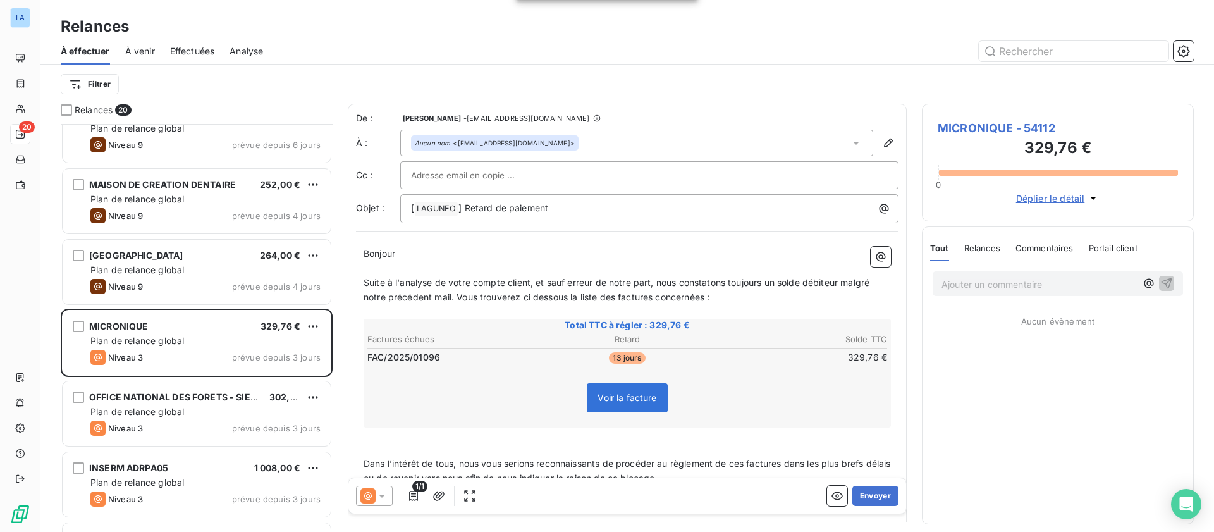
click at [375, 504] on div at bounding box center [374, 495] width 37 height 20
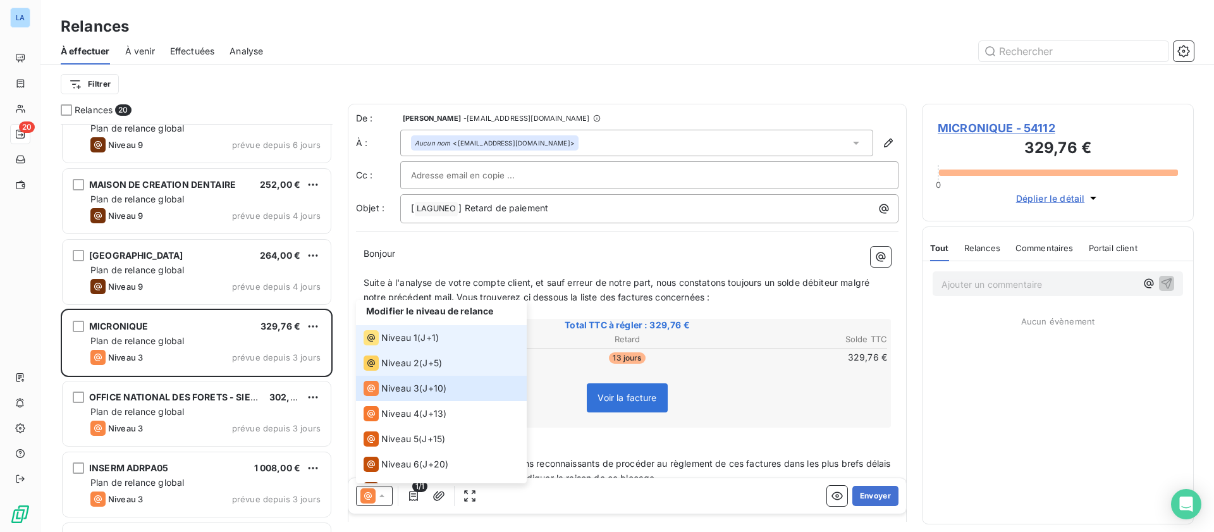
click at [449, 363] on li "Niveau 2 ( J+5 )" at bounding box center [441, 362] width 171 height 25
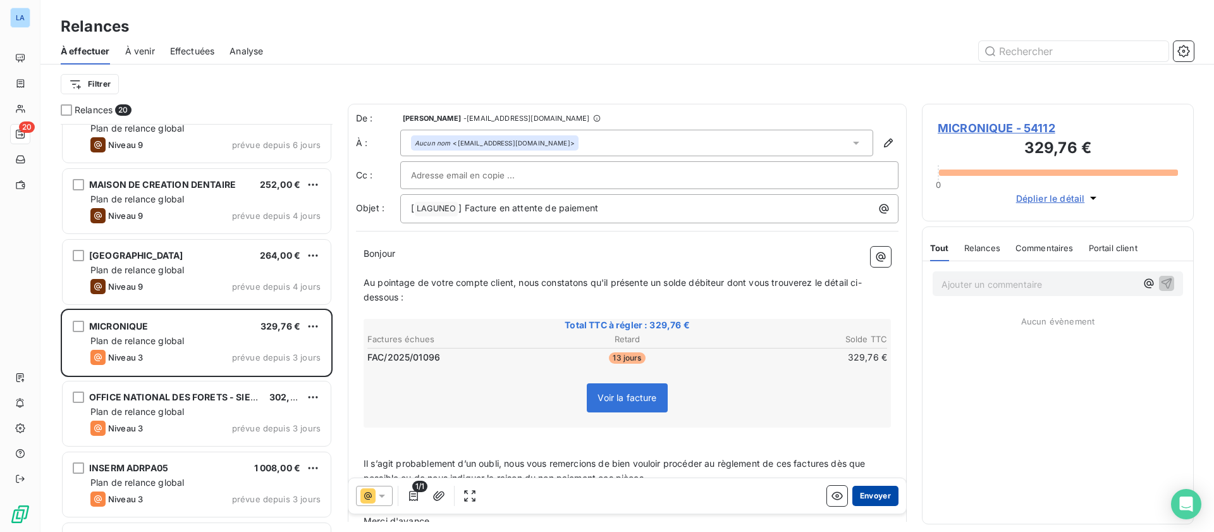
click at [874, 499] on button "Envoyer" at bounding box center [875, 495] width 46 height 20
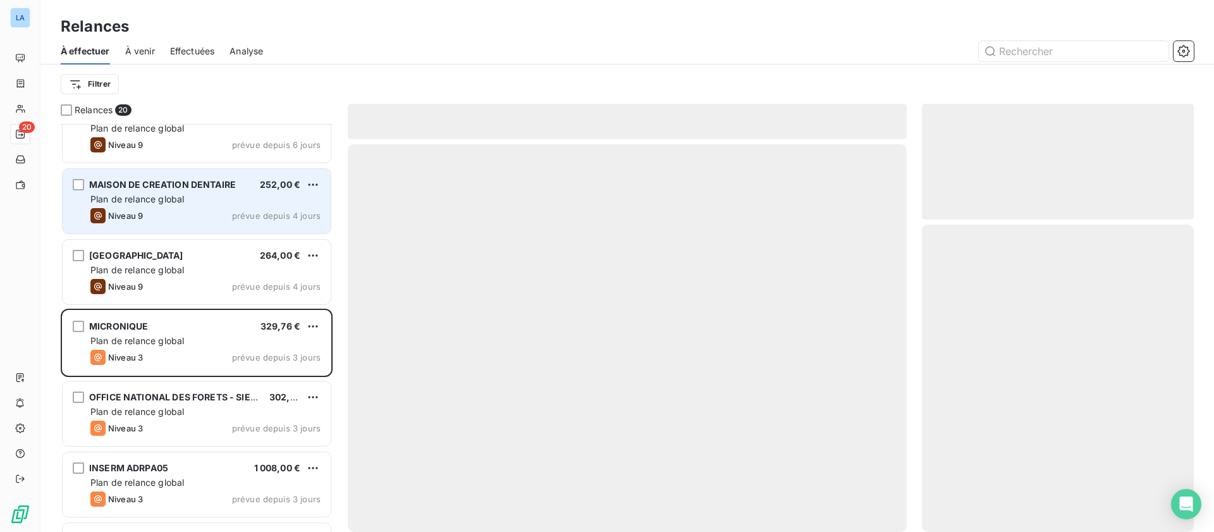
scroll to position [937, 0]
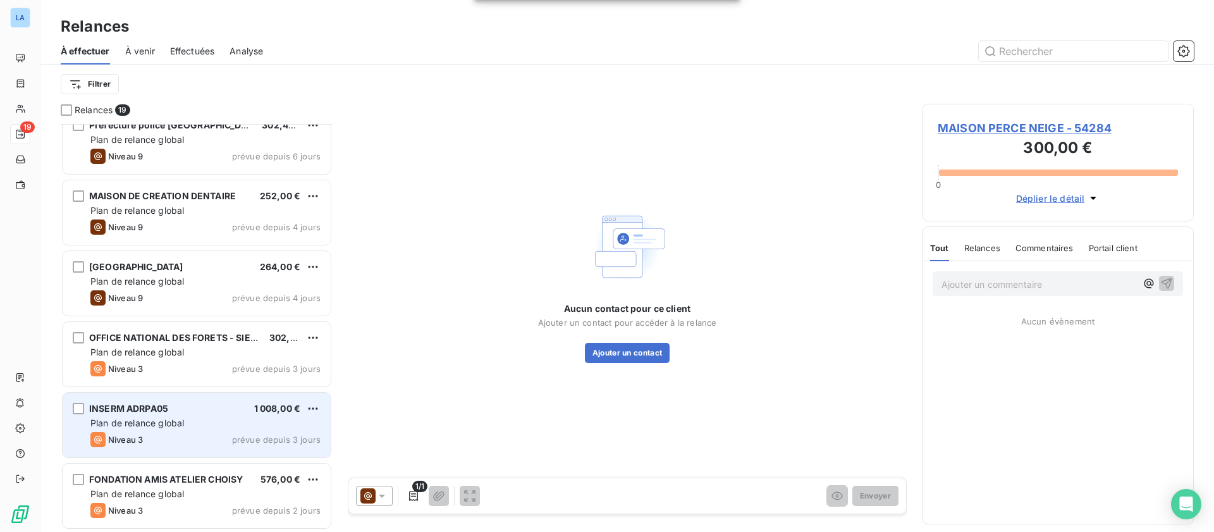
click at [237, 413] on div "INSERM ADRPA05 1 008,00 €" at bounding box center [205, 408] width 230 height 11
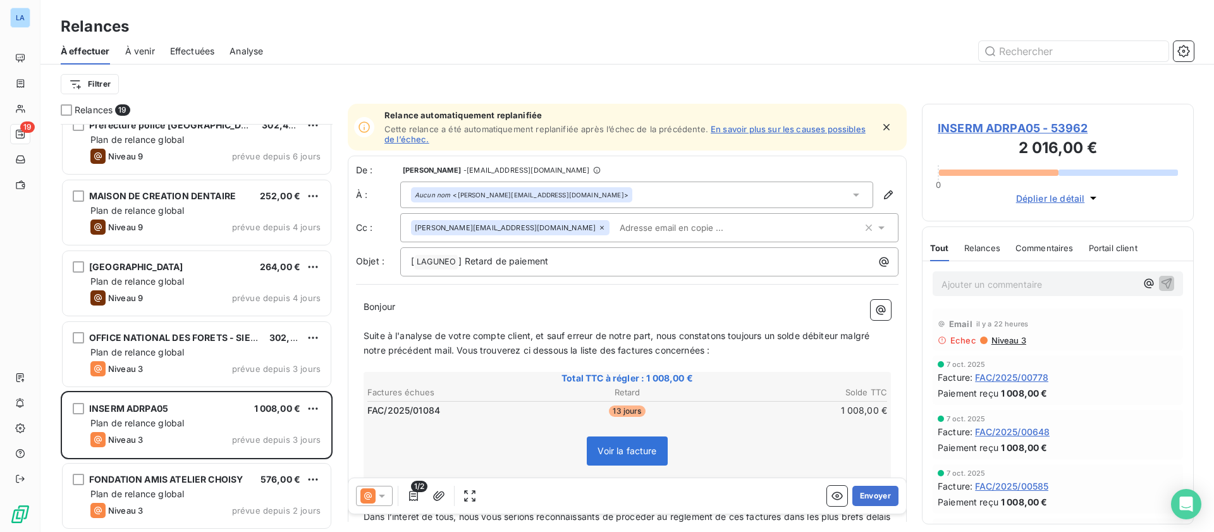
click at [605, 190] on div "Aucun nom <[PERSON_NAME][EMAIL_ADDRESS][DOMAIN_NAME]>" at bounding box center [636, 194] width 473 height 27
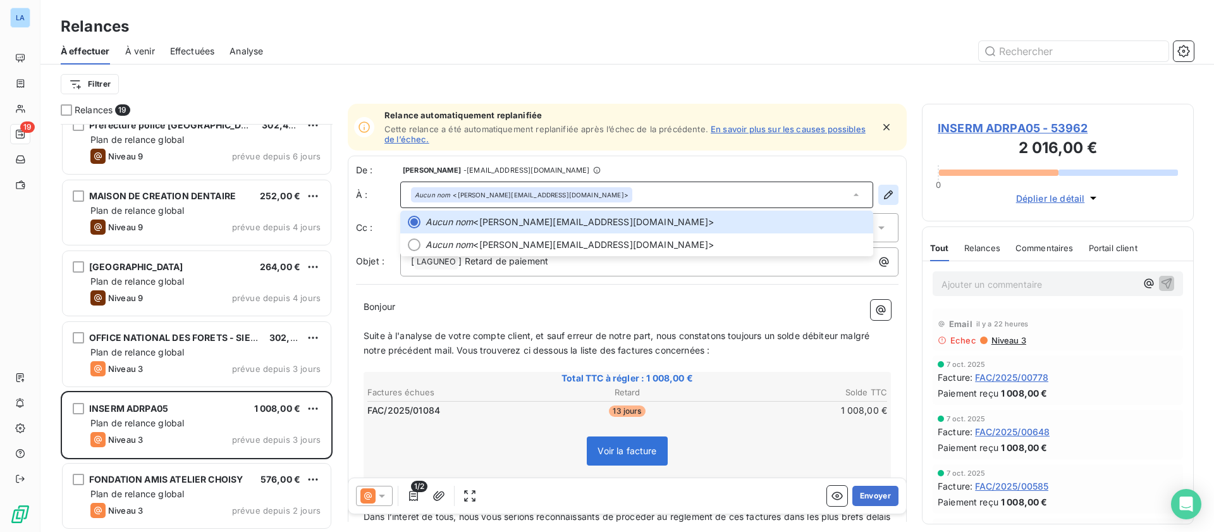
click at [884, 193] on icon "button" at bounding box center [888, 194] width 9 height 9
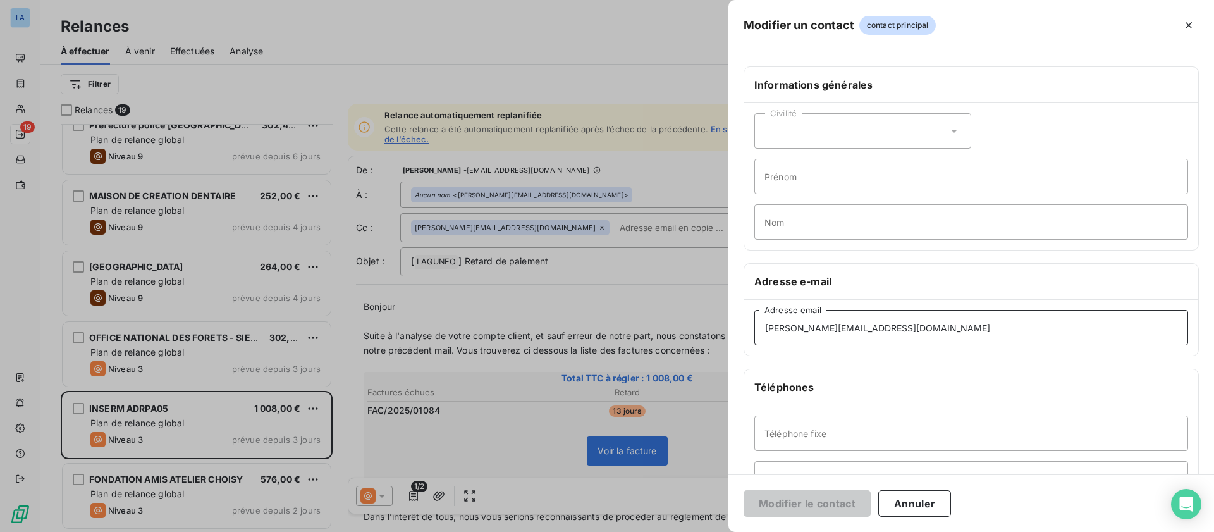
click at [863, 329] on input "[PERSON_NAME][EMAIL_ADDRESS][DOMAIN_NAME]" at bounding box center [971, 327] width 434 height 35
paste input "[PERSON_NAME].[PERSON_NAME]"
type input "[PERSON_NAME][EMAIL_ADDRESS][DOMAIN_NAME]"
click at [827, 512] on button "Modifier le contact" at bounding box center [806, 503] width 127 height 27
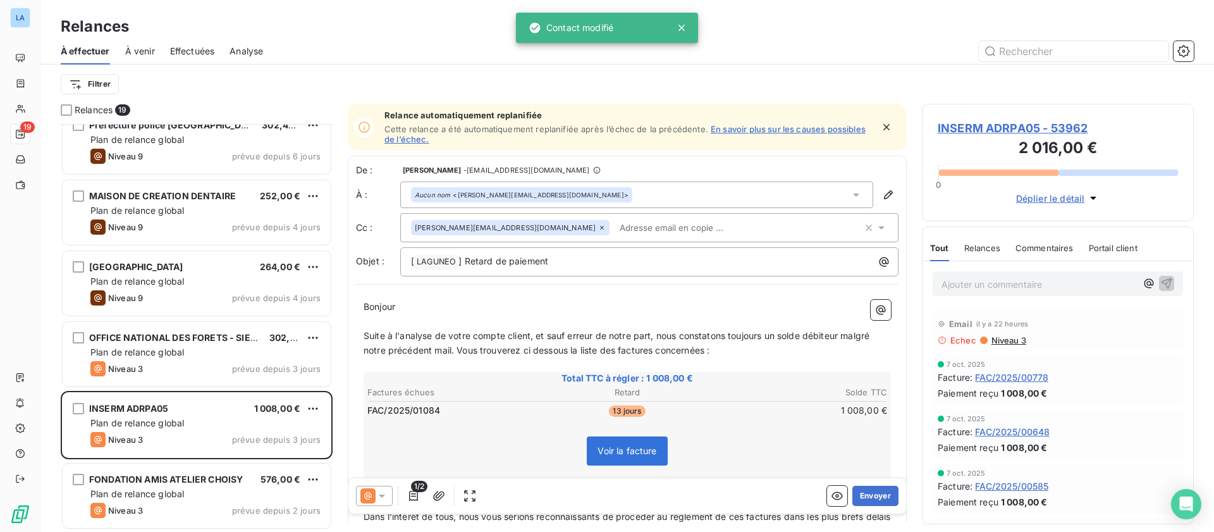
click at [387, 499] on icon at bounding box center [381, 495] width 13 height 13
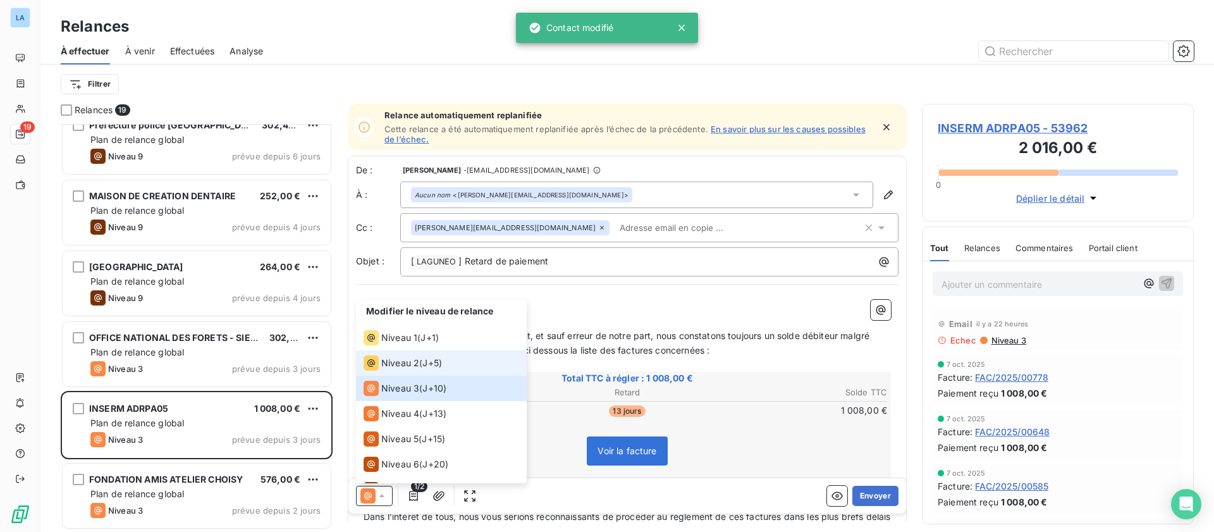
click at [439, 363] on span "J+5 )" at bounding box center [432, 363] width 20 height 13
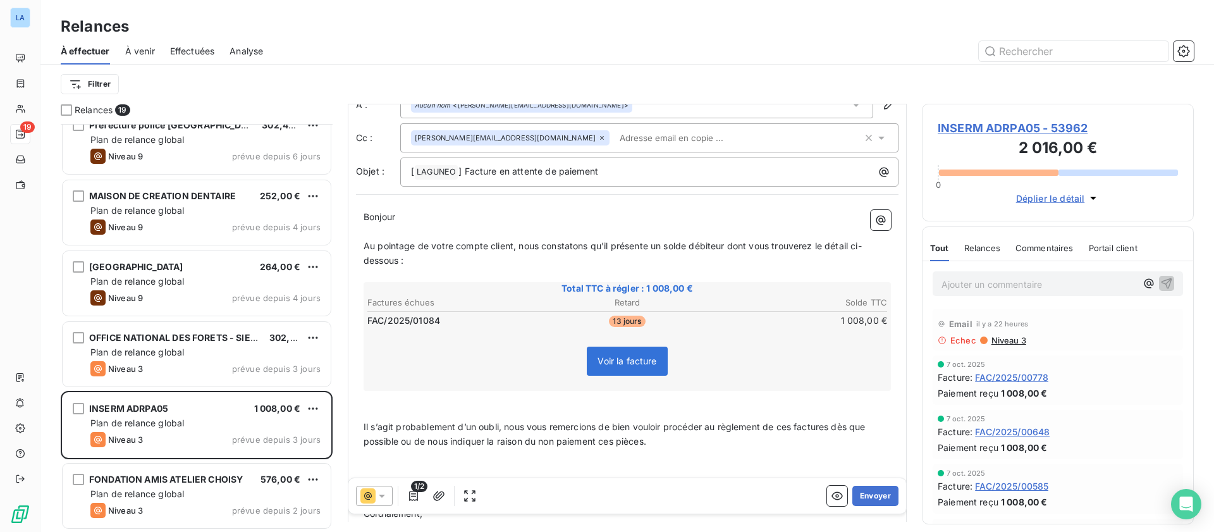
scroll to position [162, 0]
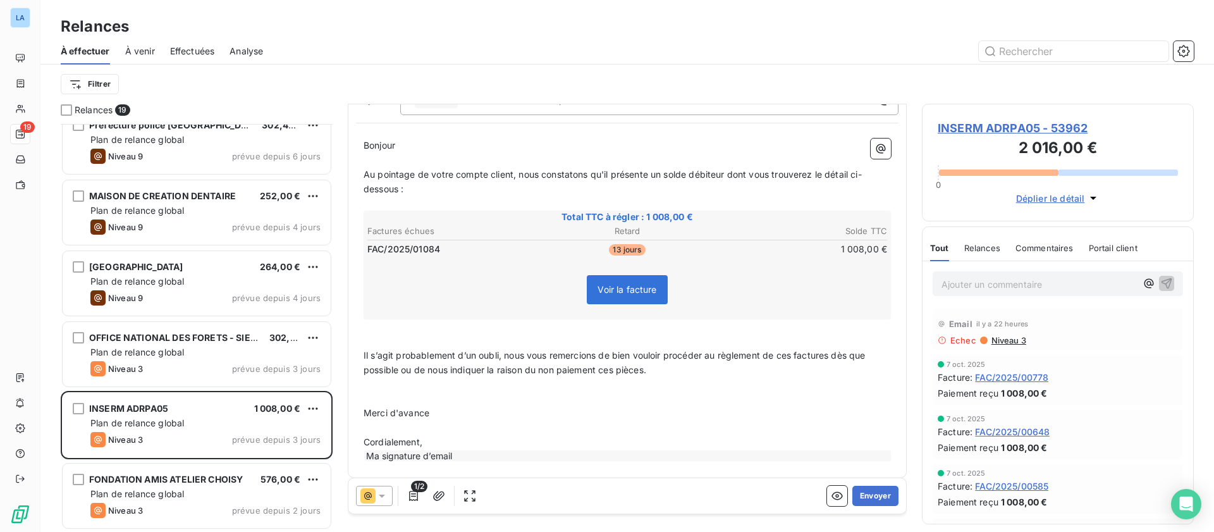
click at [638, 365] on span "Il s’agit probablement d’un oubli, nous vous remercions de bien vouloir procéde…" at bounding box center [615, 362] width 504 height 25
drag, startPoint x: 638, startPoint y: 365, endPoint x: 405, endPoint y: 363, distance: 233.3
click at [405, 363] on span "Il s’agit probablement d’un oubli, nous vous remercions de bien vouloir procéde…" at bounding box center [615, 362] width 504 height 25
click at [501, 398] on p "﻿" at bounding box center [626, 398] width 527 height 15
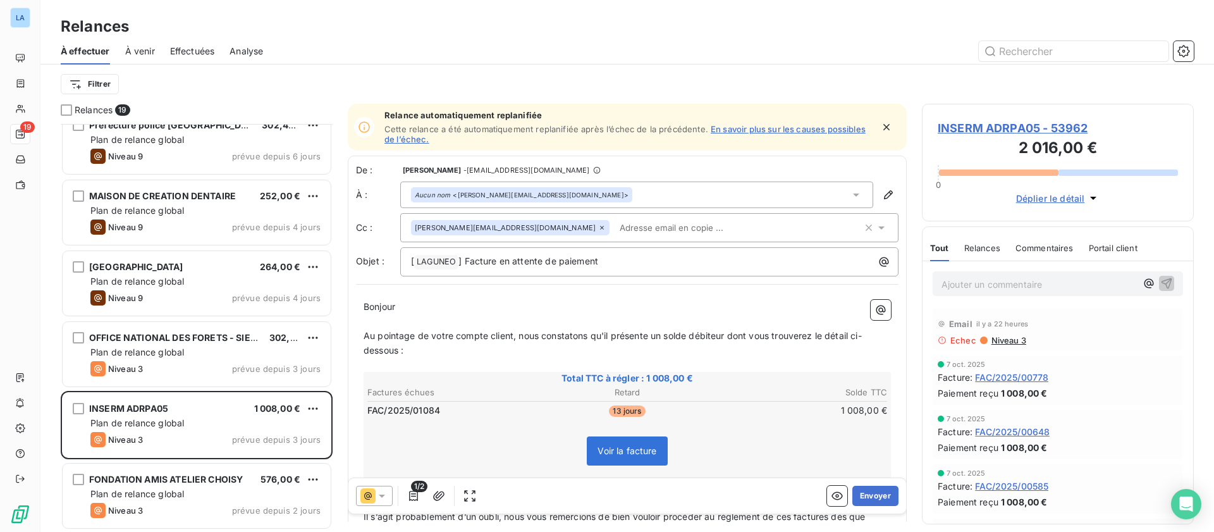
drag, startPoint x: 860, startPoint y: 492, endPoint x: 853, endPoint y: 257, distance: 234.6
click at [832, 320] on div "Relance automatiquement replanifiée Cette relance a été automatiquement replani…" at bounding box center [627, 313] width 559 height 418
click at [851, 195] on icon at bounding box center [856, 194] width 13 height 13
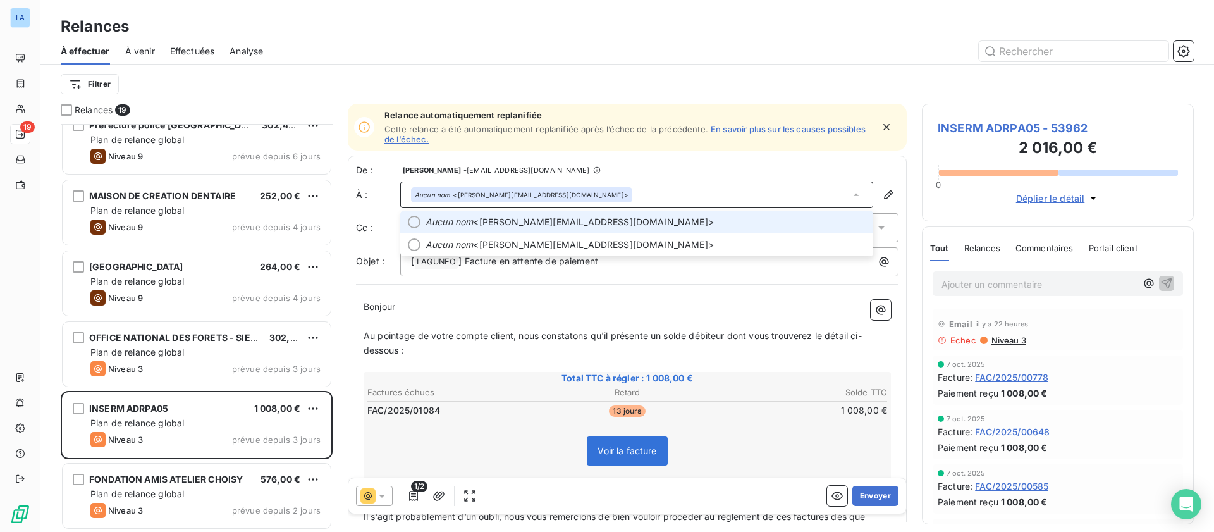
click at [732, 221] on span "Aucun nom <[PERSON_NAME][EMAIL_ADDRESS][DOMAIN_NAME]>" at bounding box center [645, 222] width 440 height 13
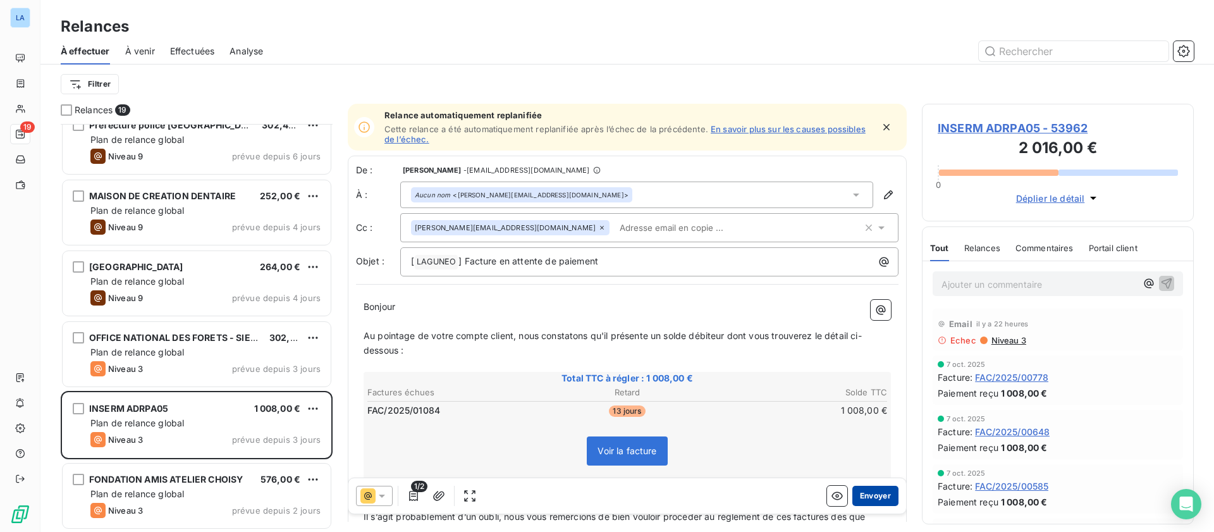
click at [868, 502] on button "Envoyer" at bounding box center [875, 495] width 46 height 20
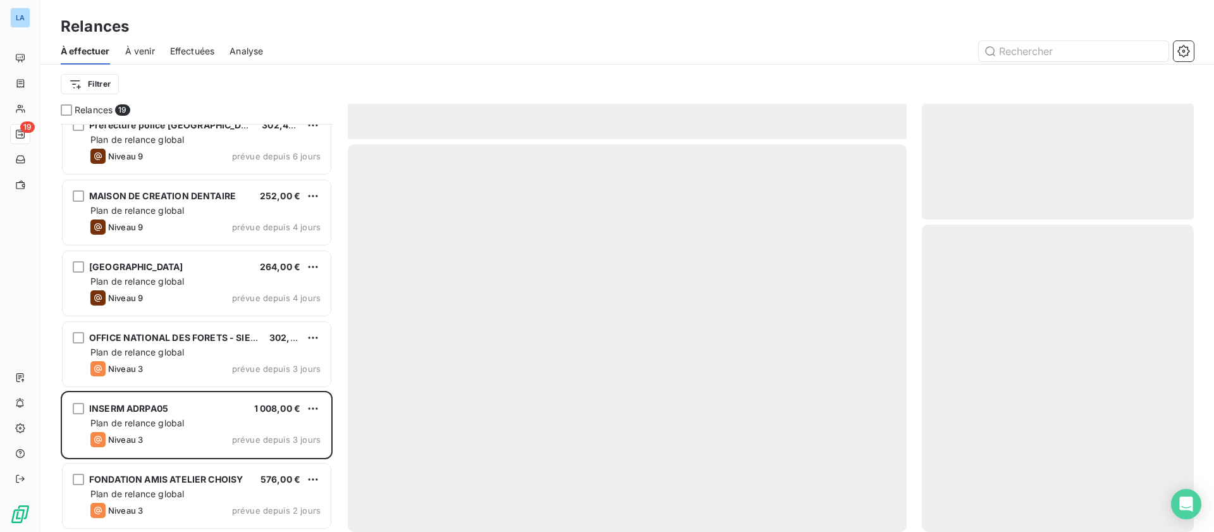
click at [868, 502] on div at bounding box center [627, 337] width 559 height 387
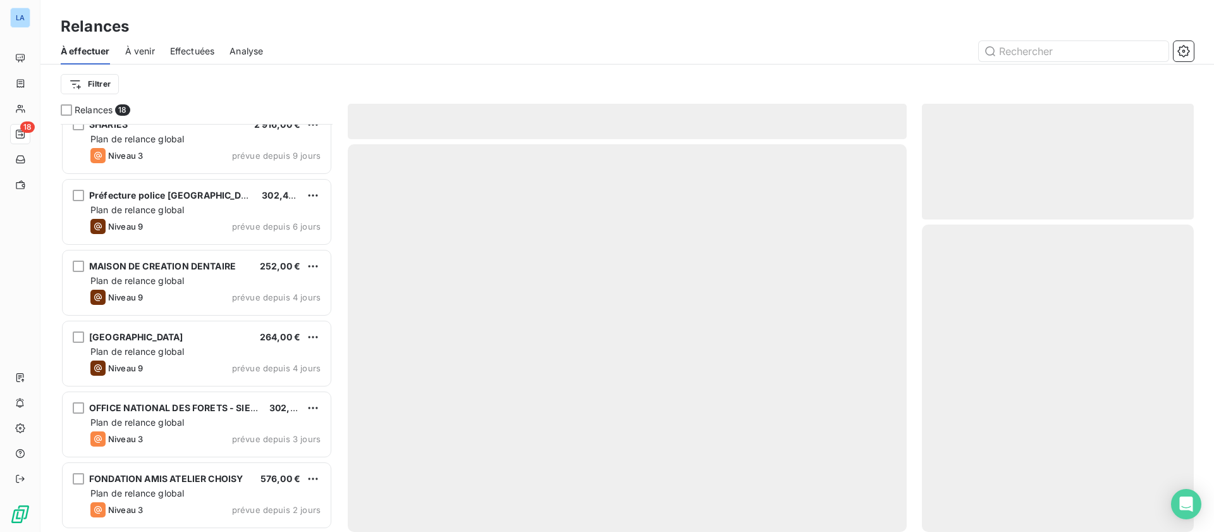
scroll to position [867, 0]
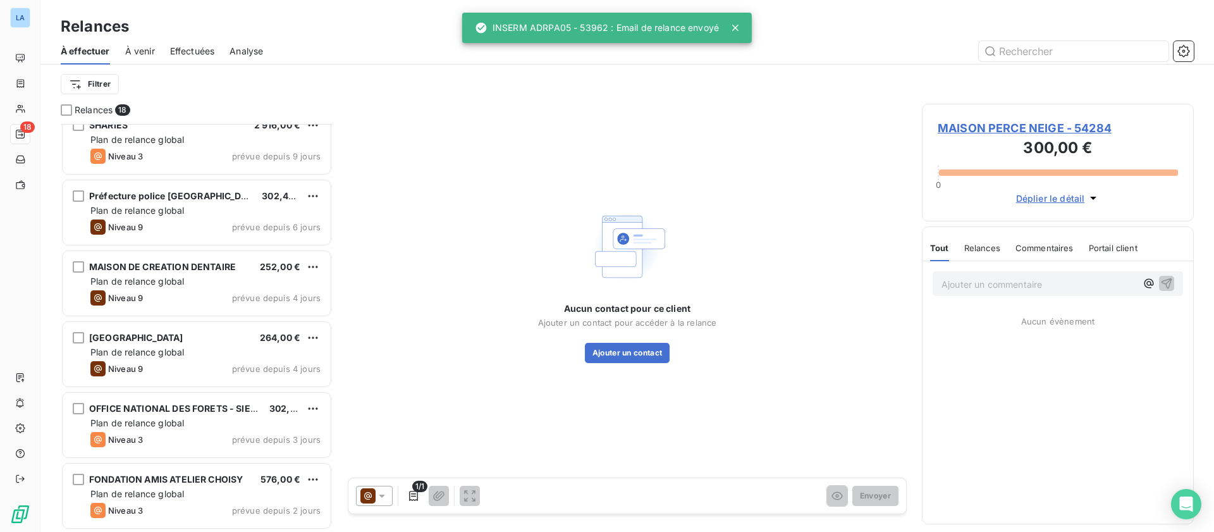
click at [182, 47] on span "Effectuées" at bounding box center [192, 51] width 45 height 13
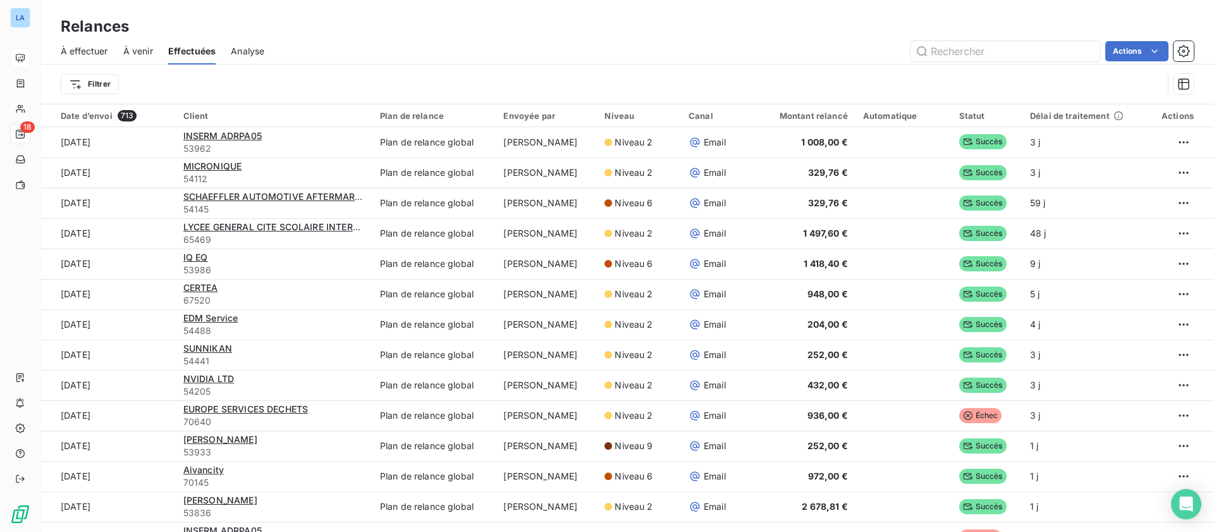
click at [24, 57] on icon at bounding box center [20, 58] width 9 height 8
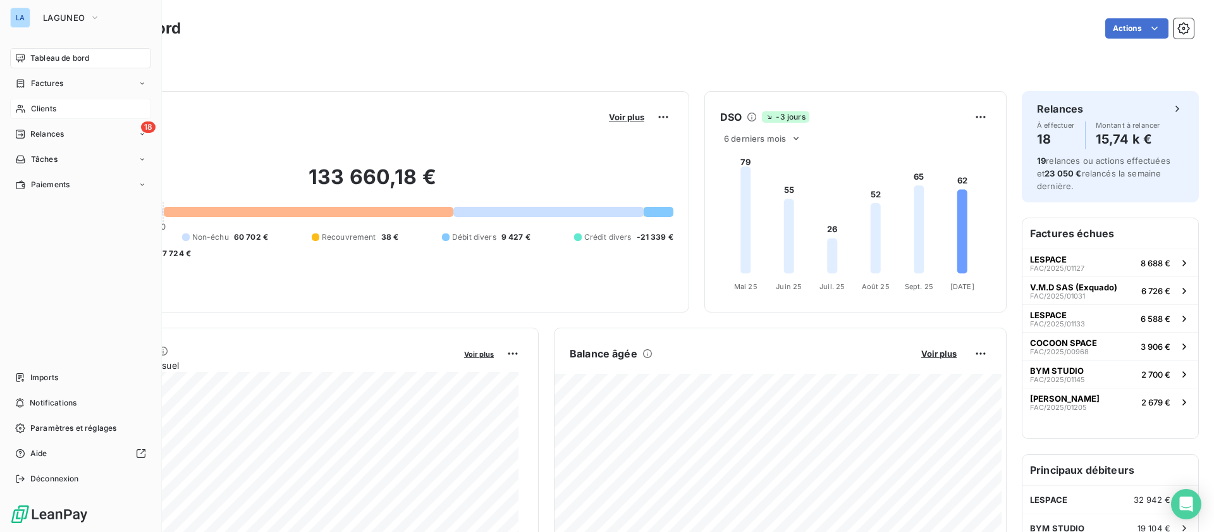
click at [39, 118] on div "Clients" at bounding box center [80, 109] width 141 height 20
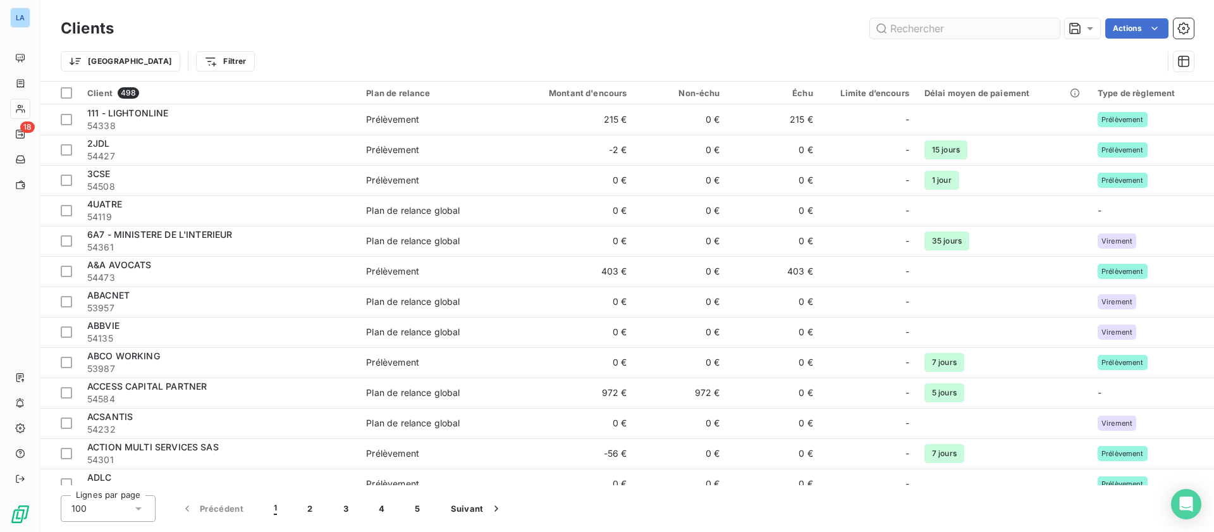
click at [990, 28] on input "text" at bounding box center [965, 28] width 190 height 20
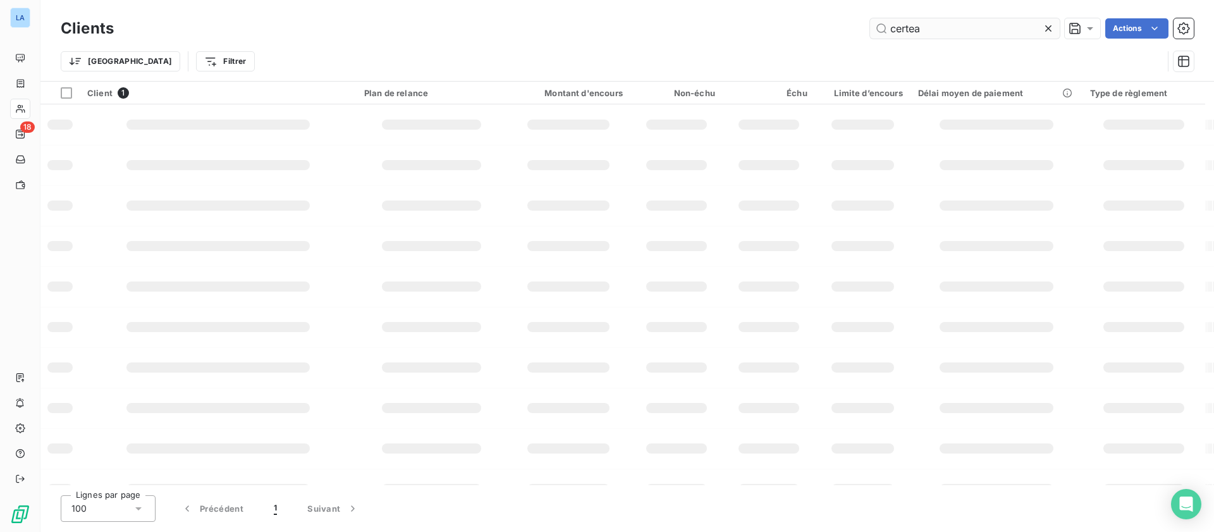
type input "certea"
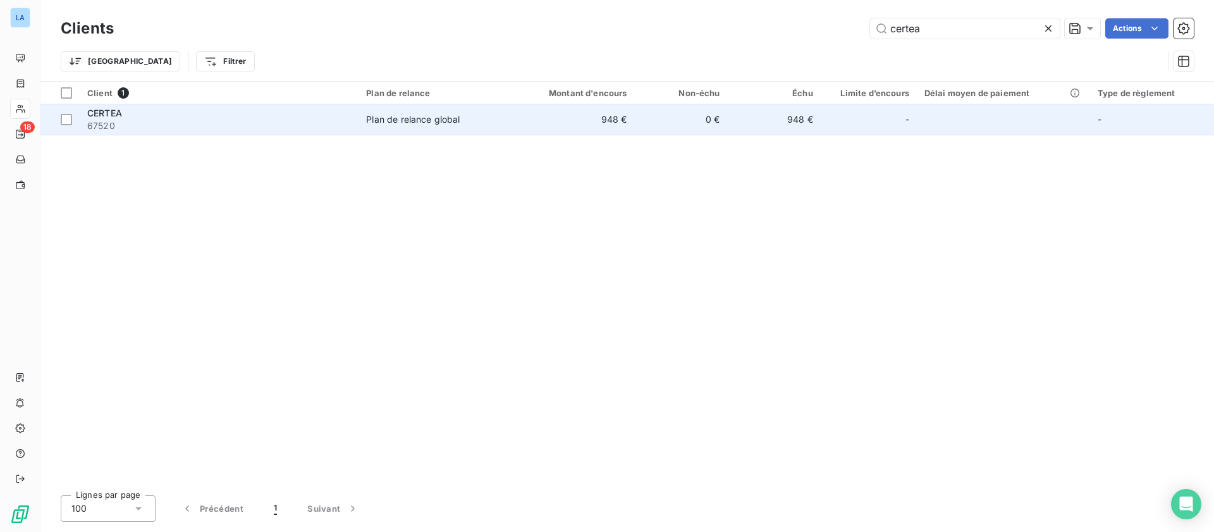
click at [278, 115] on div "CERTEA" at bounding box center [219, 113] width 264 height 13
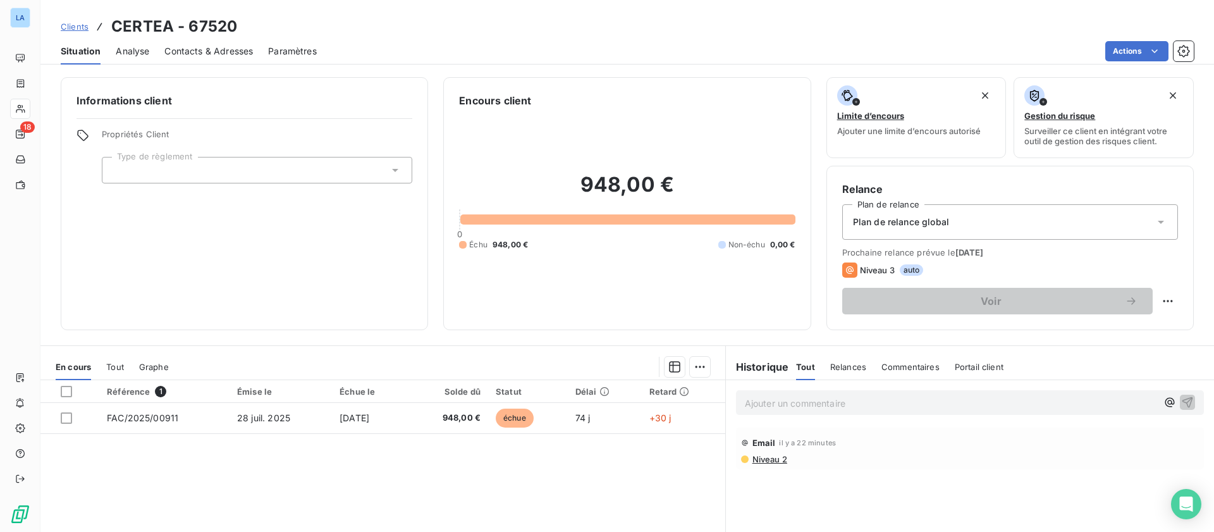
click at [210, 53] on span "Contacts & Adresses" at bounding box center [208, 51] width 88 height 13
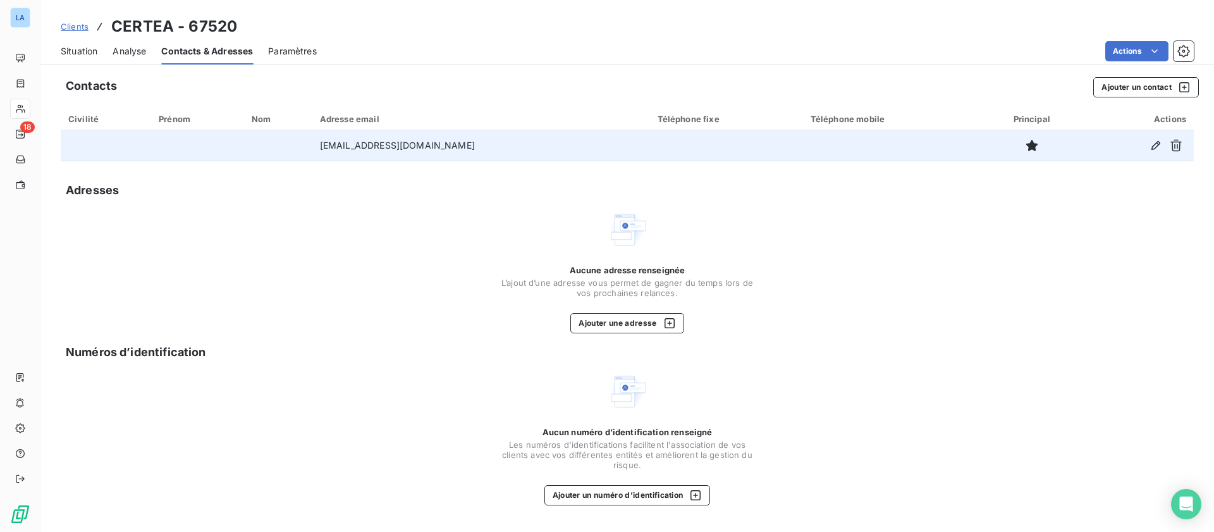
click at [576, 143] on td "[EMAIL_ADDRESS][DOMAIN_NAME]" at bounding box center [481, 145] width 338 height 30
click at [1160, 143] on icon "button" at bounding box center [1155, 145] width 13 height 13
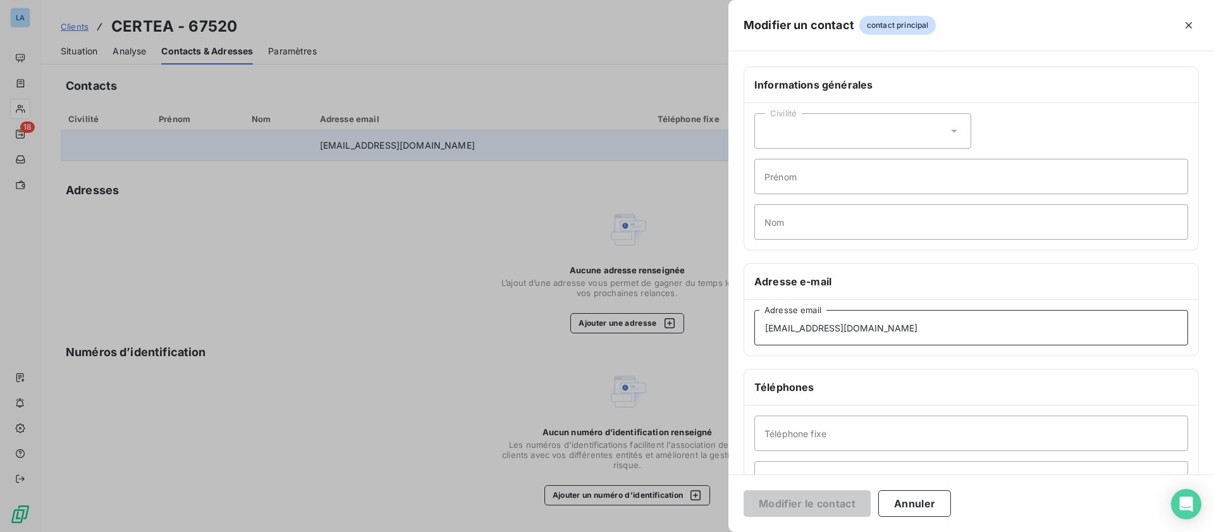
click at [874, 322] on input "[EMAIL_ADDRESS][DOMAIN_NAME]" at bounding box center [971, 327] width 434 height 35
paste input "carolinefab"
type input "carolinefabre@certea-commissairedejustice.fr"
click at [808, 507] on button "Modifier le contact" at bounding box center [806, 503] width 127 height 27
